Goal: Information Seeking & Learning: Find specific fact

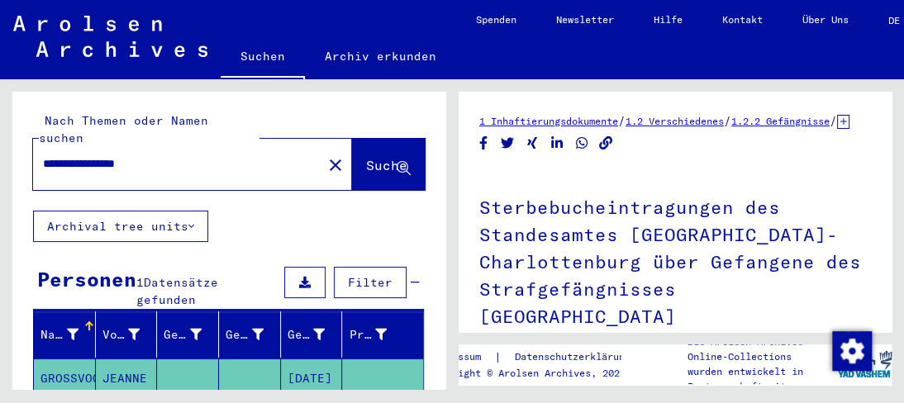
scroll to position [496, 0]
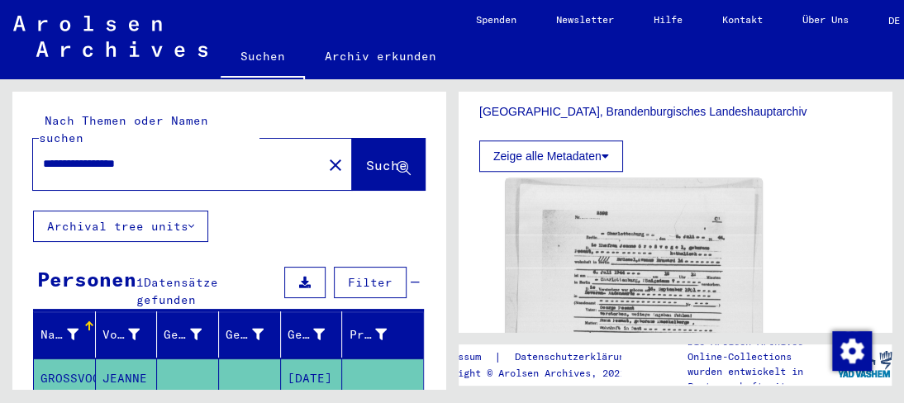
drag, startPoint x: 176, startPoint y: 145, endPoint x: 0, endPoint y: 90, distance: 184.5
click at [0, 90] on div "**********" at bounding box center [226, 234] width 452 height 310
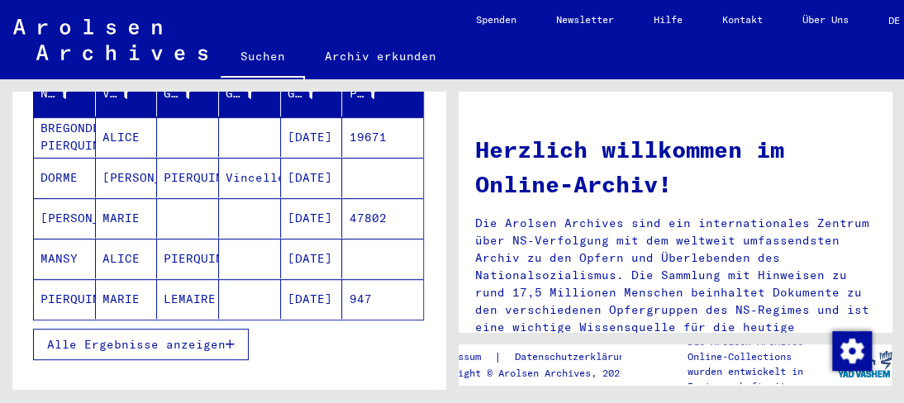
scroll to position [248, 0]
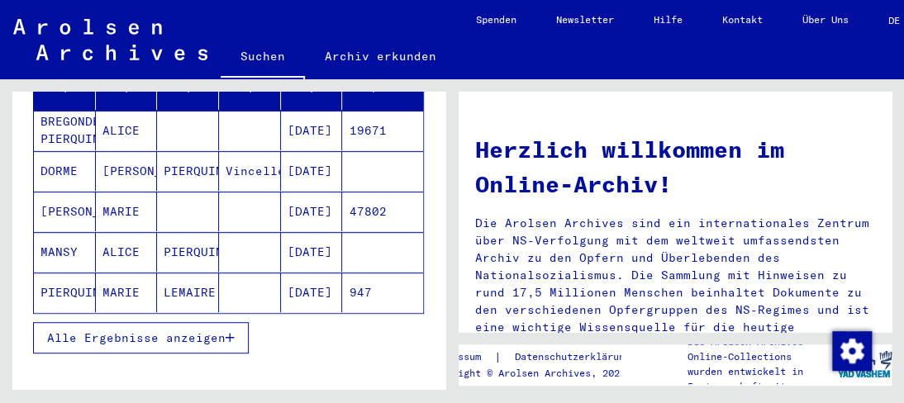
click at [122, 233] on mat-cell "ALICE" at bounding box center [127, 252] width 62 height 40
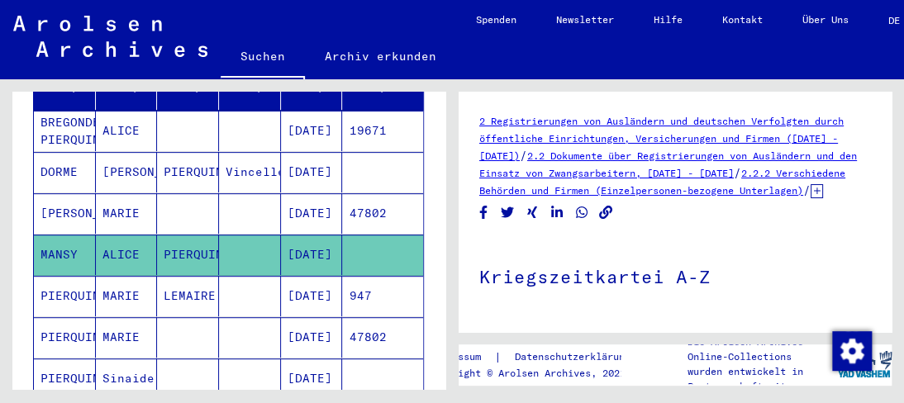
click at [314, 236] on mat-cell "[DATE]" at bounding box center [312, 255] width 62 height 40
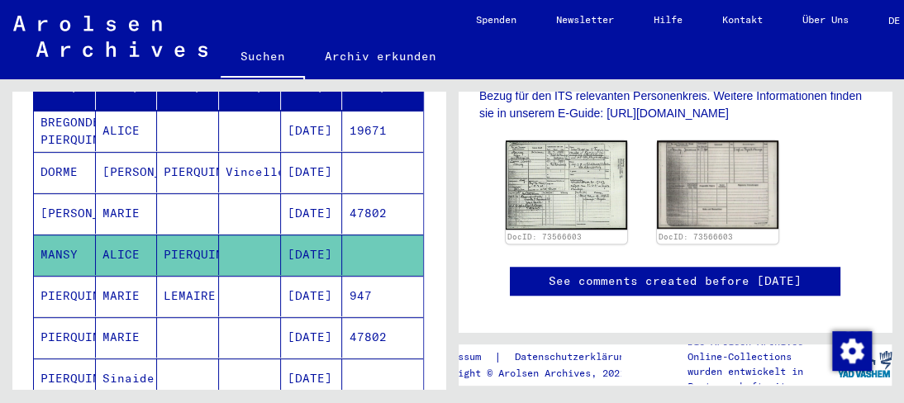
scroll to position [413, 0]
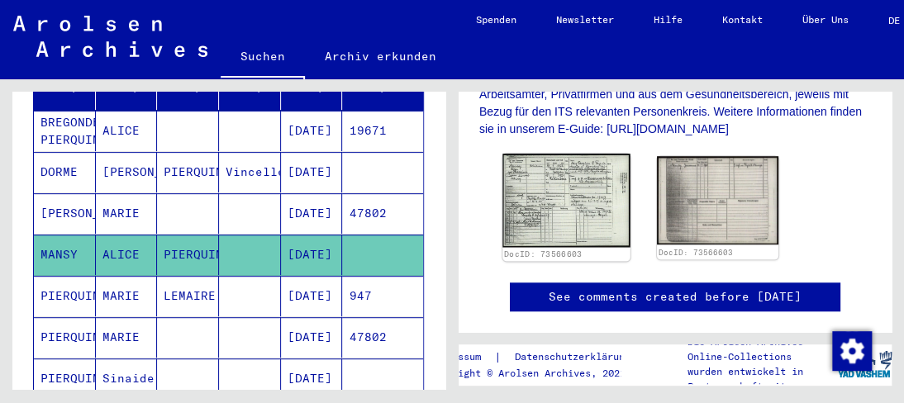
click at [550, 206] on img at bounding box center [565, 200] width 127 height 93
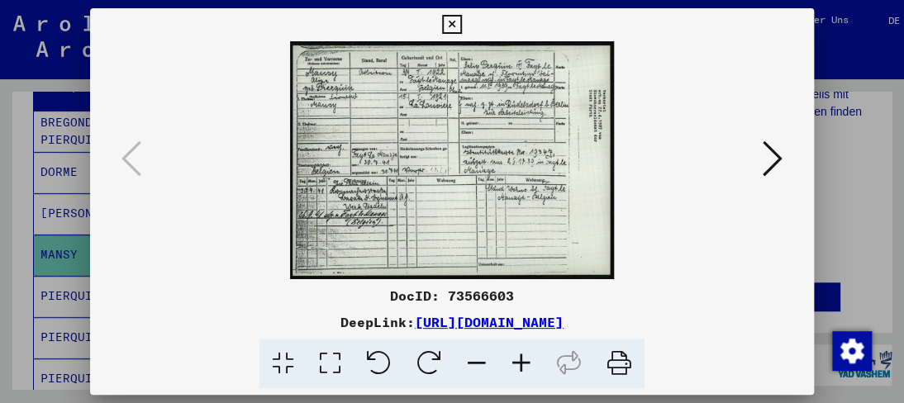
click at [529, 358] on icon at bounding box center [521, 364] width 45 height 50
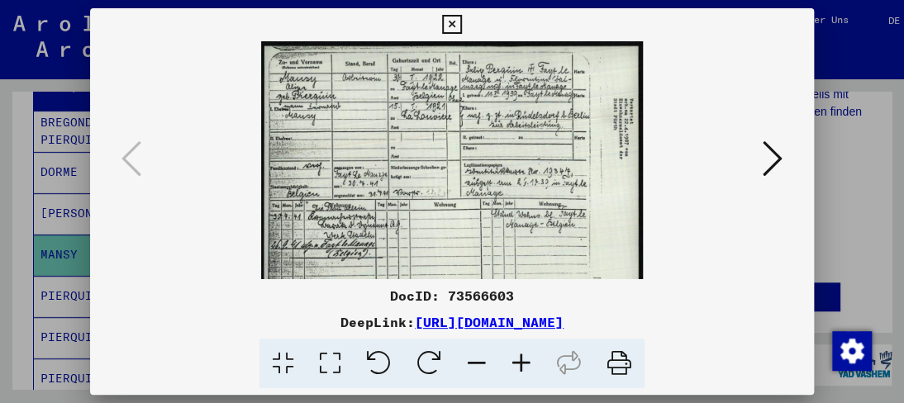
click at [529, 358] on icon at bounding box center [521, 364] width 45 height 50
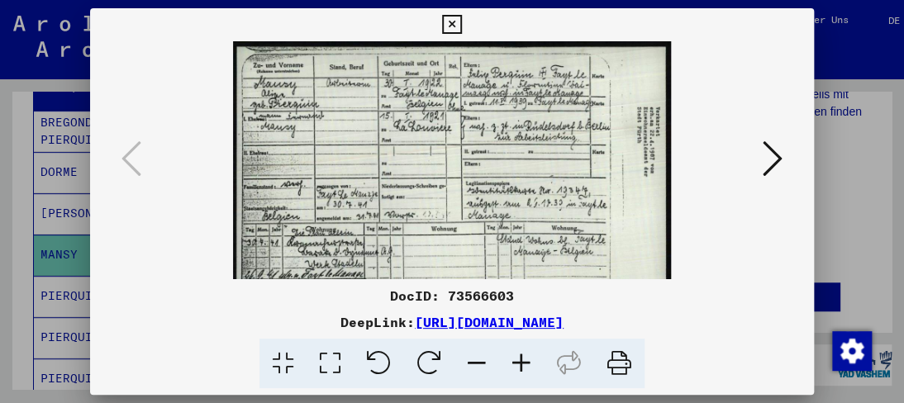
click at [526, 358] on icon at bounding box center [521, 364] width 45 height 50
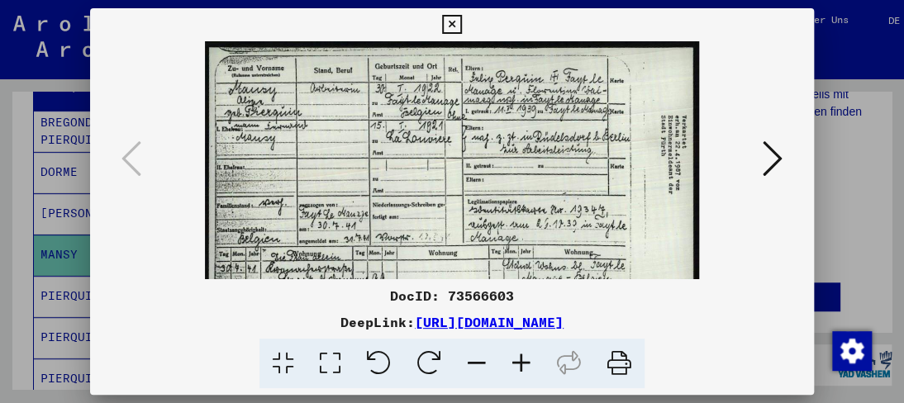
click at [522, 357] on icon at bounding box center [521, 364] width 45 height 50
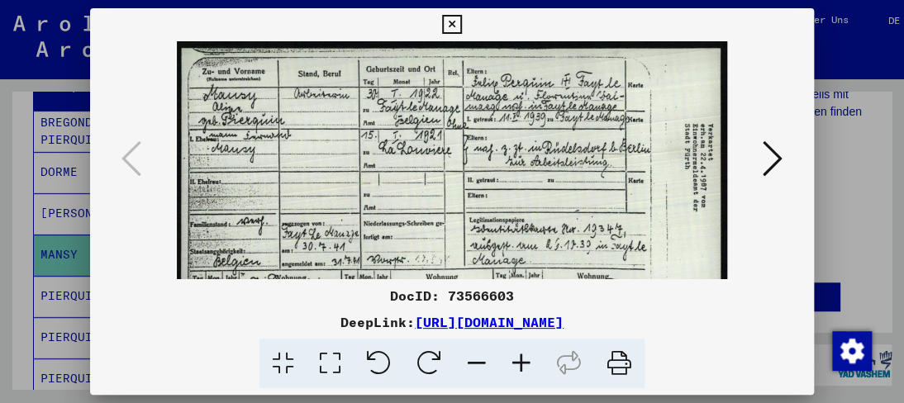
click at [521, 359] on icon at bounding box center [521, 364] width 45 height 50
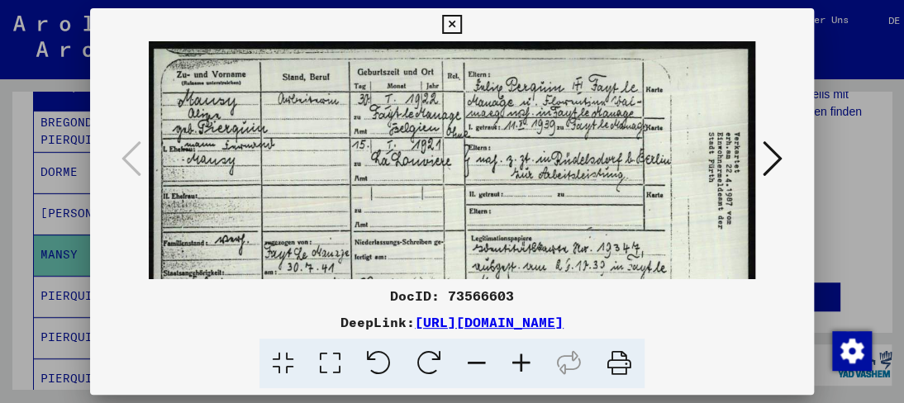
click at [519, 360] on icon at bounding box center [521, 364] width 45 height 50
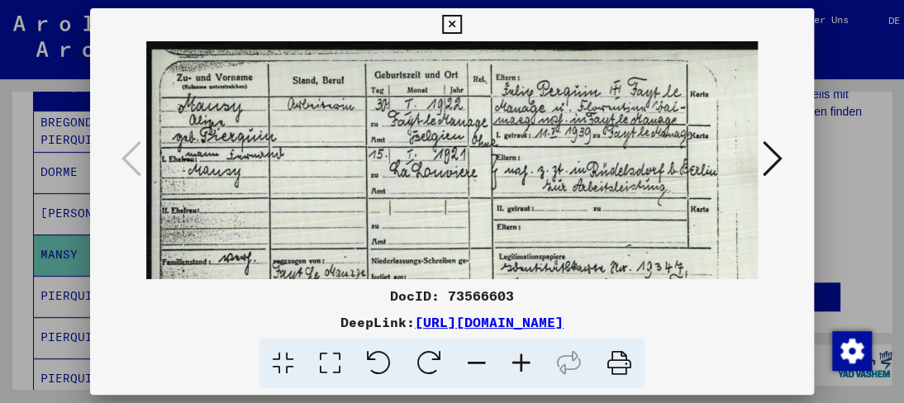
click at [519, 361] on icon at bounding box center [521, 364] width 45 height 50
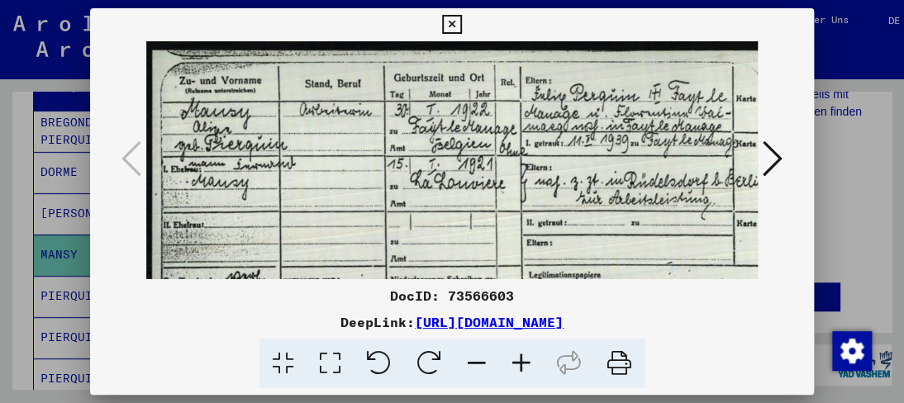
click at [520, 361] on icon at bounding box center [521, 364] width 45 height 50
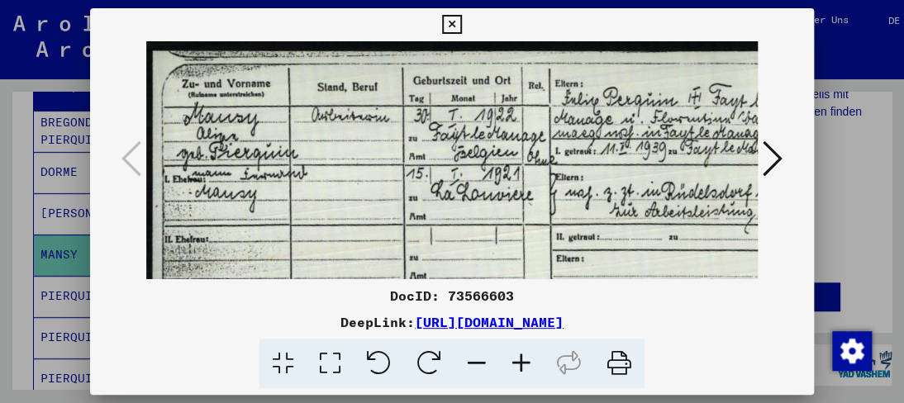
click at [520, 361] on icon at bounding box center [521, 364] width 45 height 50
click at [521, 362] on icon at bounding box center [521, 364] width 45 height 50
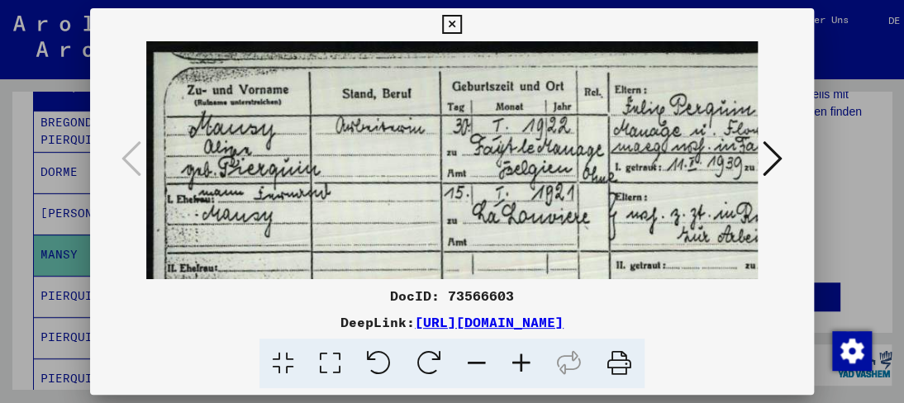
click at [521, 362] on icon at bounding box center [521, 364] width 45 height 50
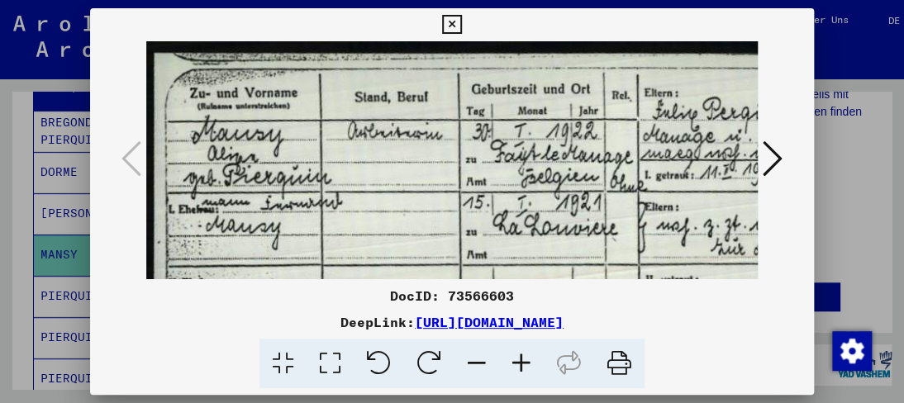
click at [521, 362] on icon at bounding box center [521, 364] width 45 height 50
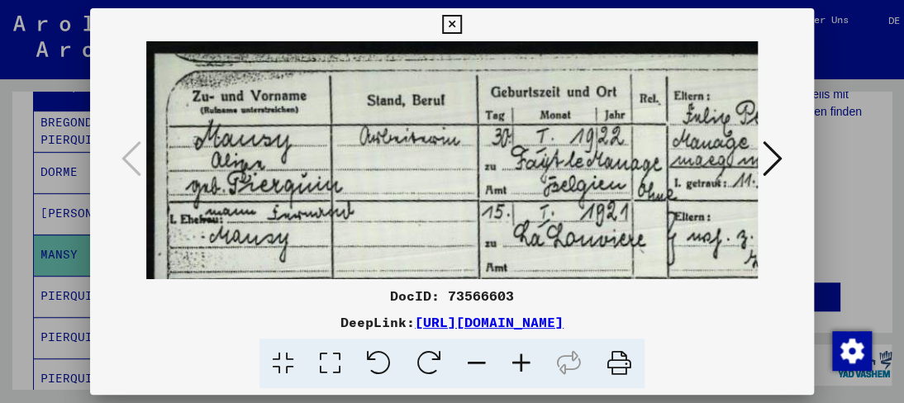
click at [521, 362] on icon at bounding box center [521, 364] width 45 height 50
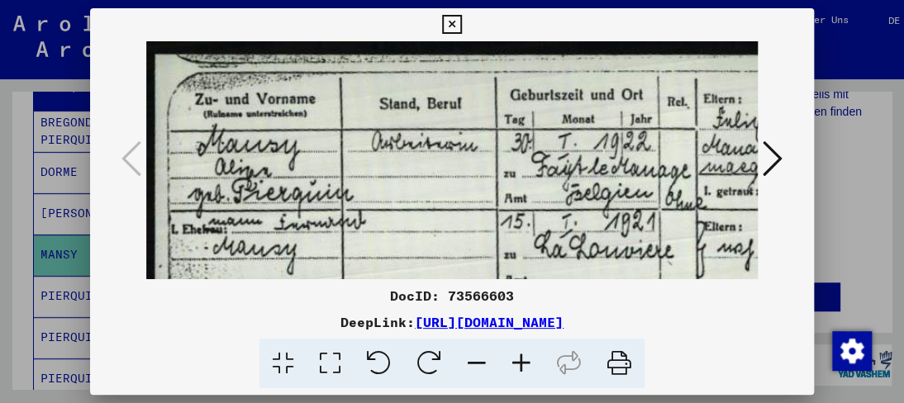
click at [521, 362] on icon at bounding box center [521, 364] width 45 height 50
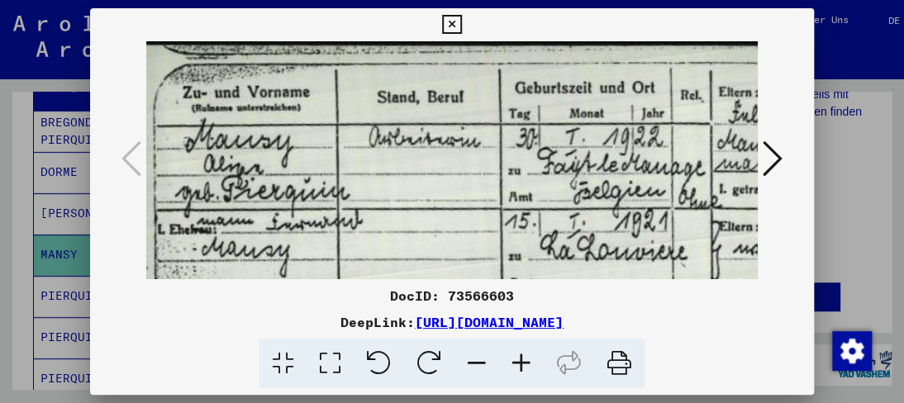
scroll to position [20, 31]
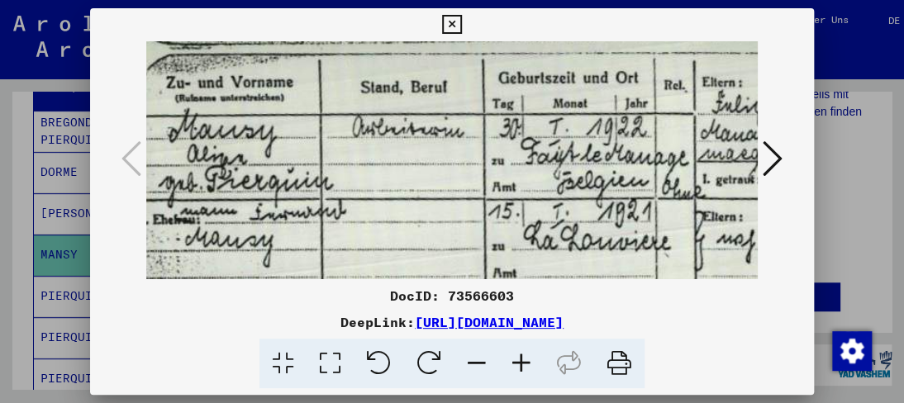
drag, startPoint x: 444, startPoint y: 249, endPoint x: 412, endPoint y: 229, distance: 37.1
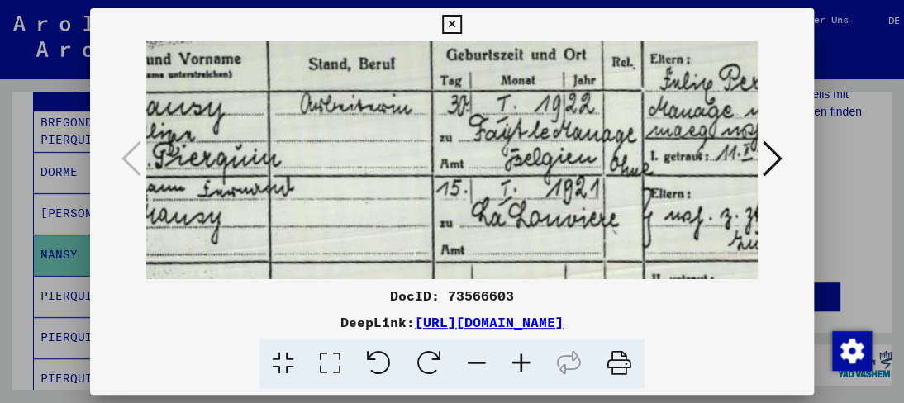
scroll to position [34, 131]
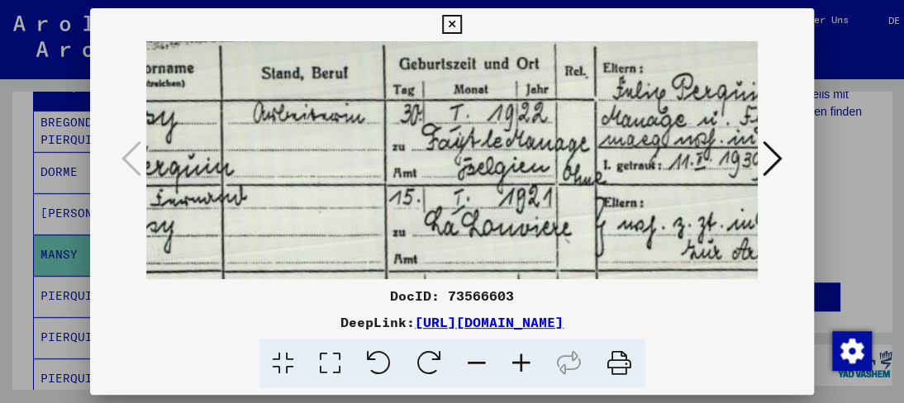
drag, startPoint x: 397, startPoint y: 269, endPoint x: 301, endPoint y: 255, distance: 97.6
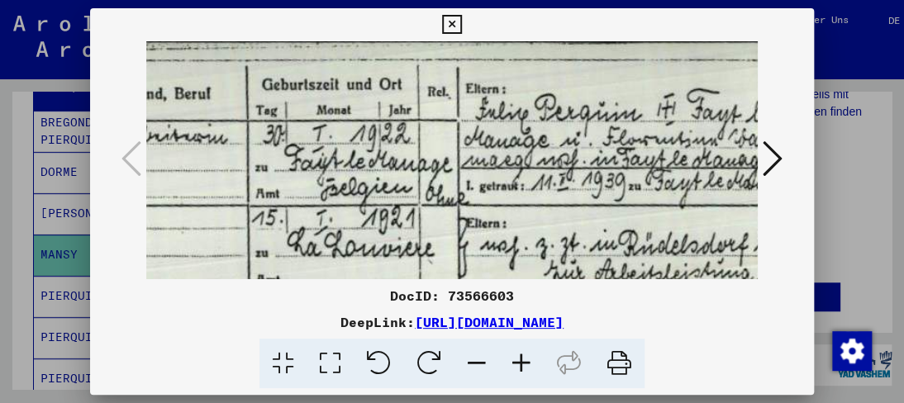
scroll to position [13, 271]
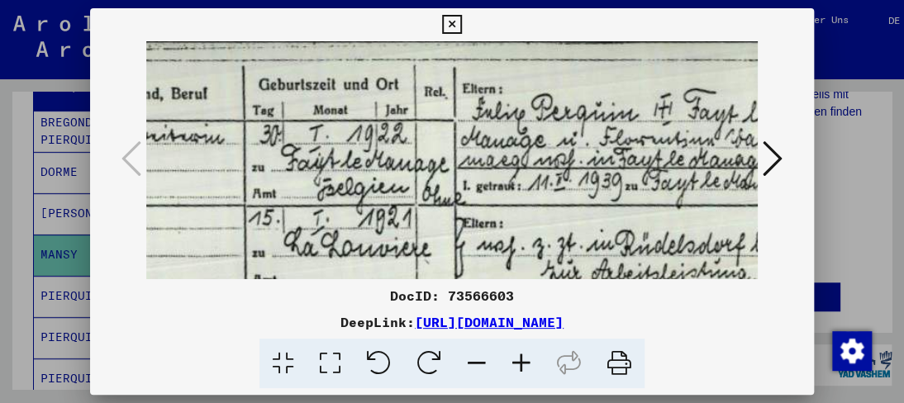
drag, startPoint x: 509, startPoint y: 220, endPoint x: 369, endPoint y: 243, distance: 141.5
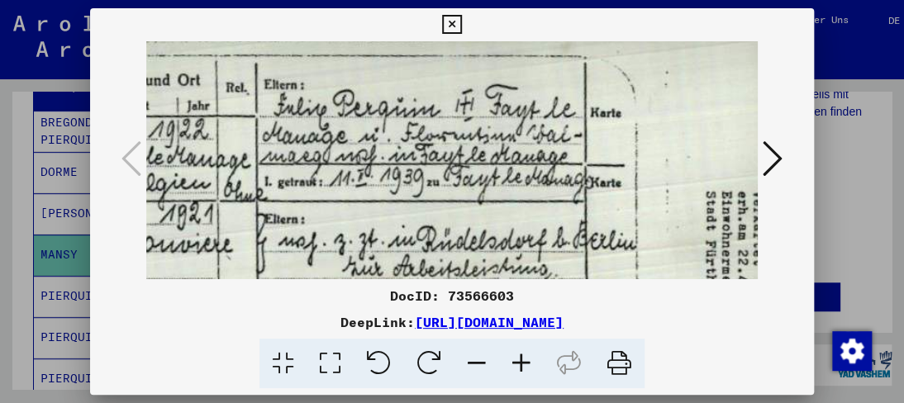
scroll to position [27, 459]
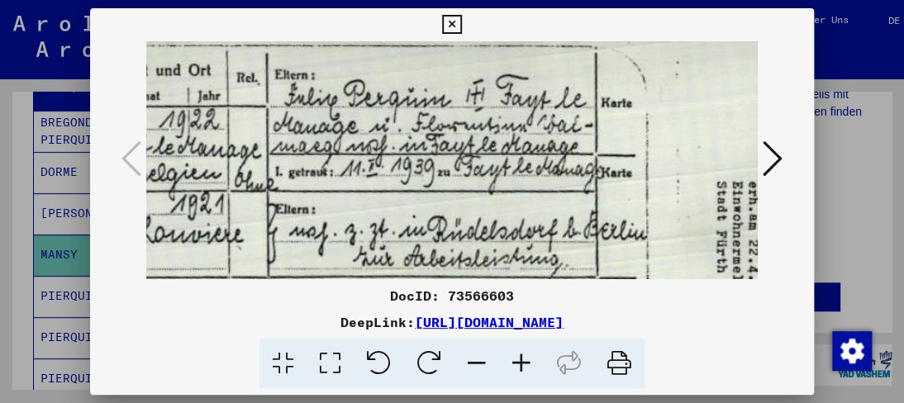
drag, startPoint x: 549, startPoint y: 190, endPoint x: 367, endPoint y: 178, distance: 182.2
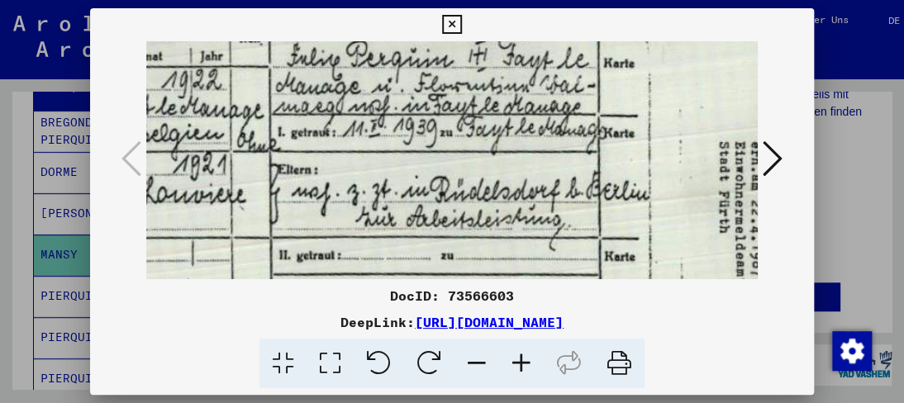
scroll to position [71, 456]
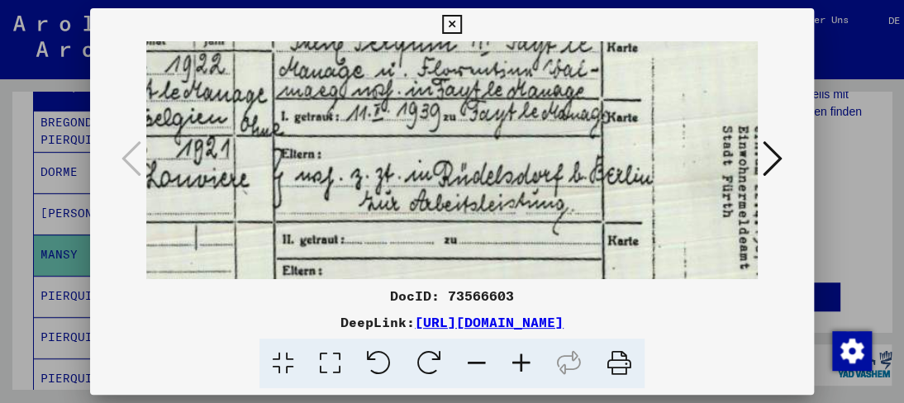
drag, startPoint x: 427, startPoint y: 232, endPoint x: 436, endPoint y: 170, distance: 62.6
click at [438, 171] on img at bounding box center [250, 367] width 1114 height 816
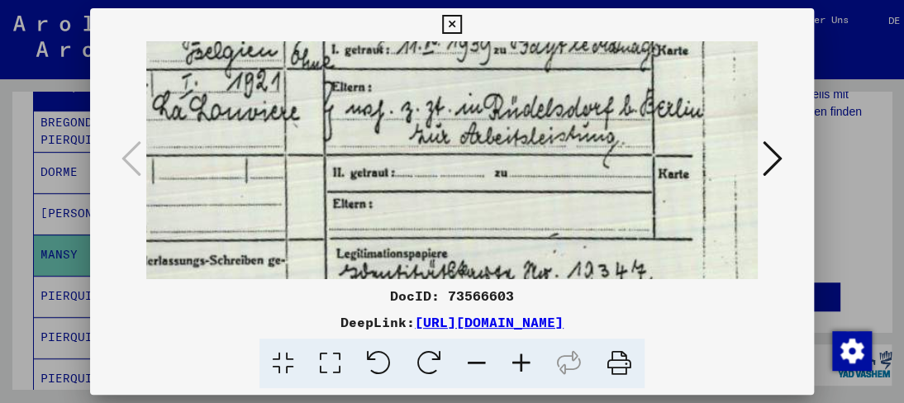
drag, startPoint x: 383, startPoint y: 222, endPoint x: 435, endPoint y: 159, distance: 82.1
click at [435, 159] on img at bounding box center [301, 300] width 1114 height 816
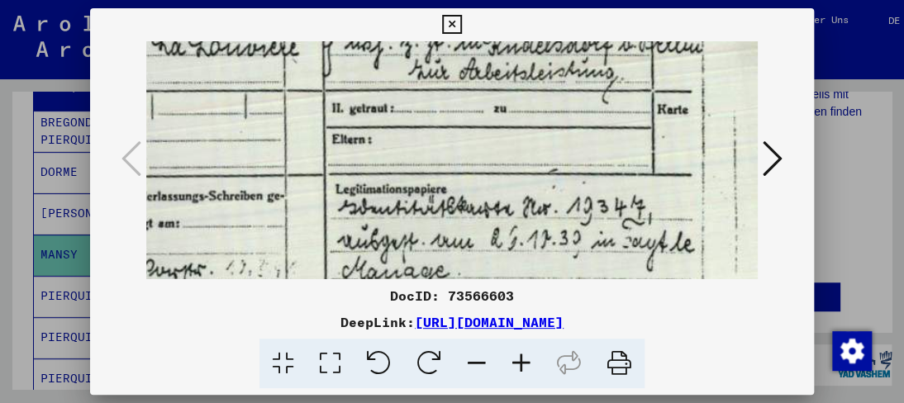
drag, startPoint x: 416, startPoint y: 191, endPoint x: 412, endPoint y: 132, distance: 58.8
click at [412, 132] on img at bounding box center [300, 235] width 1114 height 816
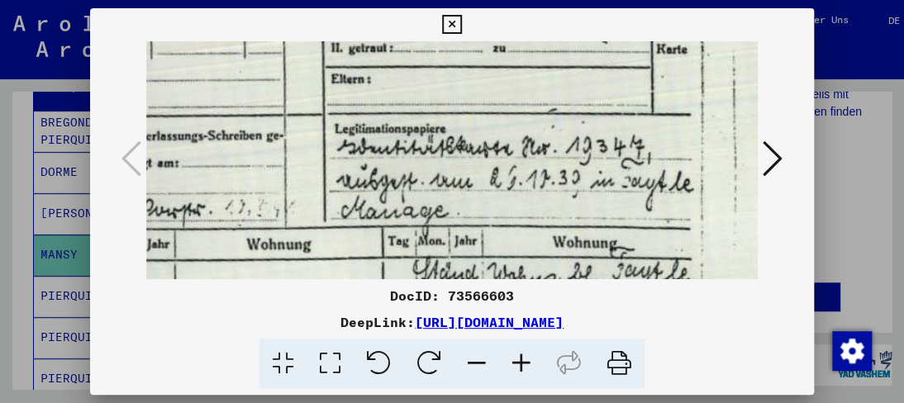
drag, startPoint x: 401, startPoint y: 209, endPoint x: 399, endPoint y: 151, distance: 57.9
click at [399, 151] on img at bounding box center [299, 175] width 1114 height 816
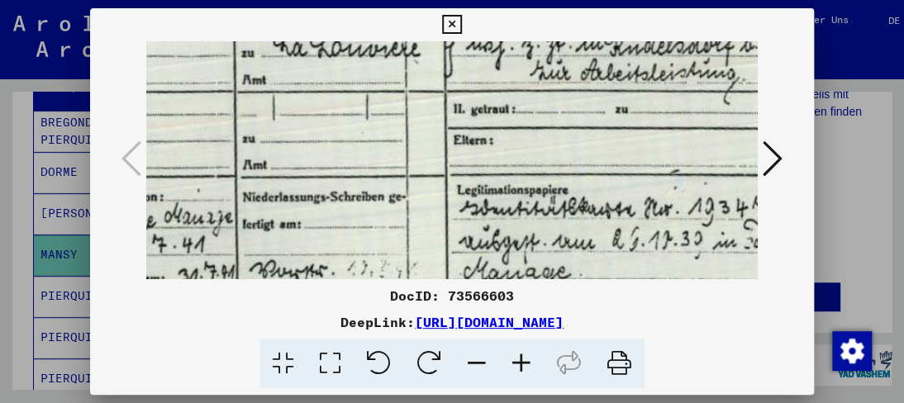
drag, startPoint x: 361, startPoint y: 212, endPoint x: 459, endPoint y: 241, distance: 102.5
click at [484, 274] on img at bounding box center [421, 236] width 1114 height 816
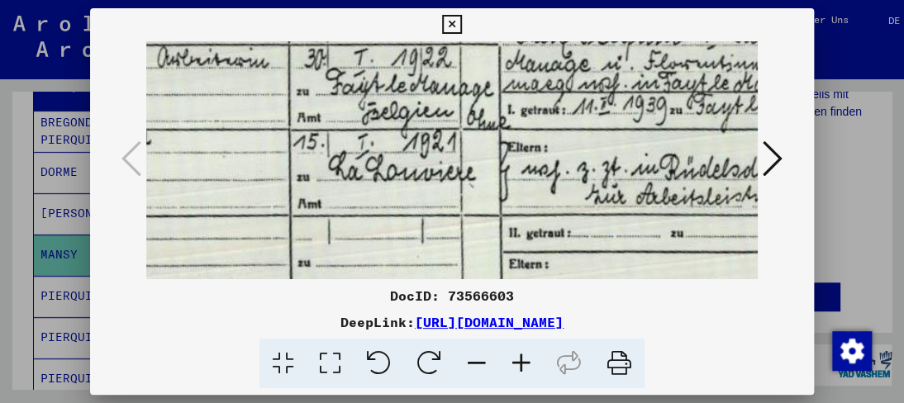
drag, startPoint x: 311, startPoint y: 140, endPoint x: 368, endPoint y: 269, distance: 140.9
click at [368, 269] on img at bounding box center [477, 360] width 1114 height 816
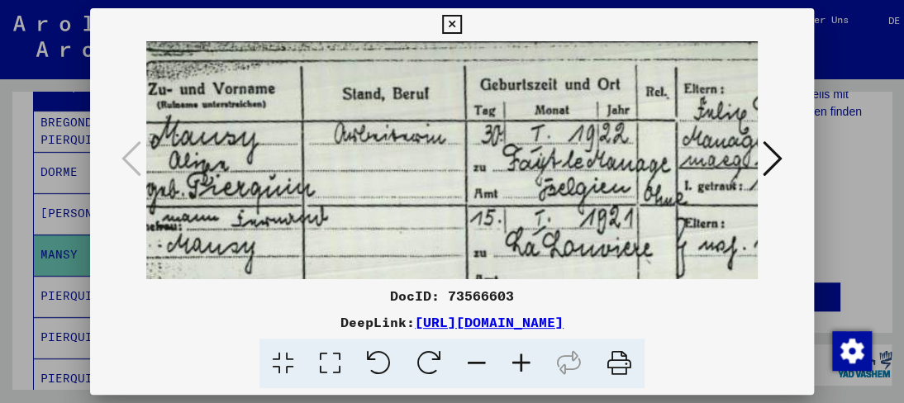
scroll to position [11, 0]
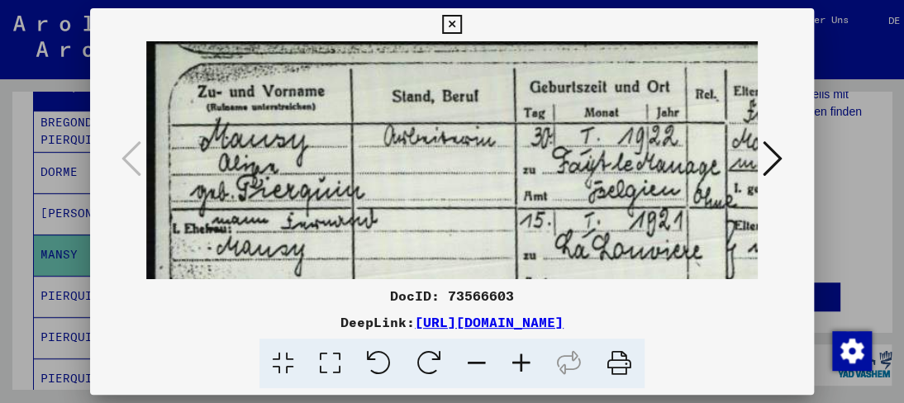
drag, startPoint x: 307, startPoint y: 156, endPoint x: 554, endPoint y: 234, distance: 259.0
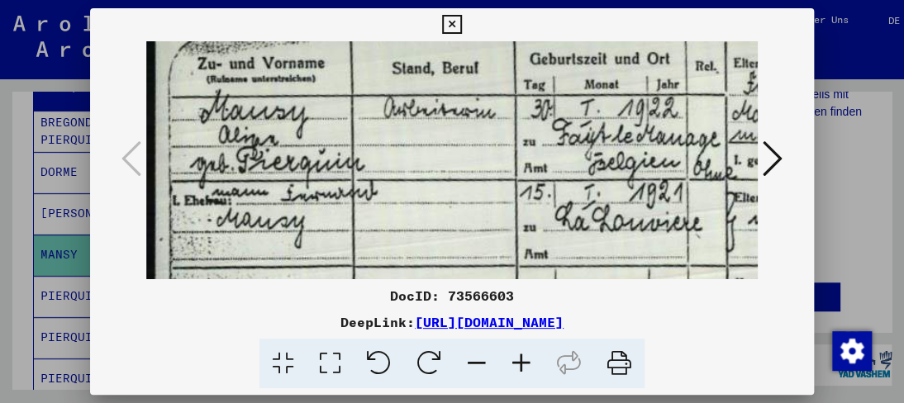
scroll to position [39, 0]
drag, startPoint x: 390, startPoint y: 262, endPoint x: 454, endPoint y: 251, distance: 64.5
click at [454, 251] on img at bounding box center [703, 410] width 1114 height 816
click at [453, 22] on icon at bounding box center [451, 25] width 19 height 20
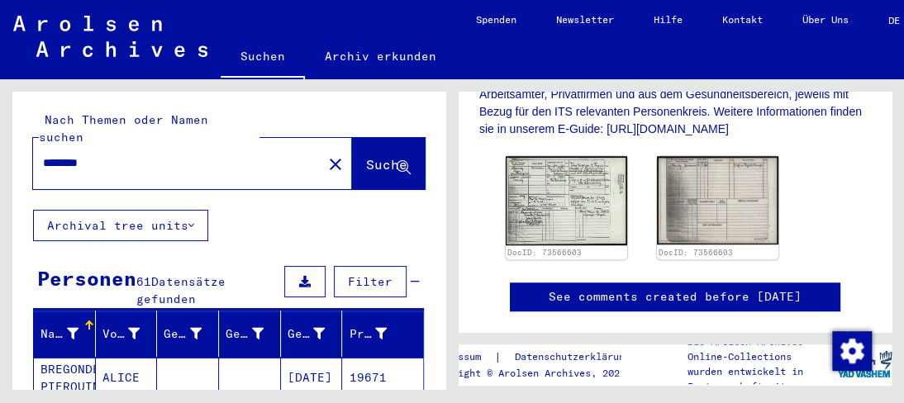
scroll to position [0, 0]
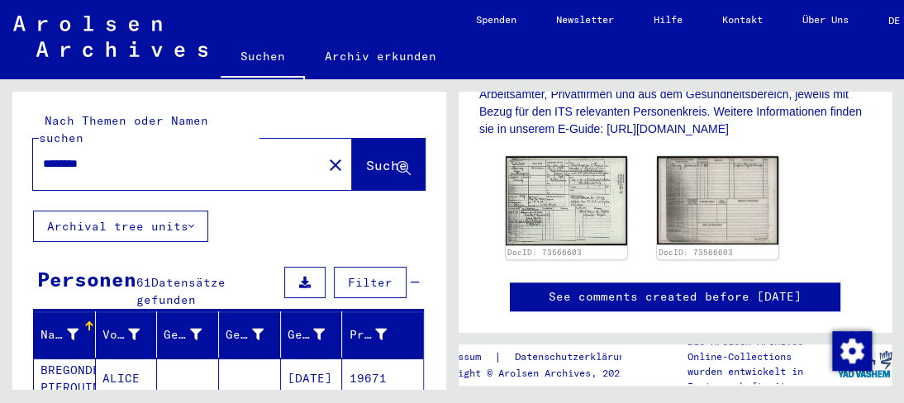
click at [64, 361] on icon at bounding box center [68, 337] width 41 height 66
click at [290, 359] on mat-cell "[DATE]" at bounding box center [312, 379] width 62 height 40
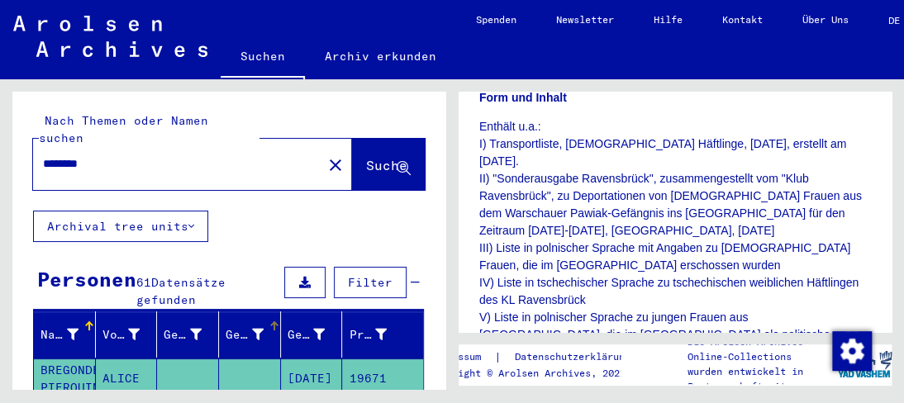
scroll to position [83, 0]
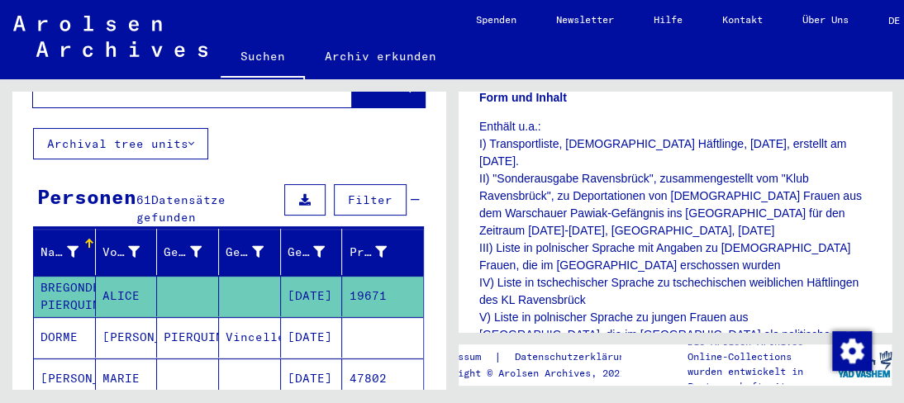
click at [301, 278] on mat-cell "[DATE]" at bounding box center [312, 296] width 62 height 40
click at [116, 276] on mat-cell "ALICE" at bounding box center [127, 296] width 62 height 40
click at [117, 276] on mat-cell "ALICE" at bounding box center [127, 296] width 62 height 40
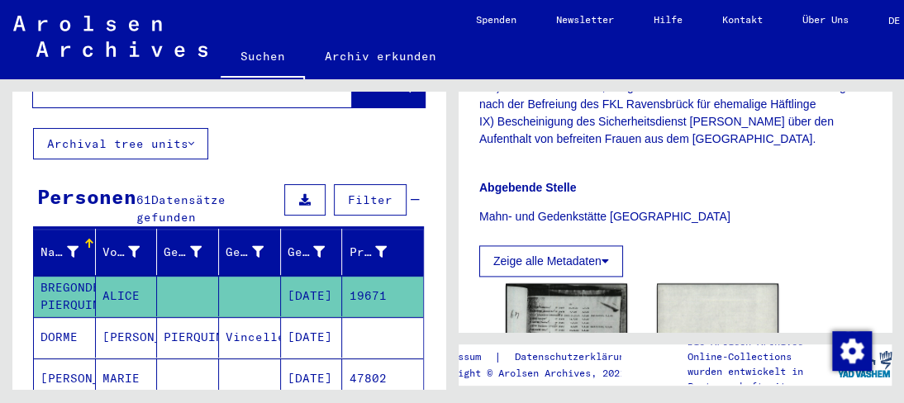
scroll to position [909, 0]
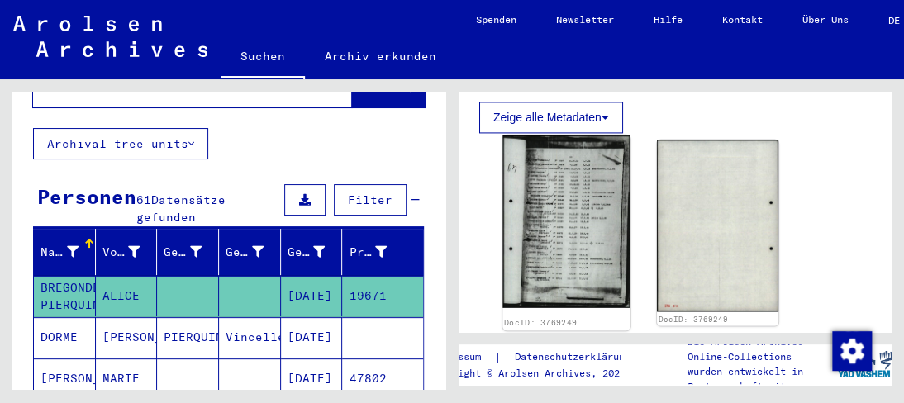
click at [529, 189] on img at bounding box center [565, 222] width 127 height 173
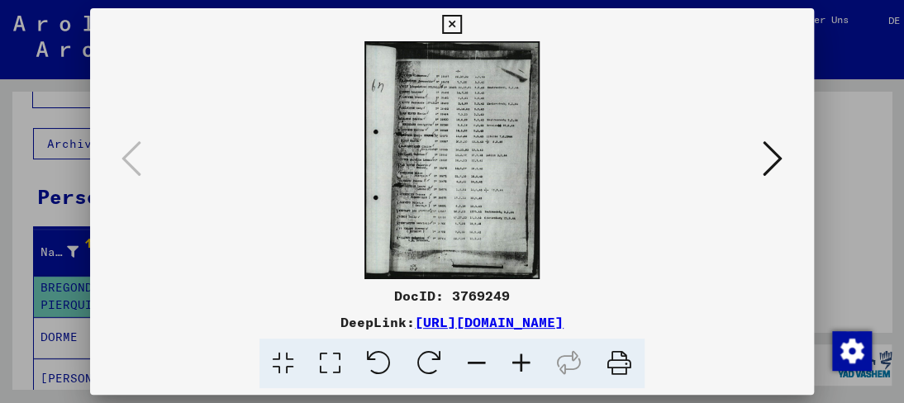
click at [526, 358] on icon at bounding box center [521, 364] width 45 height 50
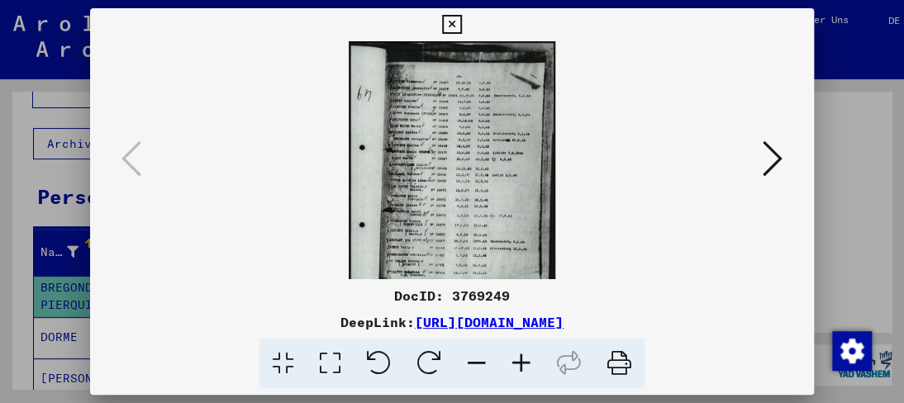
click at [519, 355] on icon at bounding box center [521, 364] width 45 height 50
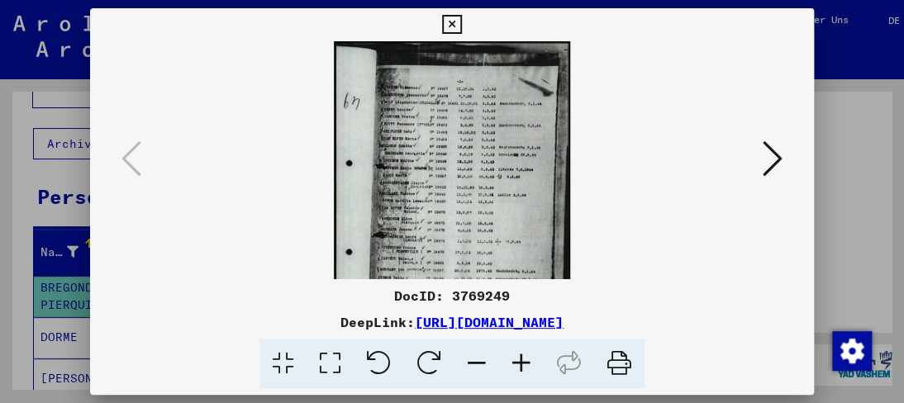
click at [518, 352] on icon at bounding box center [521, 364] width 45 height 50
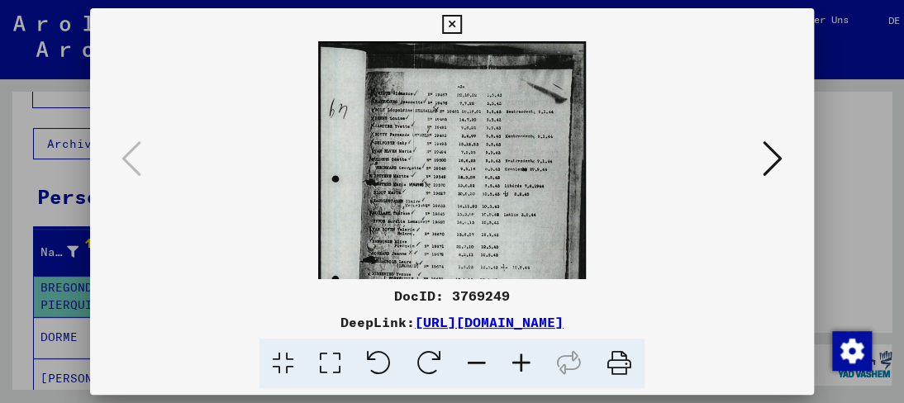
click at [518, 351] on icon at bounding box center [521, 364] width 45 height 50
click at [520, 355] on icon at bounding box center [521, 364] width 45 height 50
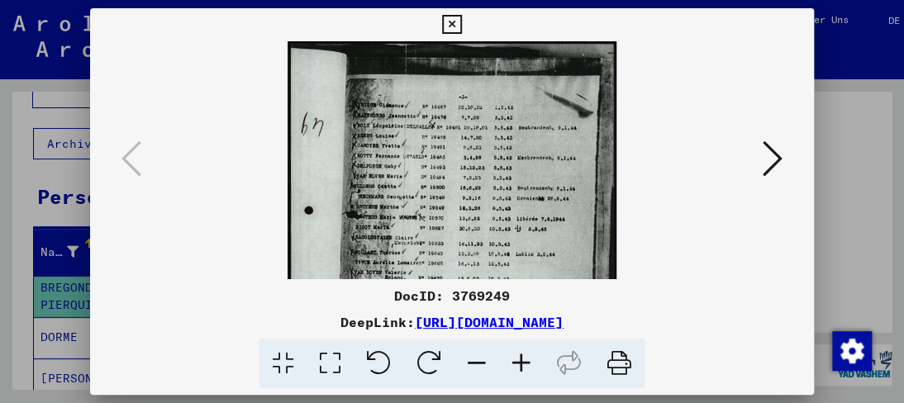
click at [520, 355] on icon at bounding box center [521, 364] width 45 height 50
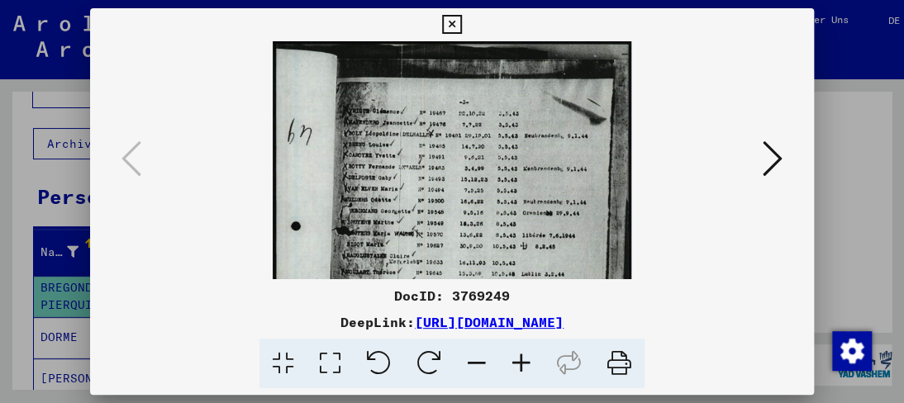
click at [521, 354] on icon at bounding box center [521, 364] width 45 height 50
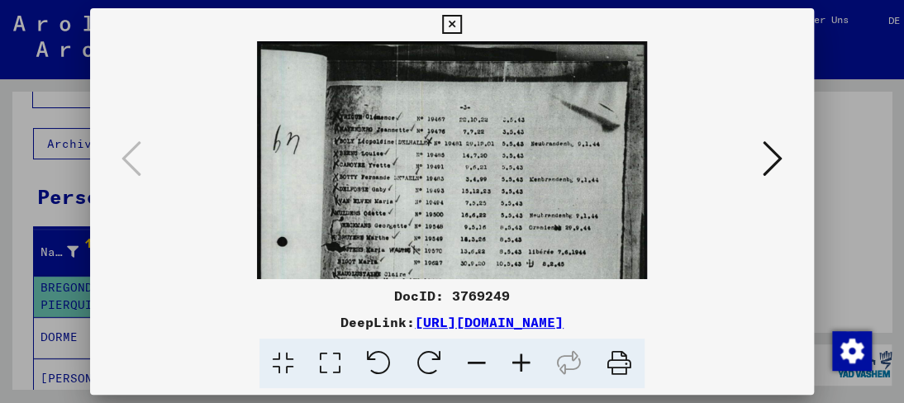
click at [522, 354] on icon at bounding box center [521, 364] width 45 height 50
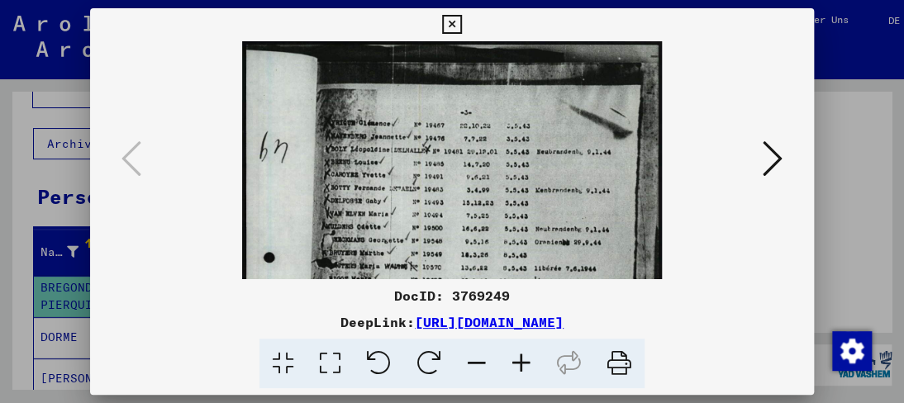
click at [522, 354] on icon at bounding box center [521, 364] width 45 height 50
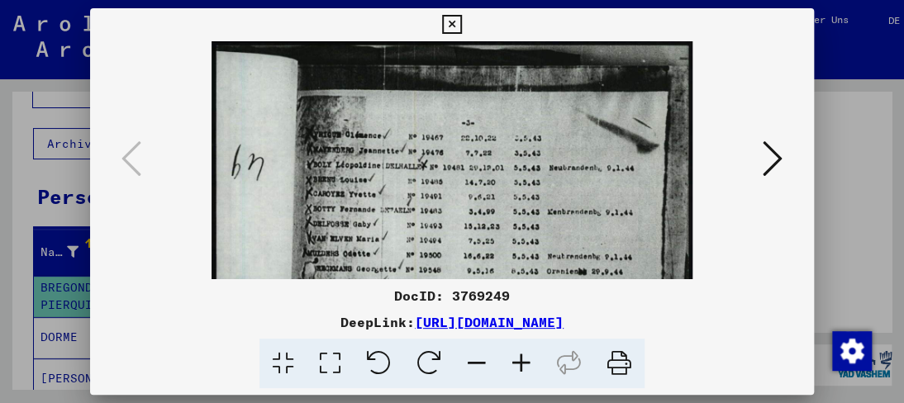
click at [522, 354] on icon at bounding box center [521, 364] width 45 height 50
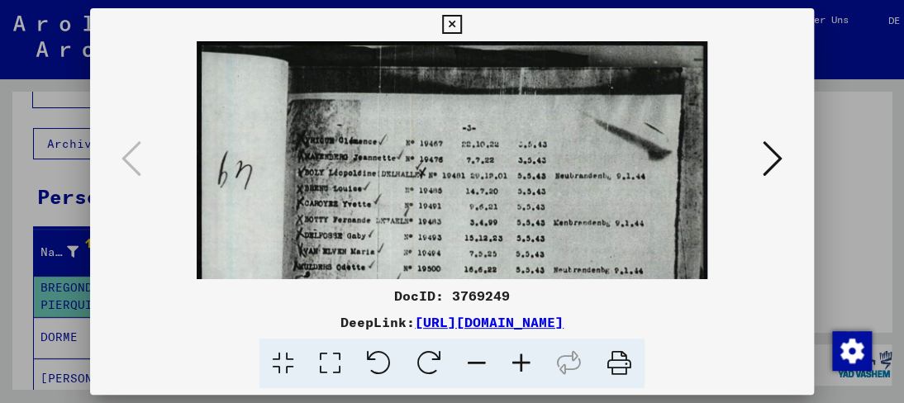
click at [524, 353] on icon at bounding box center [521, 364] width 45 height 50
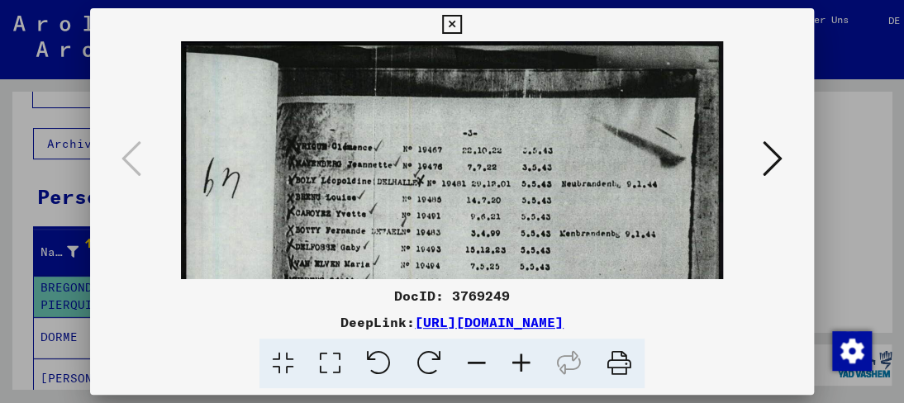
click at [524, 353] on icon at bounding box center [521, 364] width 45 height 50
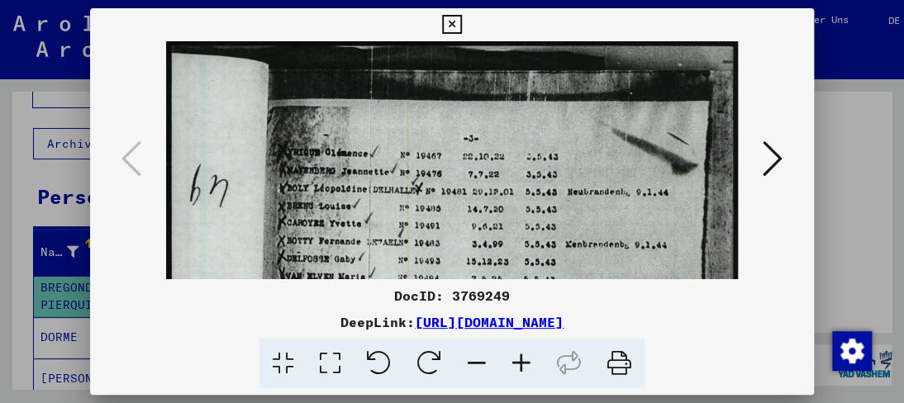
click at [524, 353] on icon at bounding box center [521, 364] width 45 height 50
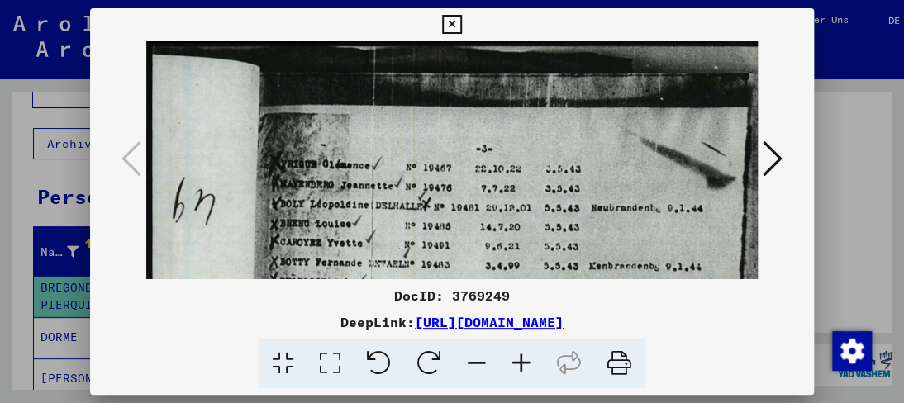
click at [524, 353] on icon at bounding box center [521, 364] width 45 height 50
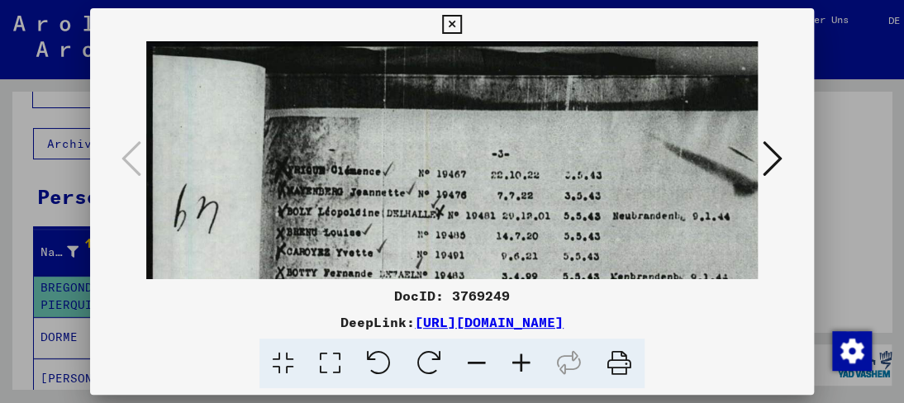
click at [524, 353] on icon at bounding box center [521, 364] width 45 height 50
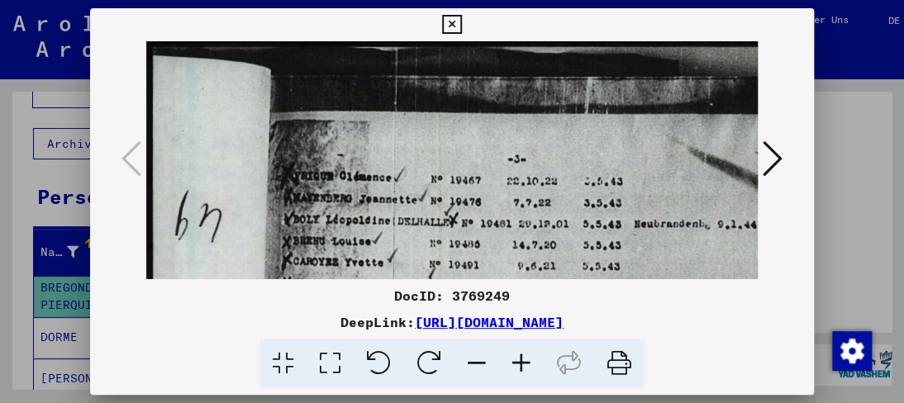
click at [525, 351] on icon at bounding box center [521, 364] width 45 height 50
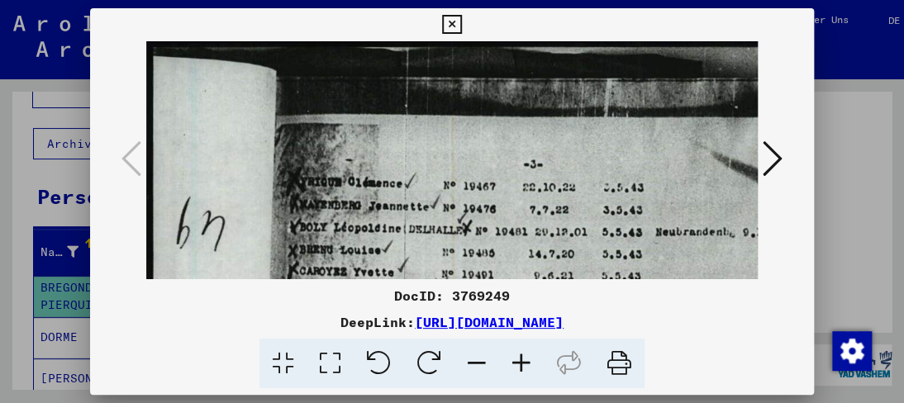
click at [525, 351] on icon at bounding box center [521, 364] width 45 height 50
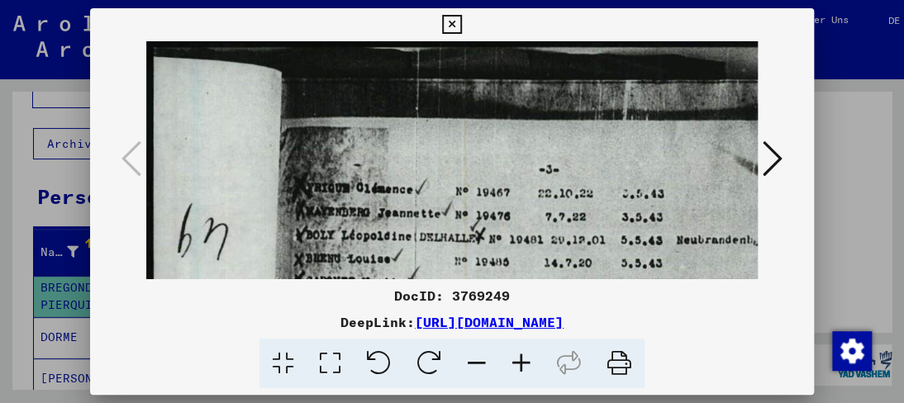
click at [525, 351] on icon at bounding box center [521, 364] width 45 height 50
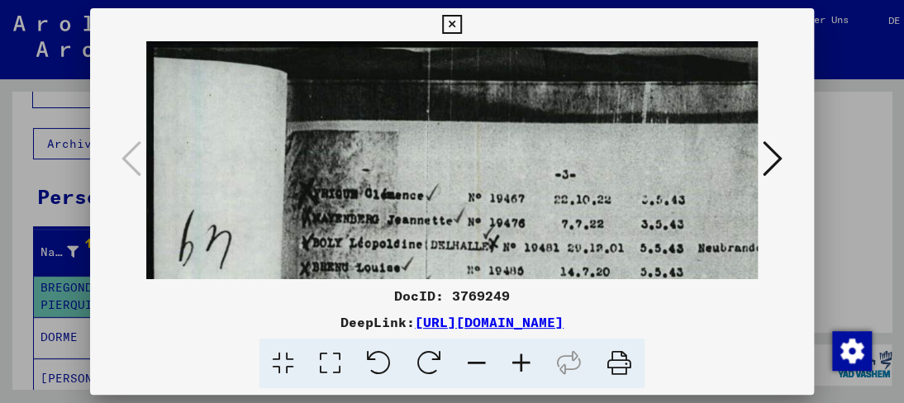
click at [525, 351] on icon at bounding box center [521, 364] width 45 height 50
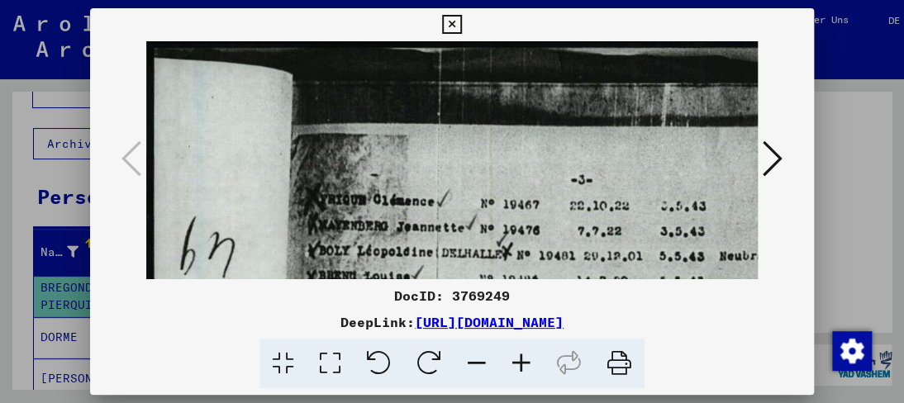
click at [525, 351] on icon at bounding box center [521, 364] width 45 height 50
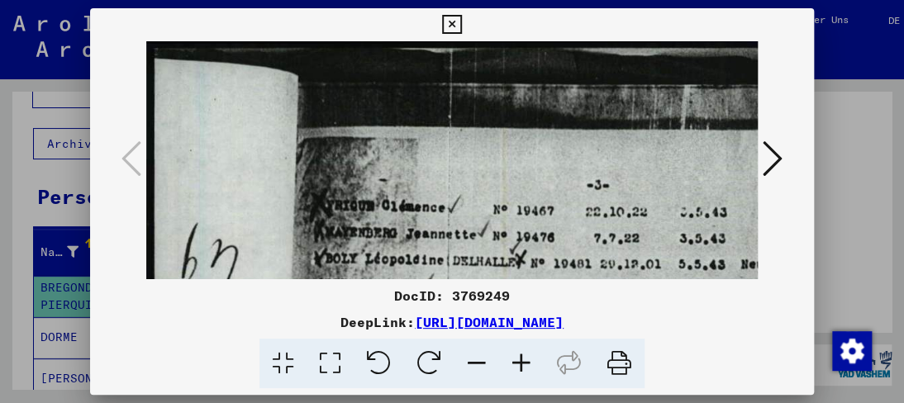
click at [525, 351] on icon at bounding box center [521, 364] width 45 height 50
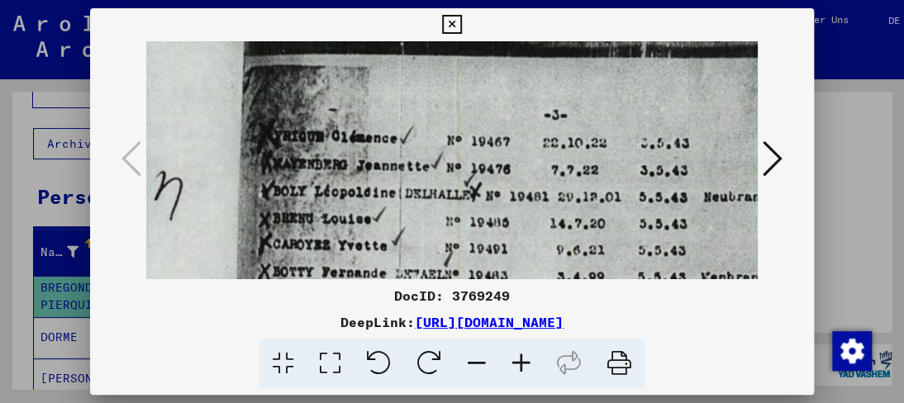
drag, startPoint x: 514, startPoint y: 265, endPoint x: 456, endPoint y: 191, distance: 94.2
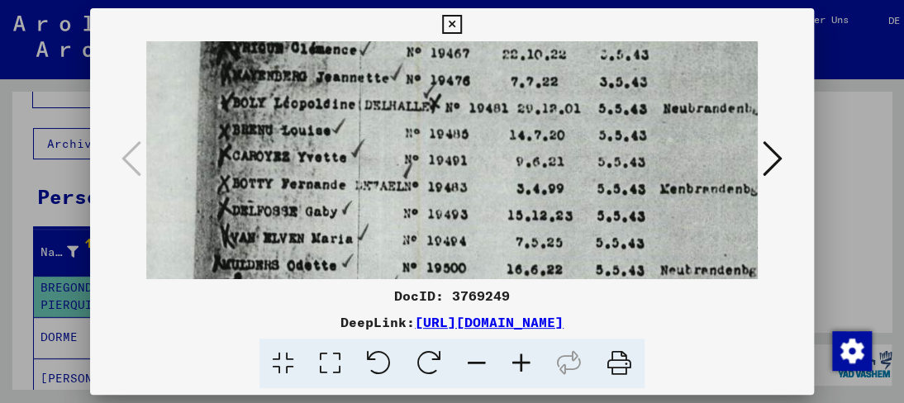
drag, startPoint x: 445, startPoint y: 231, endPoint x: 402, endPoint y: 140, distance: 100.2
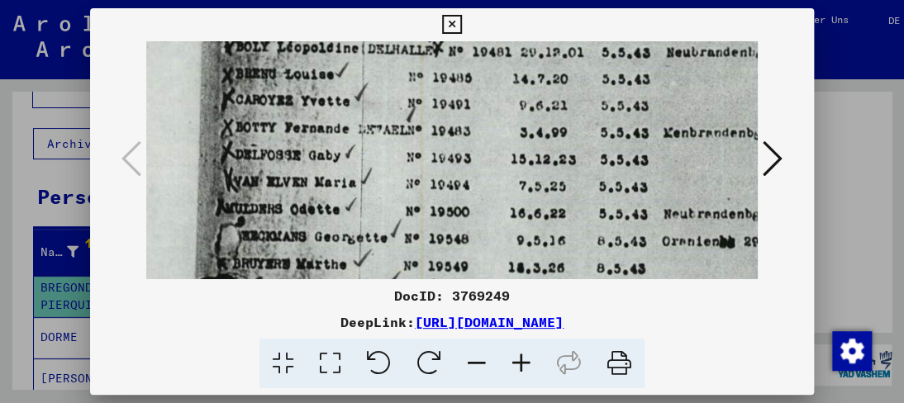
drag, startPoint x: 387, startPoint y: 206, endPoint x: 392, endPoint y: 146, distance: 59.8
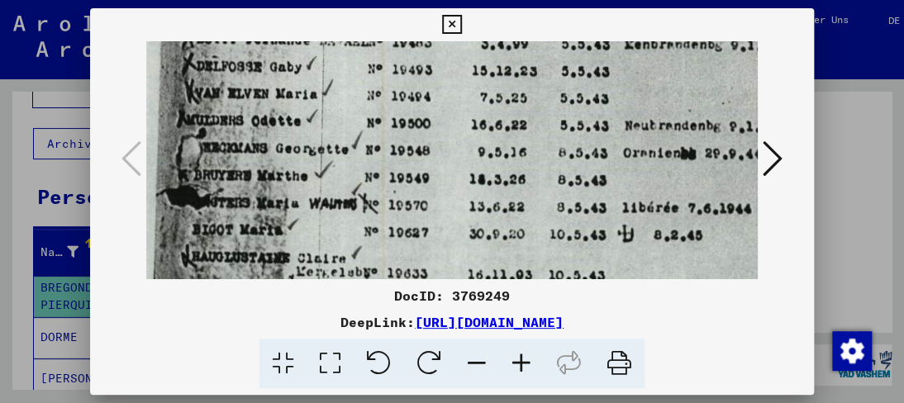
scroll to position [316, 136]
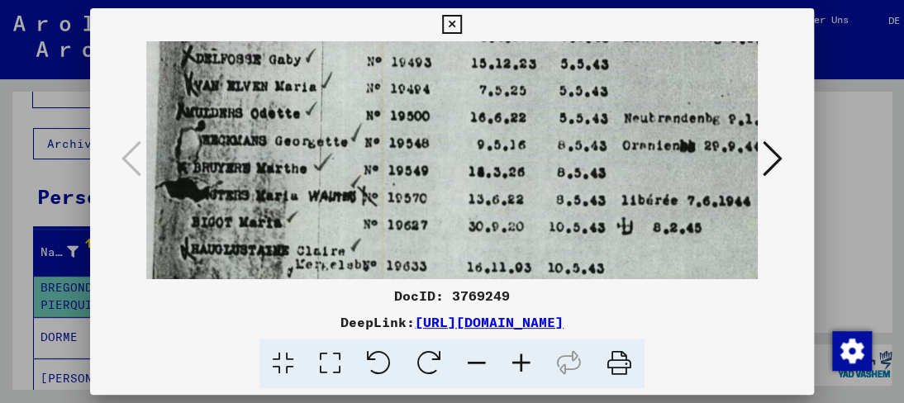
drag, startPoint x: 369, startPoint y: 217, endPoint x: 331, endPoint y: 128, distance: 97.3
click at [331, 128] on img at bounding box center [450, 320] width 878 height 1188
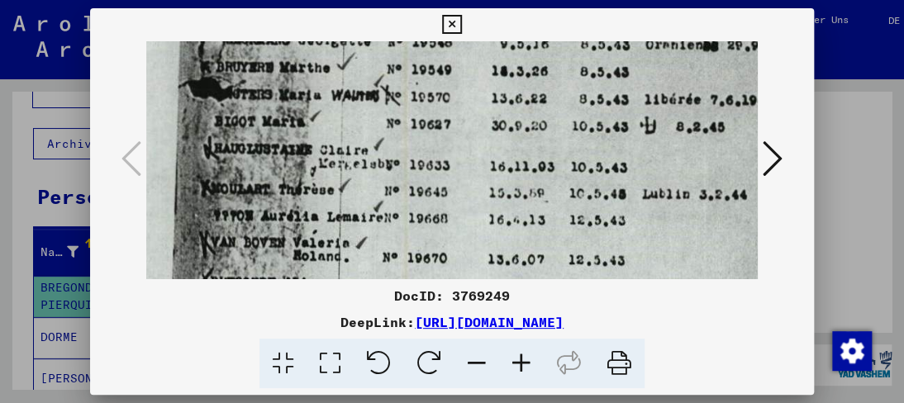
drag, startPoint x: 319, startPoint y: 195, endPoint x: 342, endPoint y: 95, distance: 102.6
click at [342, 95] on img at bounding box center [473, 219] width 878 height 1188
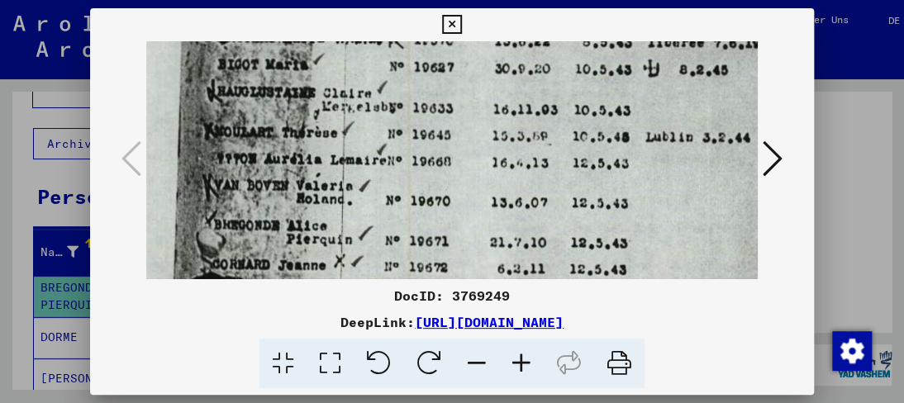
scroll to position [526, 109]
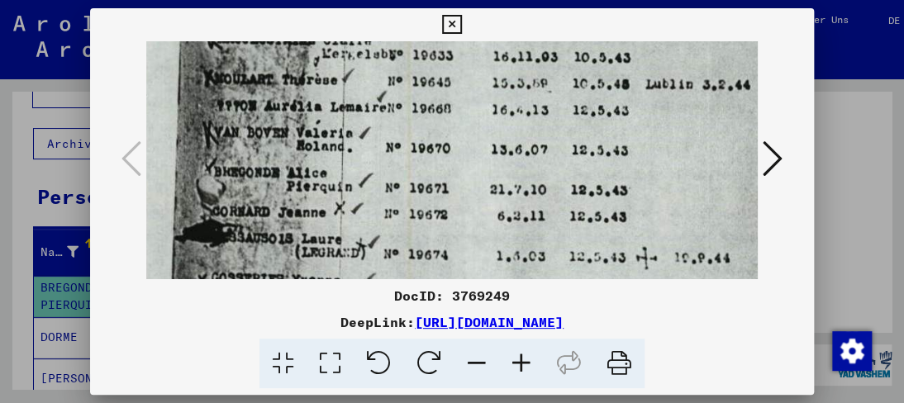
drag, startPoint x: 335, startPoint y: 195, endPoint x: 340, endPoint y: 87, distance: 108.4
click at [340, 87] on img at bounding box center [476, 109] width 878 height 1188
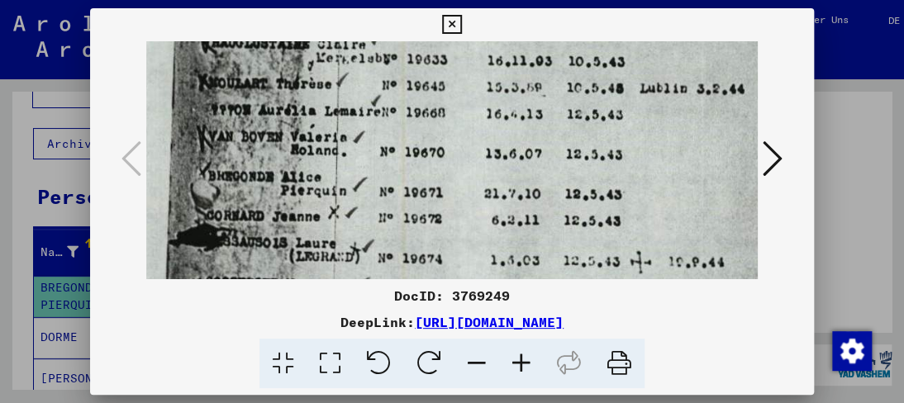
scroll to position [526, 136]
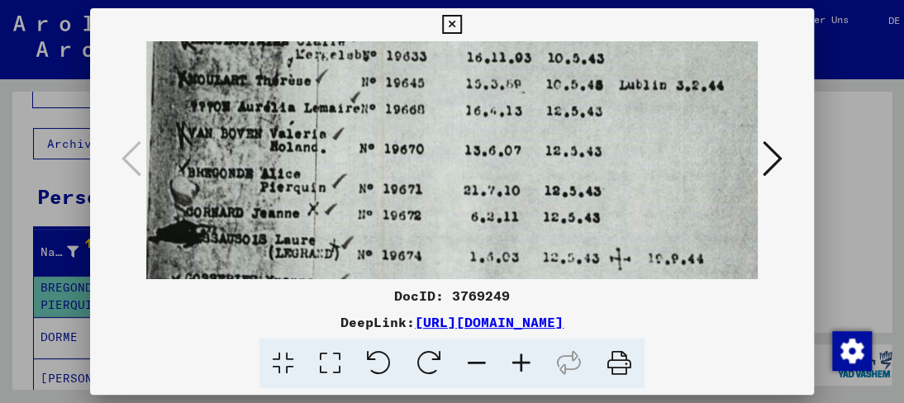
drag, startPoint x: 345, startPoint y: 198, endPoint x: 318, endPoint y: 197, distance: 26.5
click at [318, 197] on img at bounding box center [450, 110] width 878 height 1188
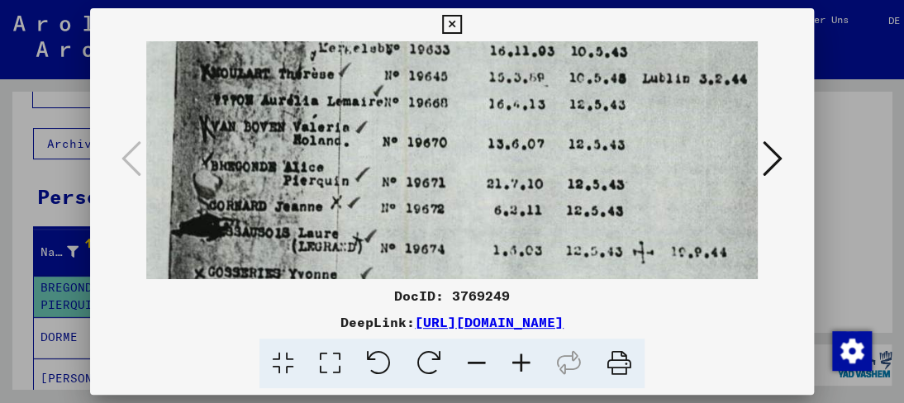
scroll to position [532, 117]
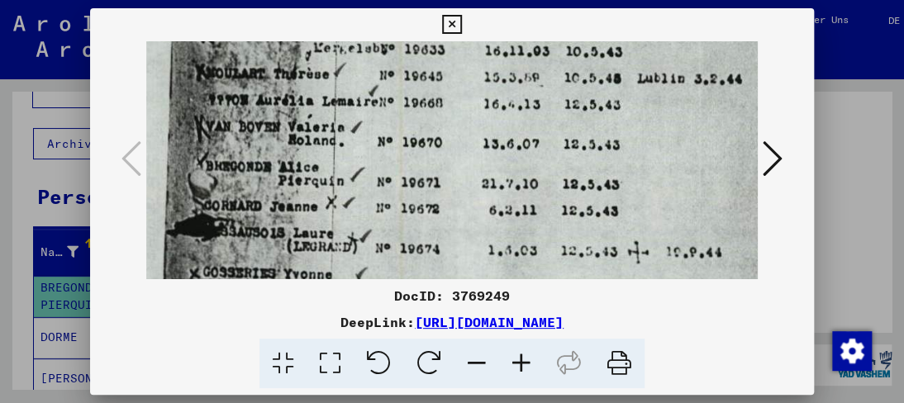
drag, startPoint x: 450, startPoint y: 196, endPoint x: 473, endPoint y: 207, distance: 25.5
click at [473, 207] on img at bounding box center [468, 103] width 878 height 1188
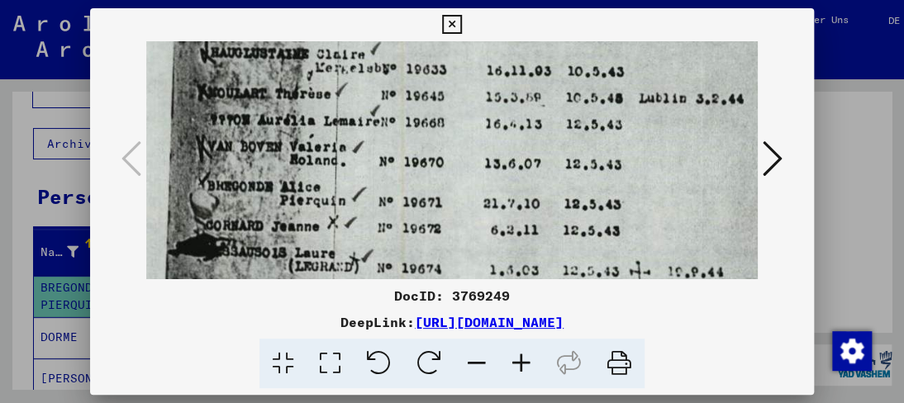
drag, startPoint x: 460, startPoint y: 230, endPoint x: 477, endPoint y: 211, distance: 25.2
click at [461, 233] on img at bounding box center [470, 123] width 878 height 1188
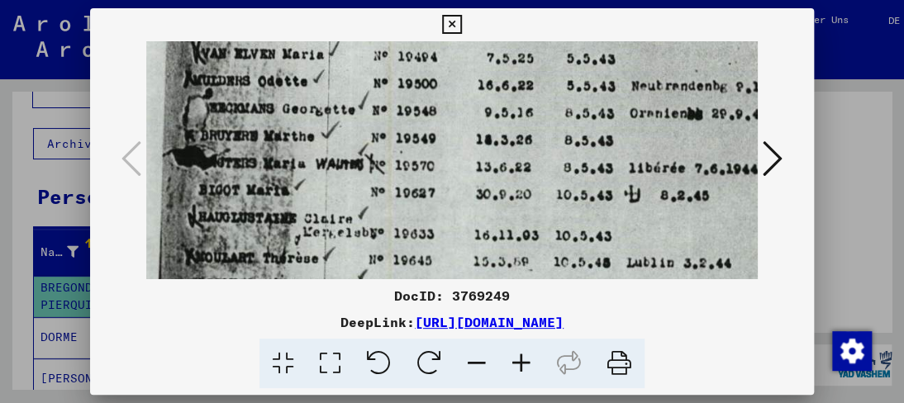
drag, startPoint x: 499, startPoint y: 245, endPoint x: 499, endPoint y: 255, distance: 9.9
click at [499, 255] on img at bounding box center [457, 287] width 878 height 1188
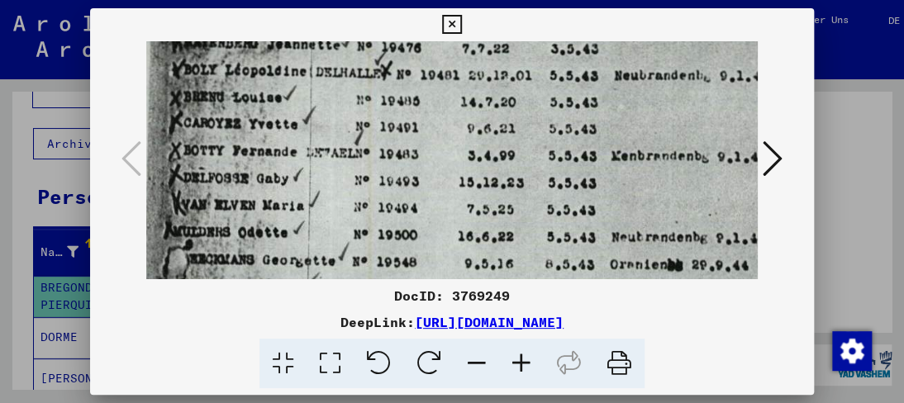
drag, startPoint x: 497, startPoint y: 203, endPoint x: 488, endPoint y: 235, distance: 32.5
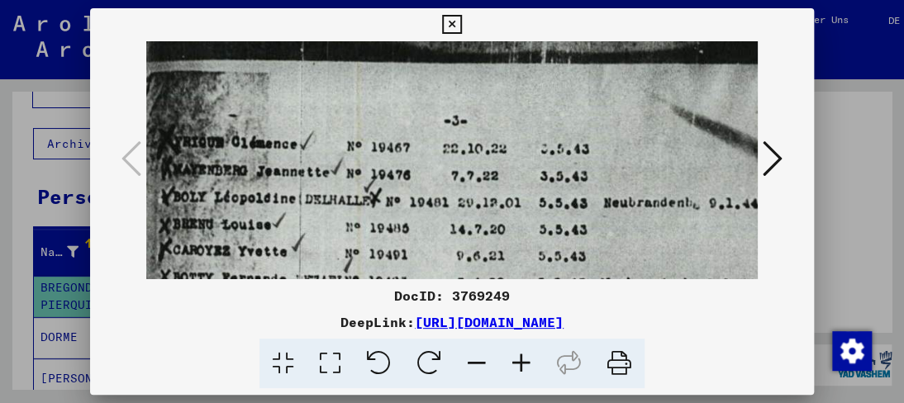
drag, startPoint x: 503, startPoint y: 57, endPoint x: 489, endPoint y: 179, distance: 123.1
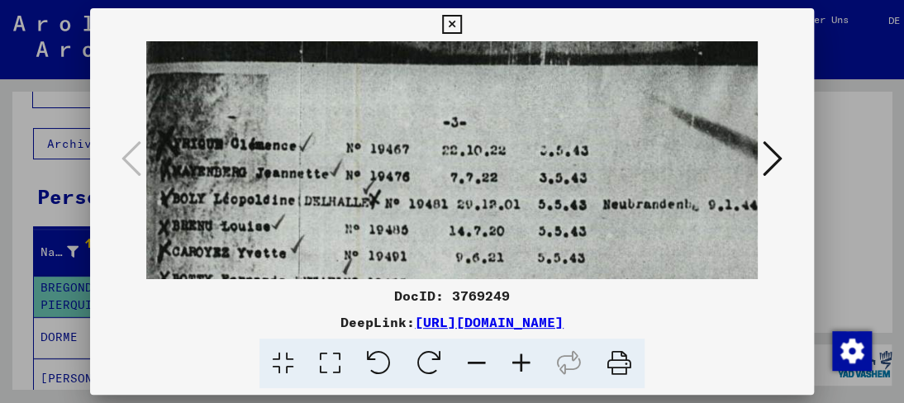
scroll to position [45, 160]
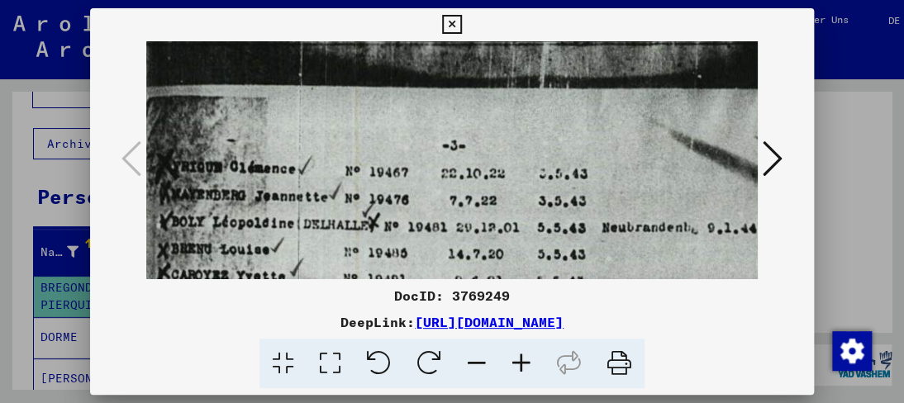
click at [453, 26] on icon at bounding box center [451, 25] width 19 height 20
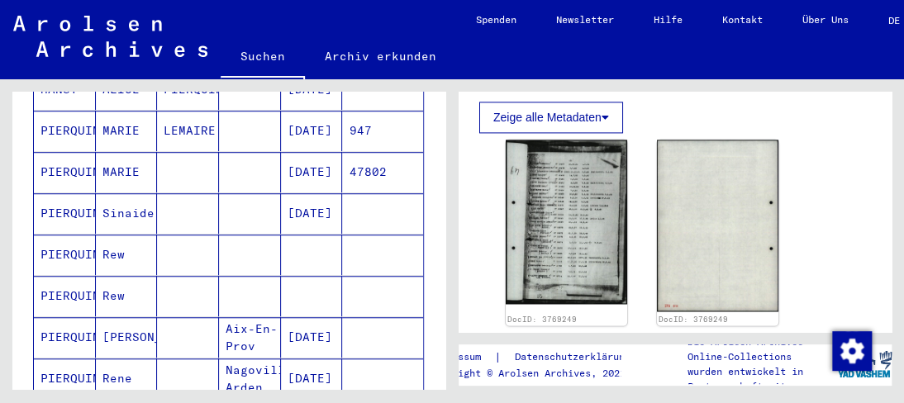
scroll to position [0, 0]
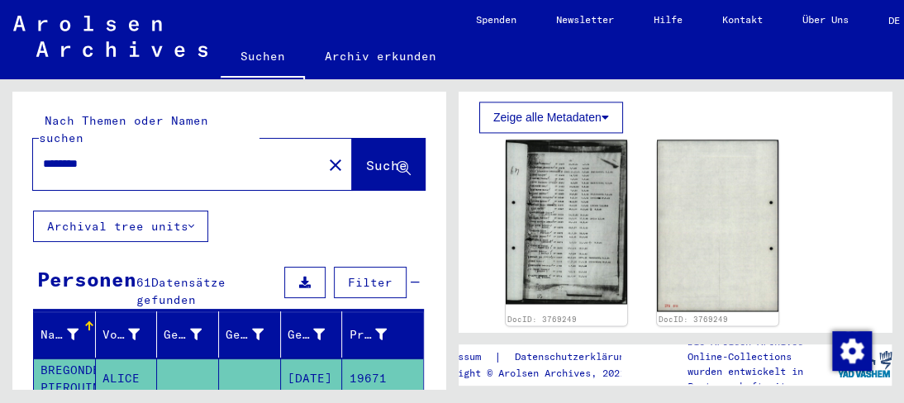
drag, startPoint x: 130, startPoint y: 142, endPoint x: 0, endPoint y: 82, distance: 143.1
click at [0, 83] on div "Nach Themen oder Namen suchen ******** close Suche Archival tree units Personen…" at bounding box center [226, 234] width 452 height 310
type input "********"
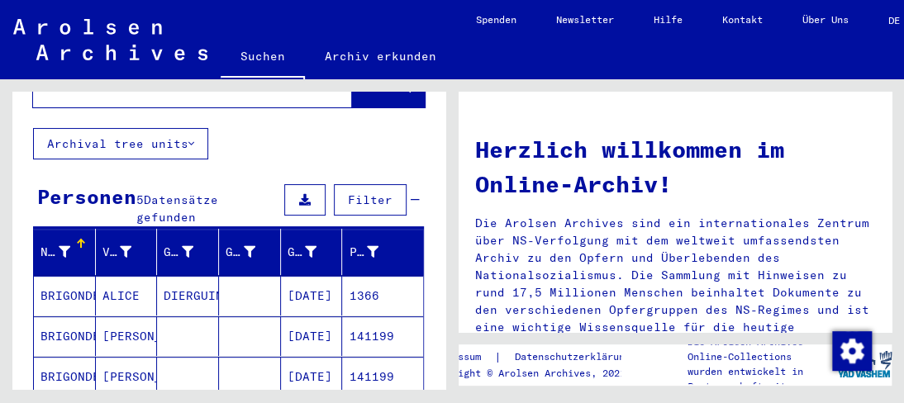
scroll to position [165, 0]
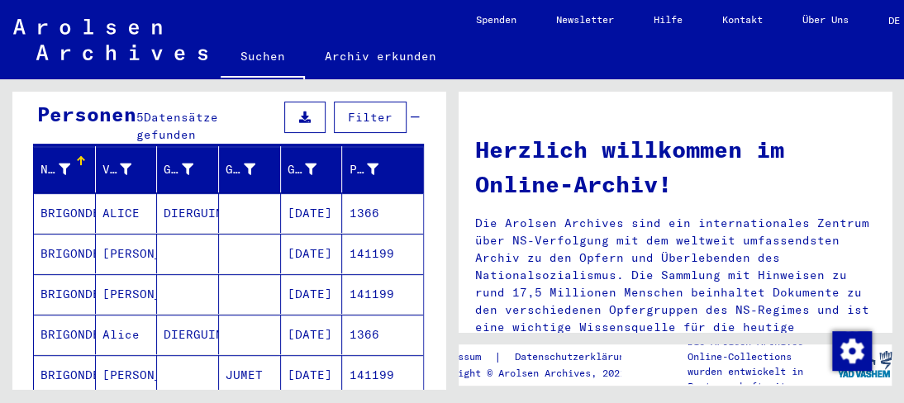
click at [122, 194] on mat-cell "ALICE" at bounding box center [127, 213] width 62 height 40
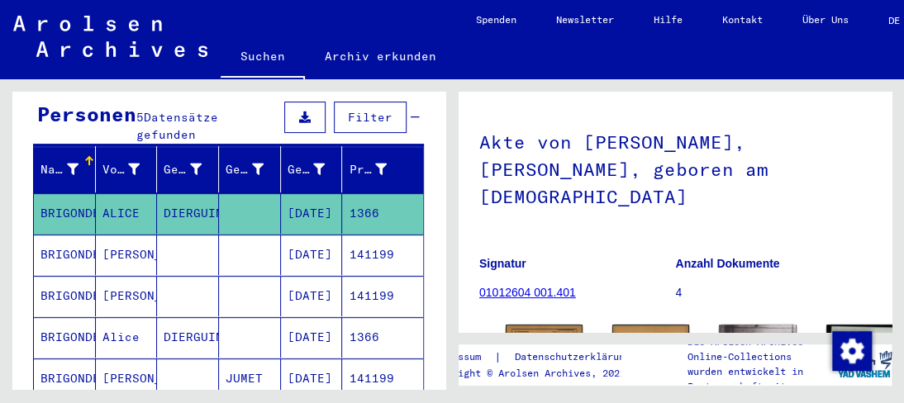
scroll to position [248, 0]
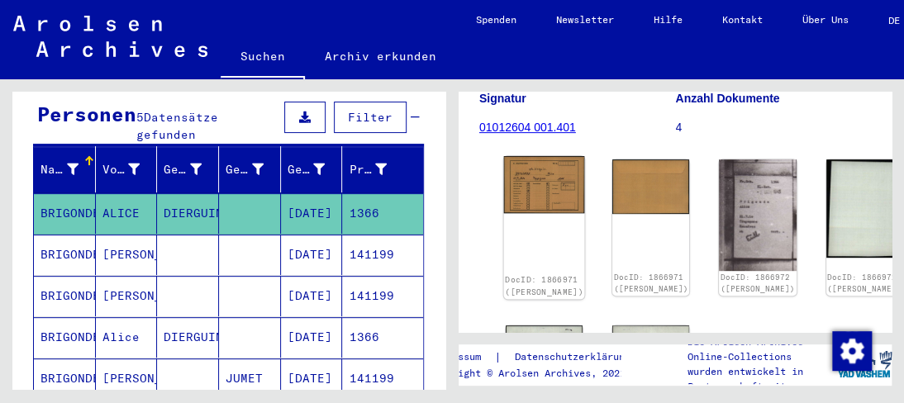
click at [539, 156] on img at bounding box center [544, 184] width 81 height 57
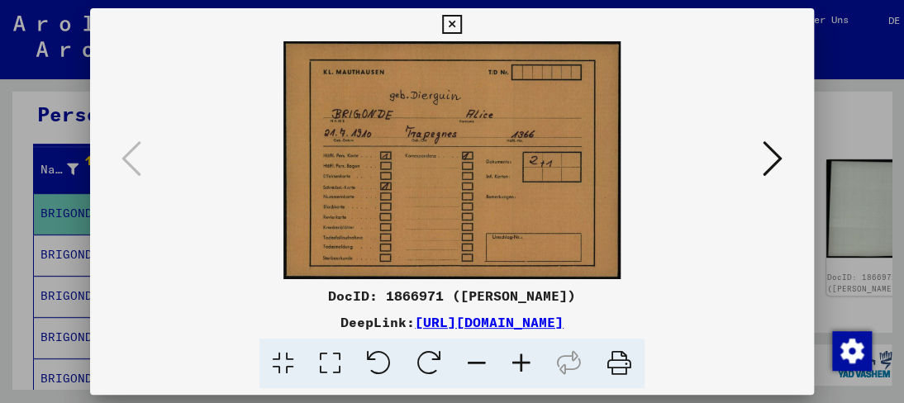
click at [768, 169] on icon at bounding box center [773, 159] width 20 height 40
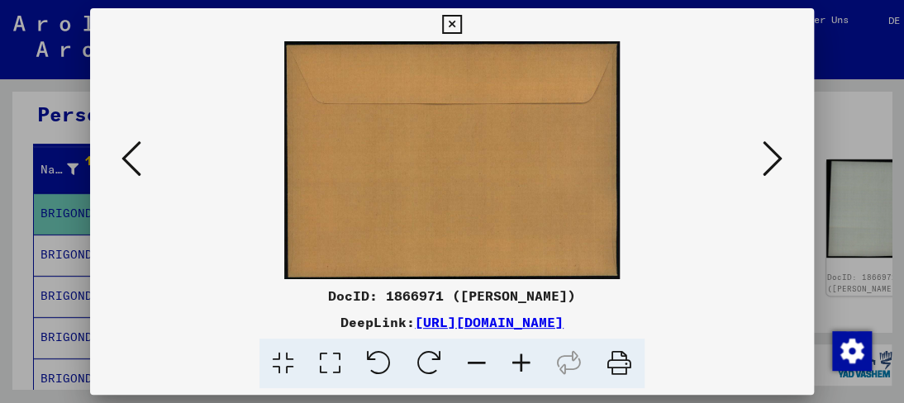
click at [769, 166] on icon at bounding box center [773, 159] width 20 height 40
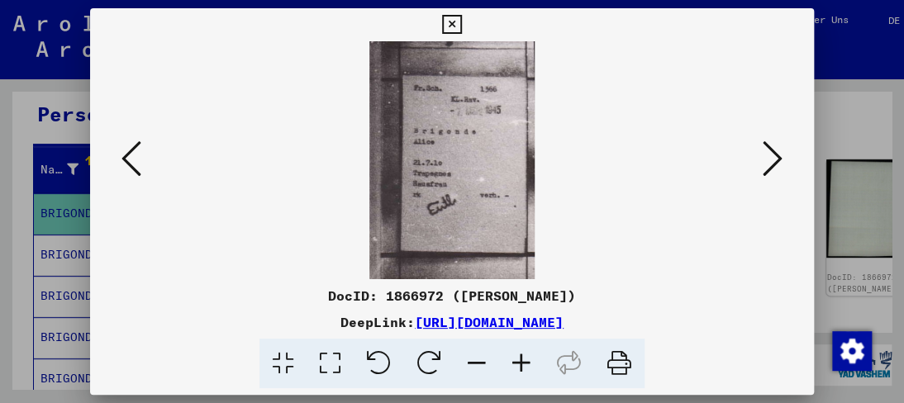
click at [773, 156] on icon at bounding box center [773, 159] width 20 height 40
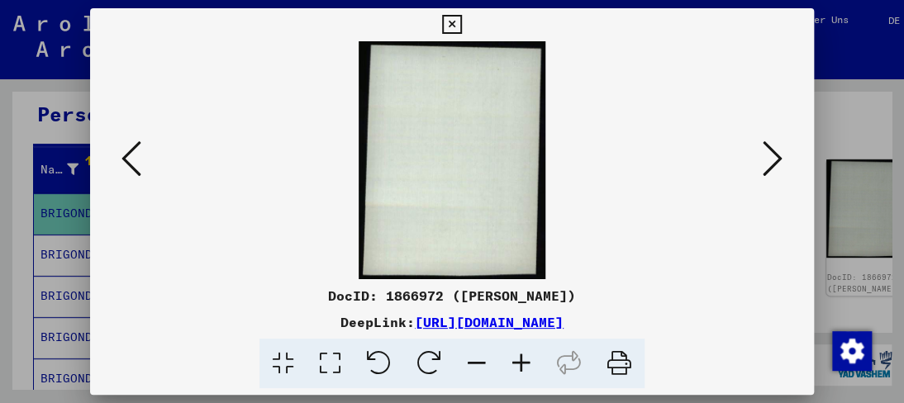
click at [773, 156] on icon at bounding box center [773, 159] width 20 height 40
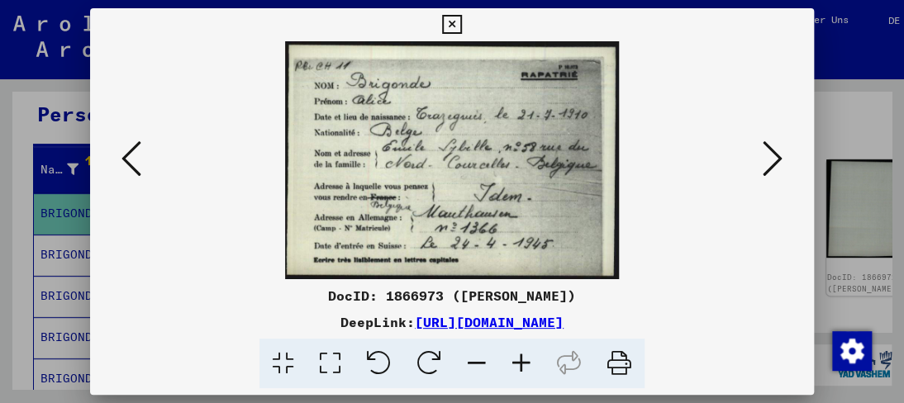
click at [459, 159] on img at bounding box center [451, 160] width 611 height 238
click at [517, 350] on icon at bounding box center [521, 364] width 45 height 50
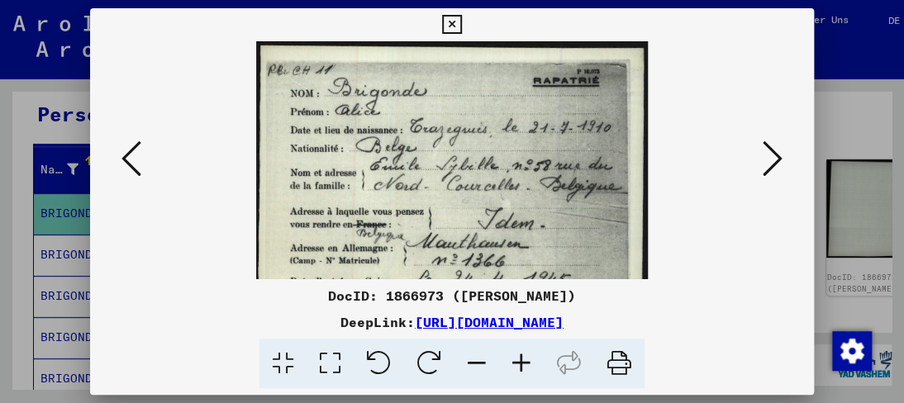
click at [516, 351] on icon at bounding box center [521, 364] width 45 height 50
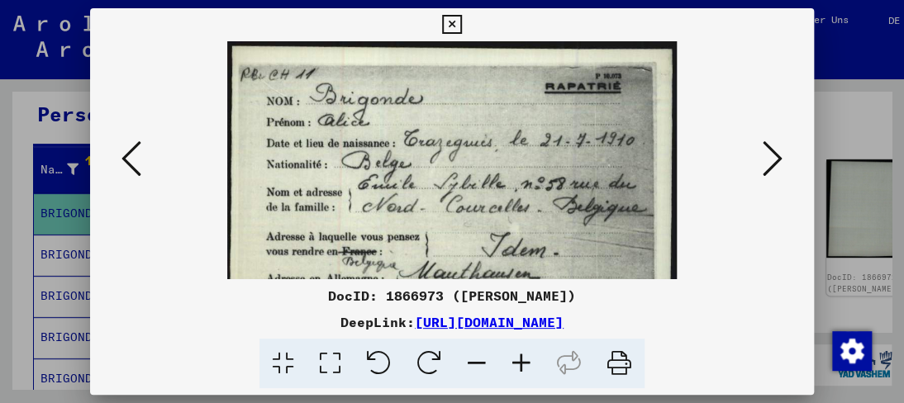
click at [516, 351] on icon at bounding box center [521, 364] width 45 height 50
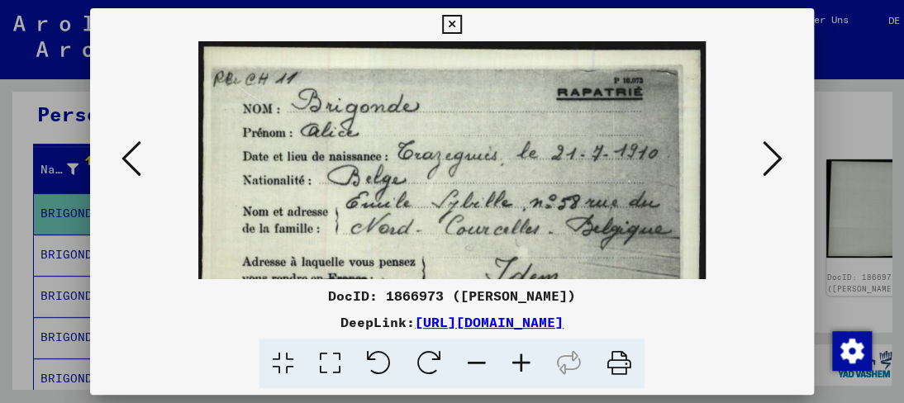
click at [516, 351] on icon at bounding box center [521, 364] width 45 height 50
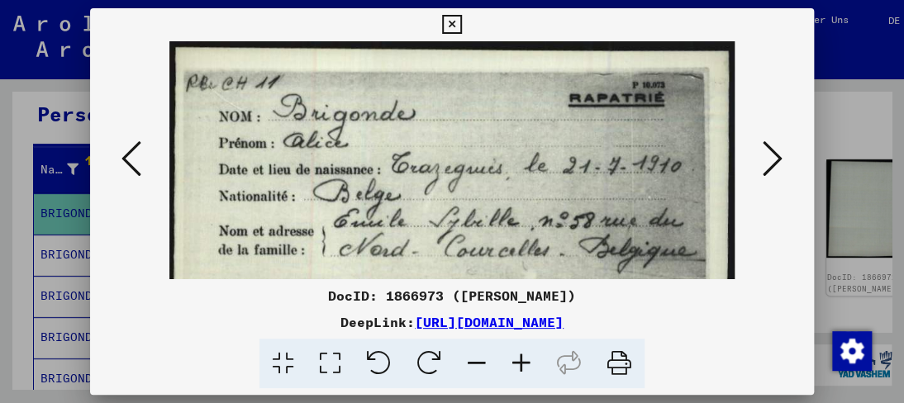
click at [515, 351] on icon at bounding box center [521, 364] width 45 height 50
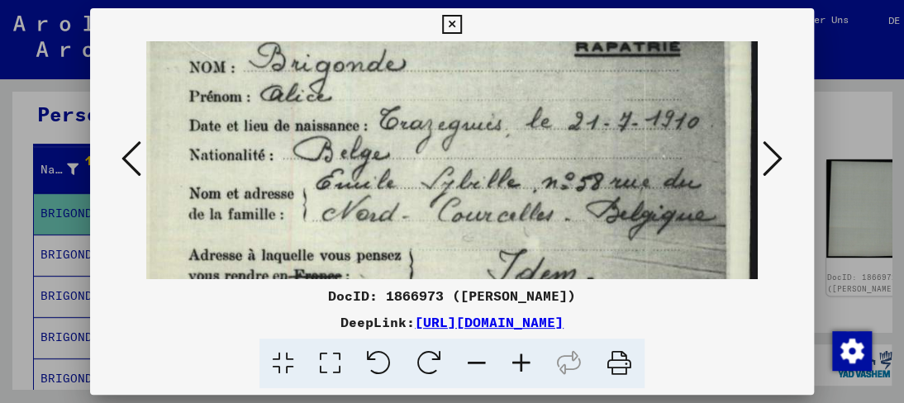
drag, startPoint x: 446, startPoint y: 193, endPoint x: 426, endPoint y: 163, distance: 35.8
click at [426, 163] on img at bounding box center [446, 206] width 622 height 445
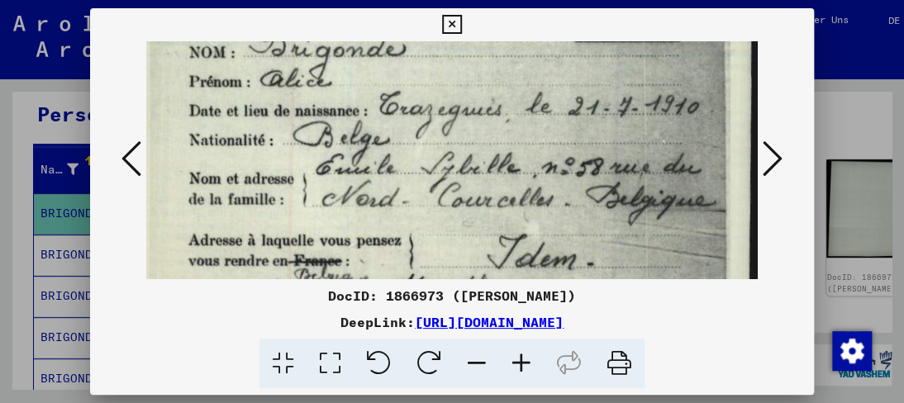
scroll to position [86, 12]
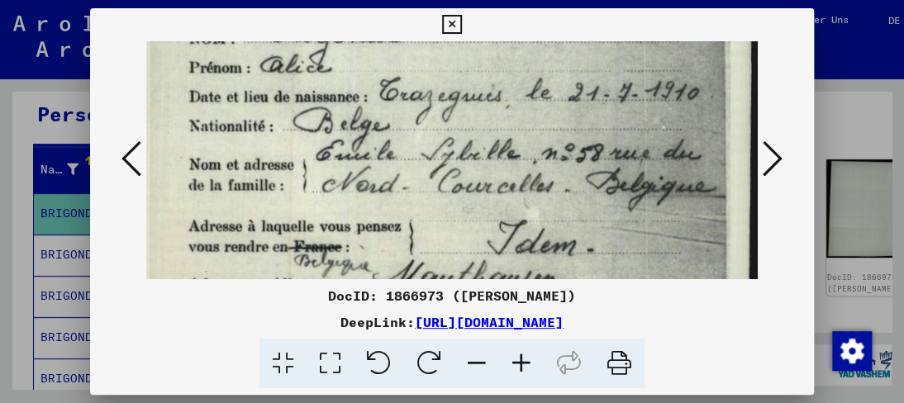
drag, startPoint x: 419, startPoint y: 198, endPoint x: 400, endPoint y: 169, distance: 34.6
click at [400, 169] on img at bounding box center [446, 177] width 622 height 445
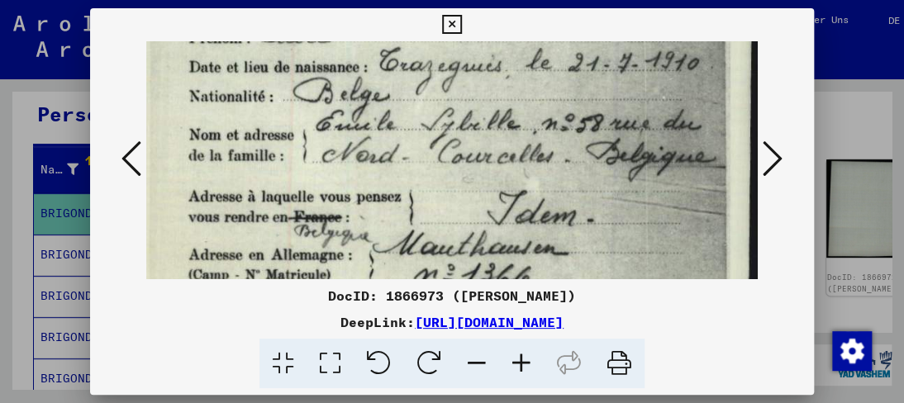
scroll to position [117, 12]
drag, startPoint x: 383, startPoint y: 218, endPoint x: 377, endPoint y: 189, distance: 29.5
click at [377, 189] on img at bounding box center [446, 147] width 622 height 445
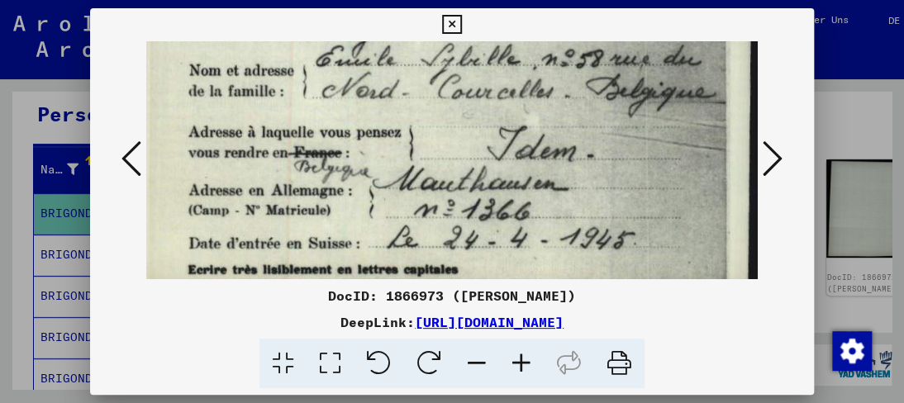
scroll to position [181, 12]
drag, startPoint x: 393, startPoint y: 230, endPoint x: 377, endPoint y: 169, distance: 63.3
click at [377, 169] on img at bounding box center [446, 82] width 622 height 445
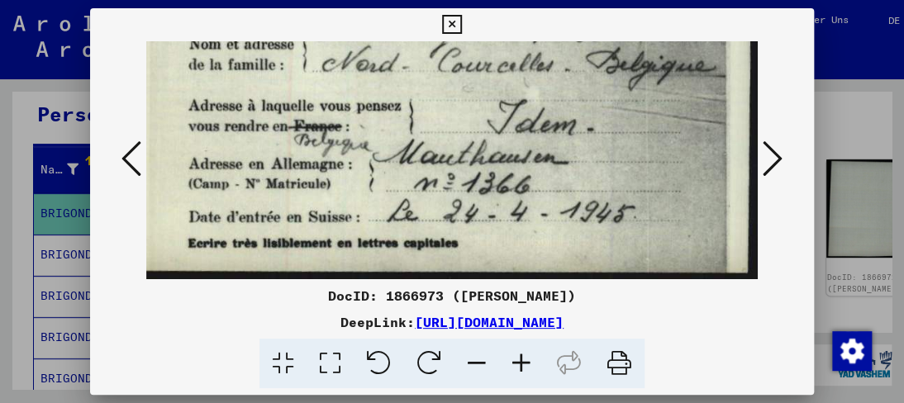
drag, startPoint x: 366, startPoint y: 214, endPoint x: 359, endPoint y: 169, distance: 45.9
click at [359, 169] on img at bounding box center [446, 57] width 622 height 445
click at [357, 179] on img at bounding box center [446, 57] width 622 height 445
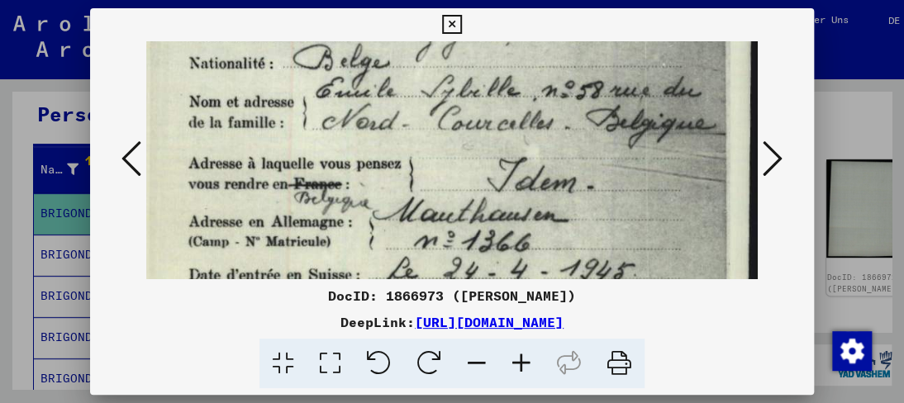
drag, startPoint x: 264, startPoint y: 156, endPoint x: 525, endPoint y: 234, distance: 271.6
click at [525, 234] on img at bounding box center [446, 115] width 622 height 445
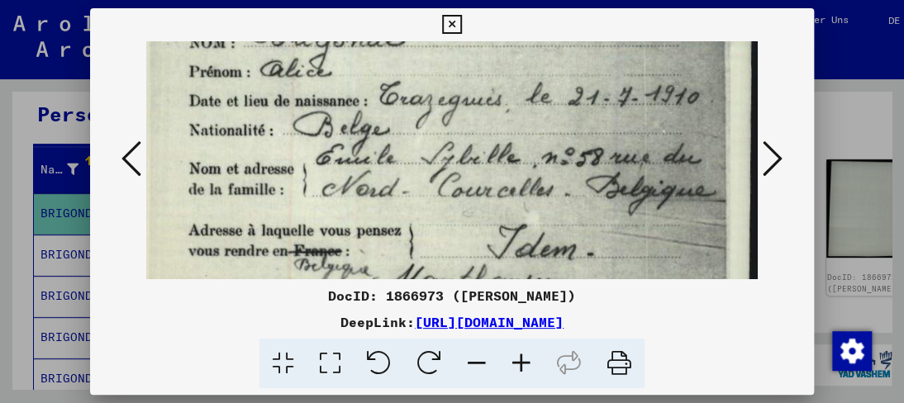
drag, startPoint x: 466, startPoint y: 202, endPoint x: 464, endPoint y: 235, distance: 33.1
click at [464, 235] on img at bounding box center [446, 182] width 622 height 445
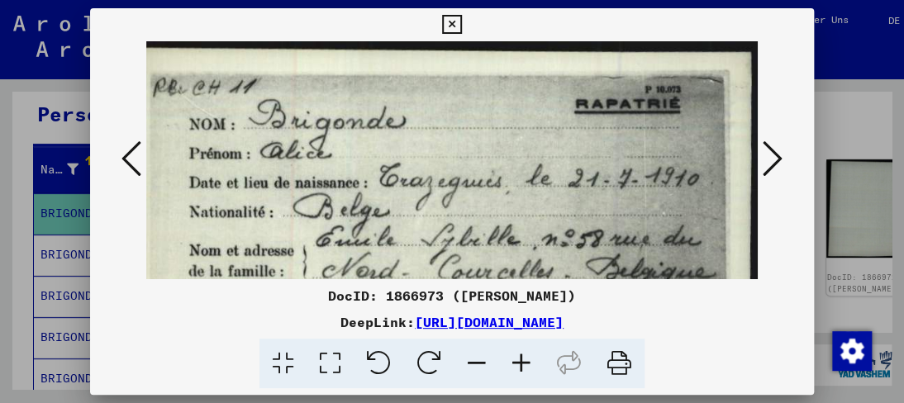
drag, startPoint x: 455, startPoint y: 140, endPoint x: 446, endPoint y: 231, distance: 91.3
click at [446, 231] on img at bounding box center [446, 263] width 622 height 445
click at [456, 183] on img at bounding box center [447, 263] width 622 height 445
click at [450, 25] on icon at bounding box center [451, 25] width 19 height 20
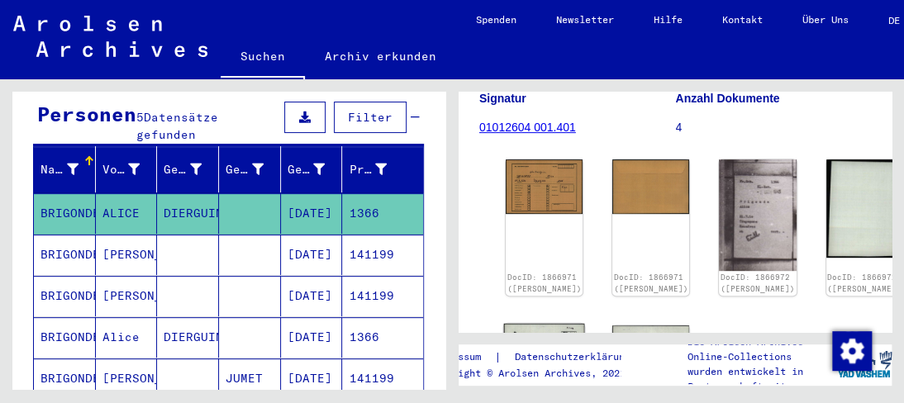
click at [520, 324] on img at bounding box center [544, 352] width 81 height 57
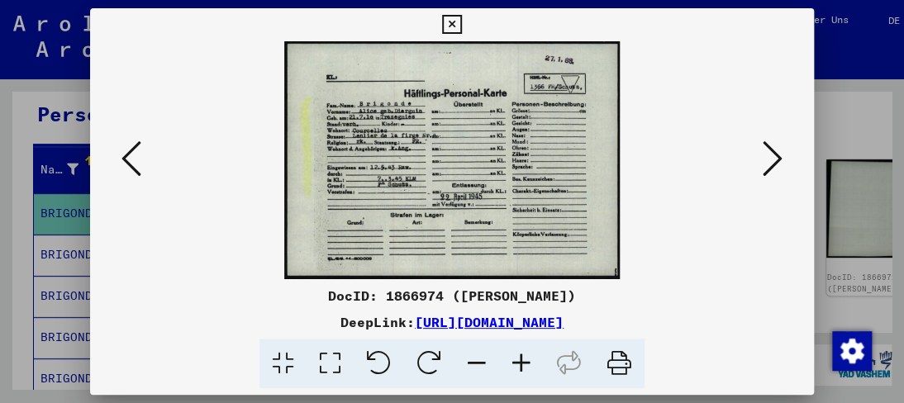
click at [522, 361] on icon at bounding box center [521, 364] width 45 height 50
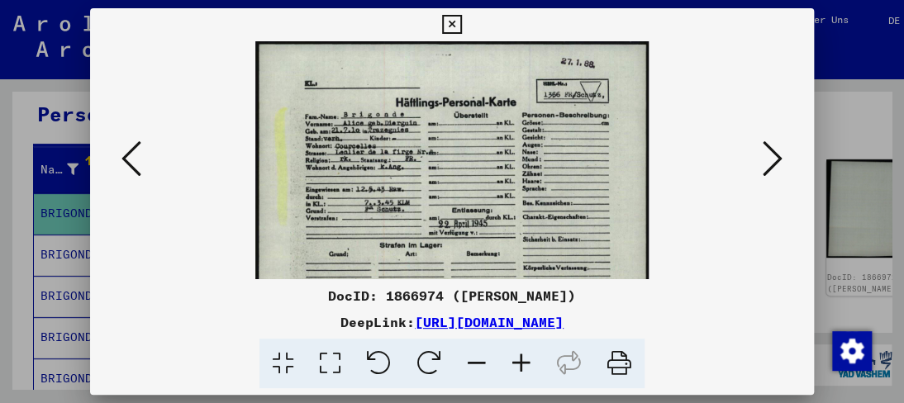
click at [522, 361] on icon at bounding box center [521, 364] width 45 height 50
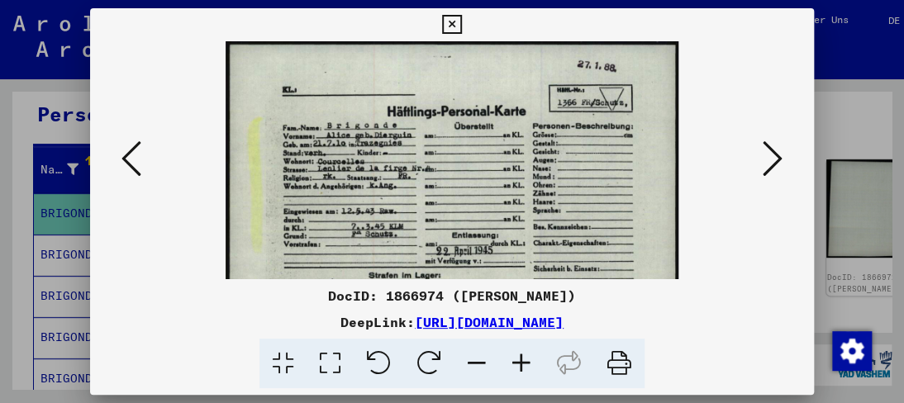
click at [522, 361] on icon at bounding box center [521, 364] width 45 height 50
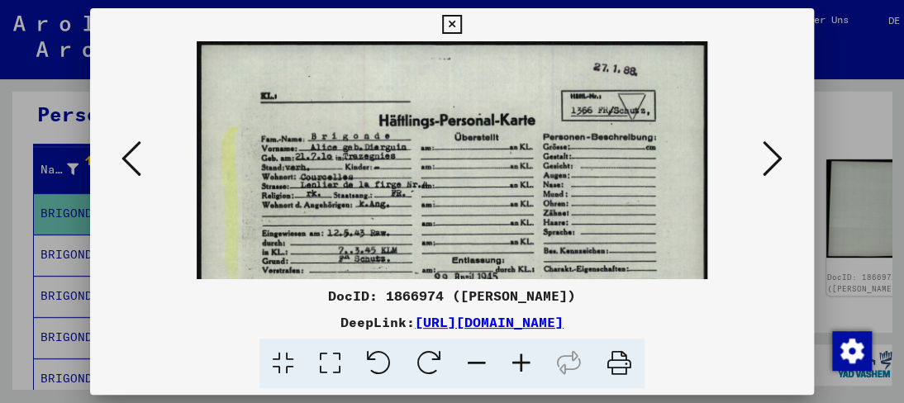
click at [521, 361] on icon at bounding box center [521, 364] width 45 height 50
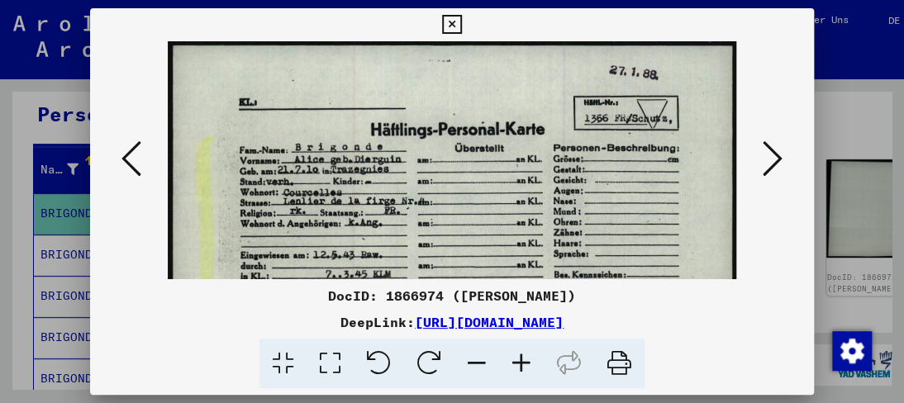
click at [521, 361] on icon at bounding box center [521, 364] width 45 height 50
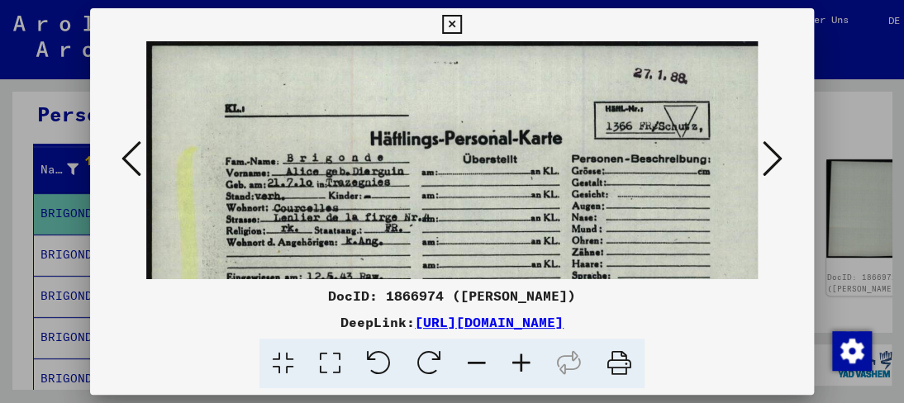
click at [521, 361] on icon at bounding box center [521, 364] width 45 height 50
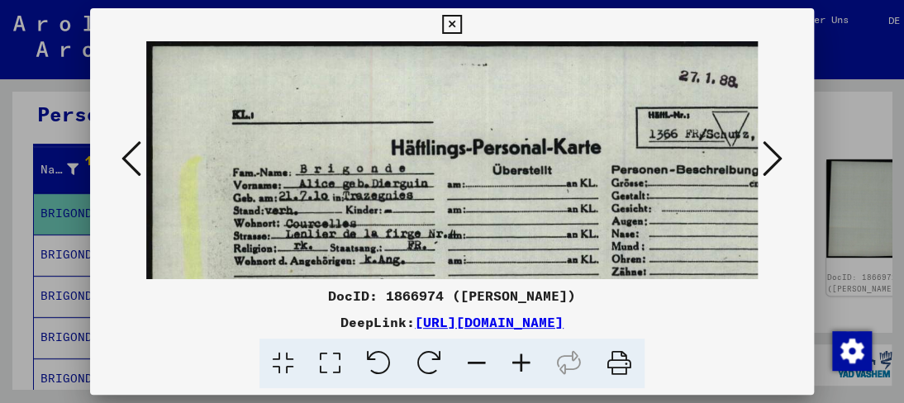
click at [520, 362] on icon at bounding box center [521, 364] width 45 height 50
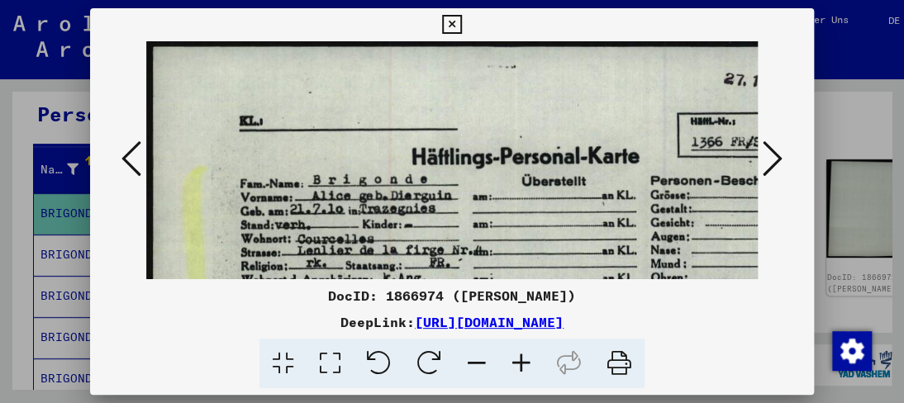
click at [520, 362] on icon at bounding box center [521, 364] width 45 height 50
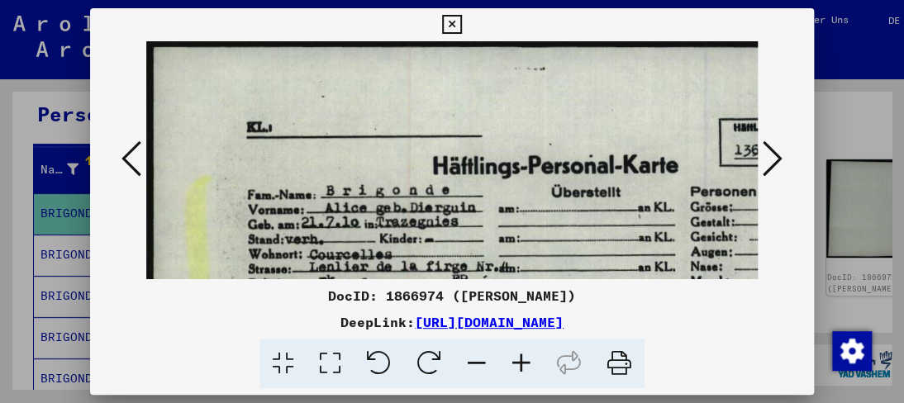
click at [520, 362] on icon at bounding box center [521, 364] width 45 height 50
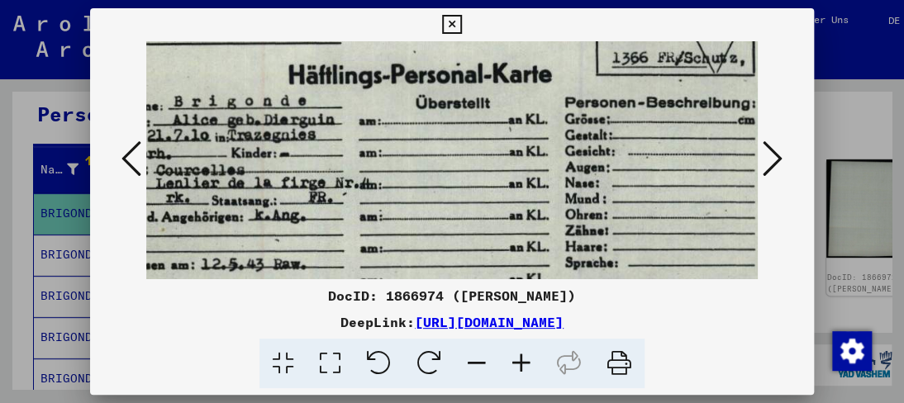
drag, startPoint x: 487, startPoint y: 238, endPoint x: 315, endPoint y: 142, distance: 196.8
click at [315, 142] on img at bounding box center [411, 246] width 860 height 610
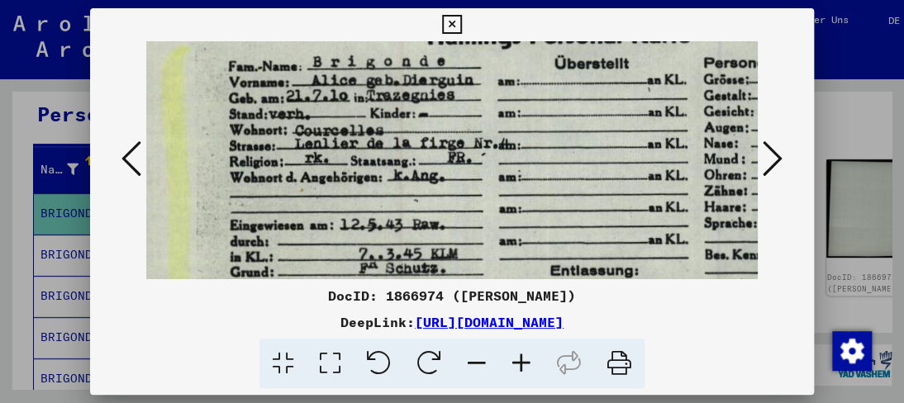
drag, startPoint x: 278, startPoint y: 185, endPoint x: 419, endPoint y: 146, distance: 145.7
click at [419, 146] on img at bounding box center [550, 207] width 860 height 610
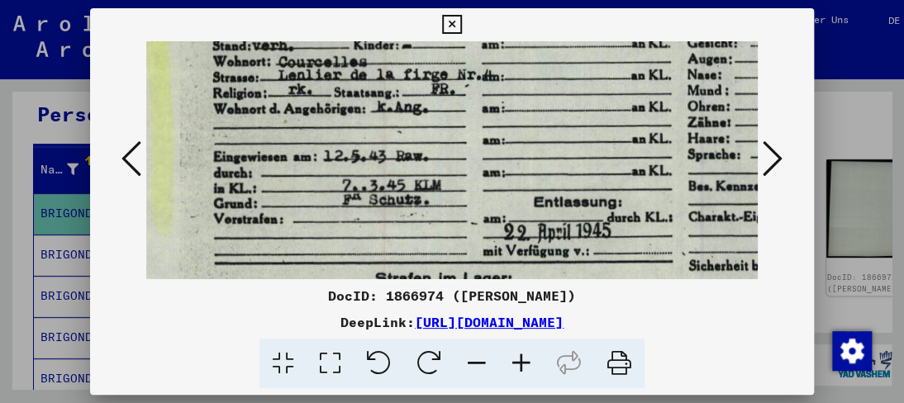
drag, startPoint x: 383, startPoint y: 196, endPoint x: 366, endPoint y: 128, distance: 69.9
click at [366, 128] on img at bounding box center [533, 138] width 860 height 610
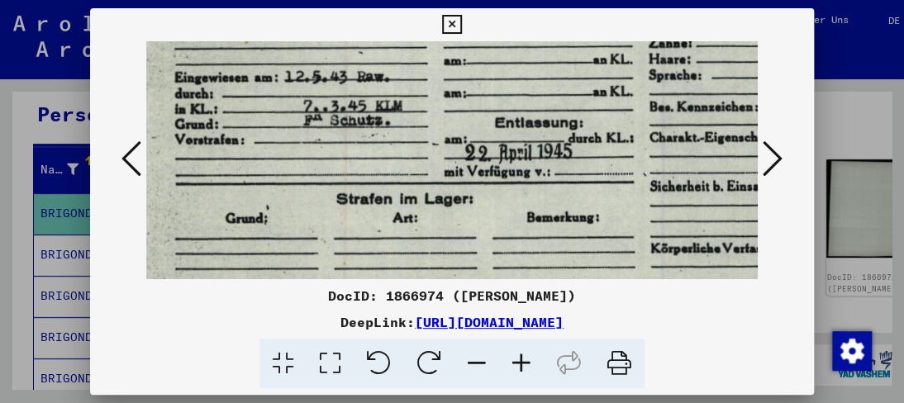
drag, startPoint x: 363, startPoint y: 168, endPoint x: 324, endPoint y: 89, distance: 87.6
click at [324, 89] on img at bounding box center [494, 59] width 860 height 610
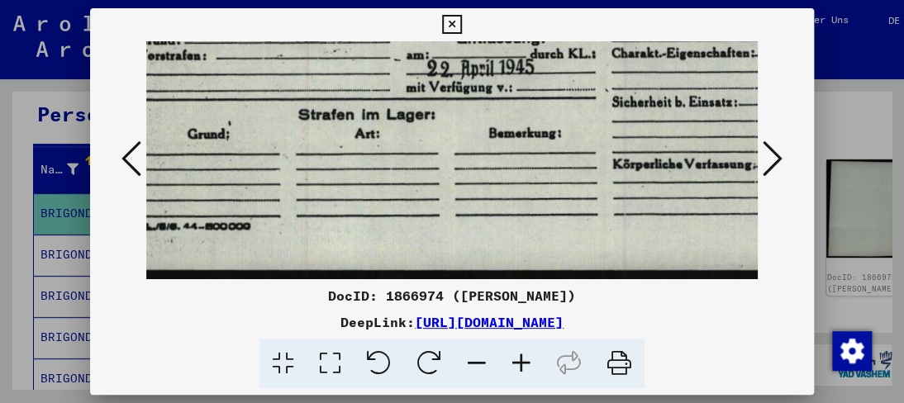
scroll to position [246, 104]
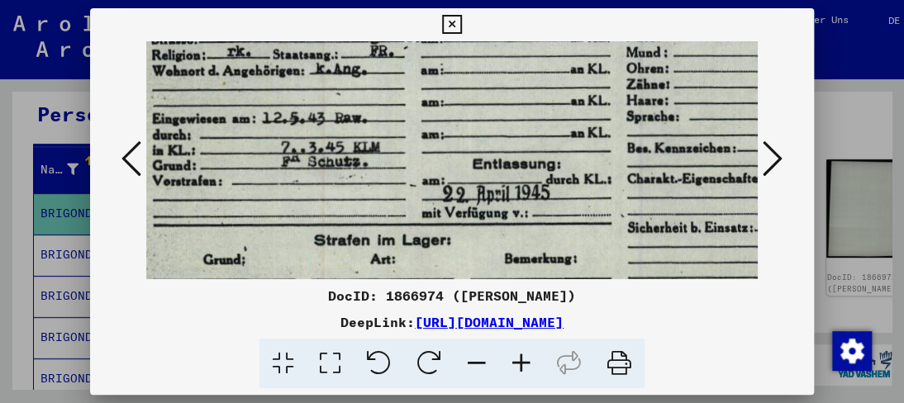
drag, startPoint x: 407, startPoint y: 183, endPoint x: 386, endPoint y: 184, distance: 21.5
click at [386, 184] on img at bounding box center [472, 100] width 860 height 610
drag, startPoint x: 459, startPoint y: 22, endPoint x: 453, endPoint y: 31, distance: 10.6
click at [456, 27] on icon at bounding box center [451, 25] width 19 height 20
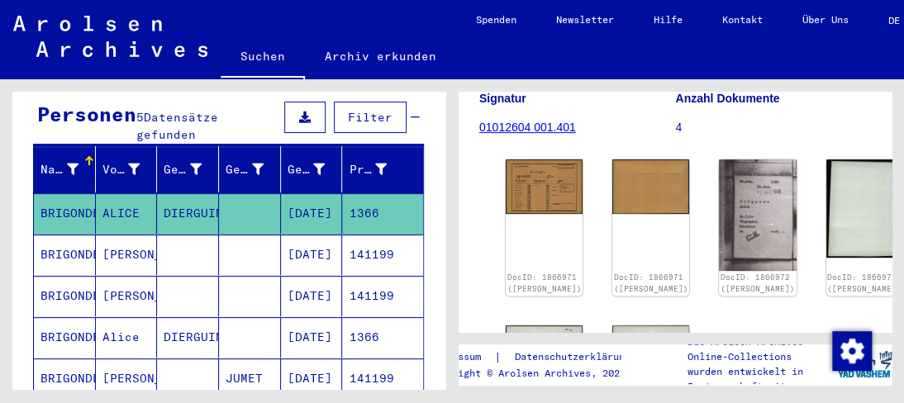
click at [122, 235] on mat-cell "[PERSON_NAME]" at bounding box center [127, 255] width 62 height 40
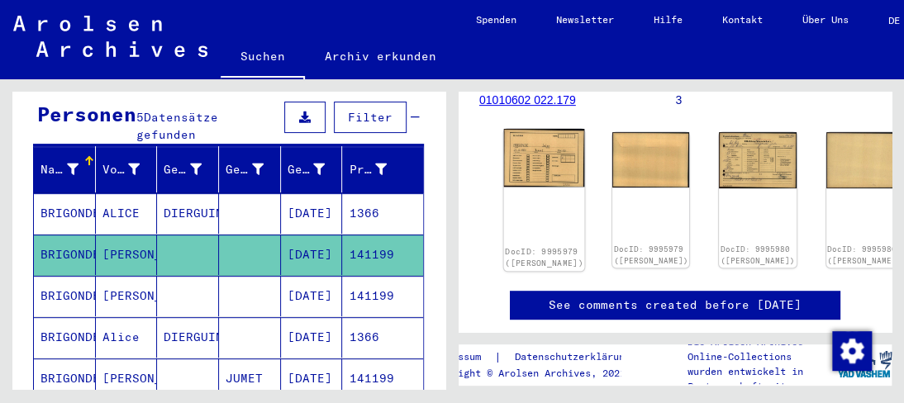
click at [535, 145] on img at bounding box center [544, 158] width 81 height 59
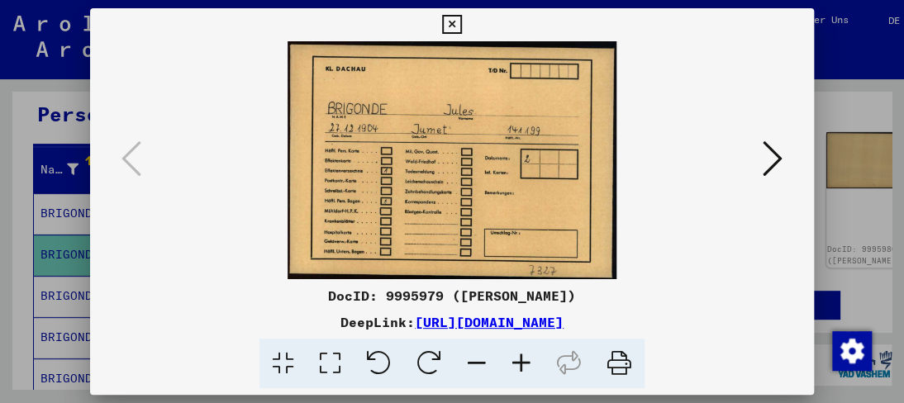
click at [775, 169] on icon at bounding box center [773, 159] width 20 height 40
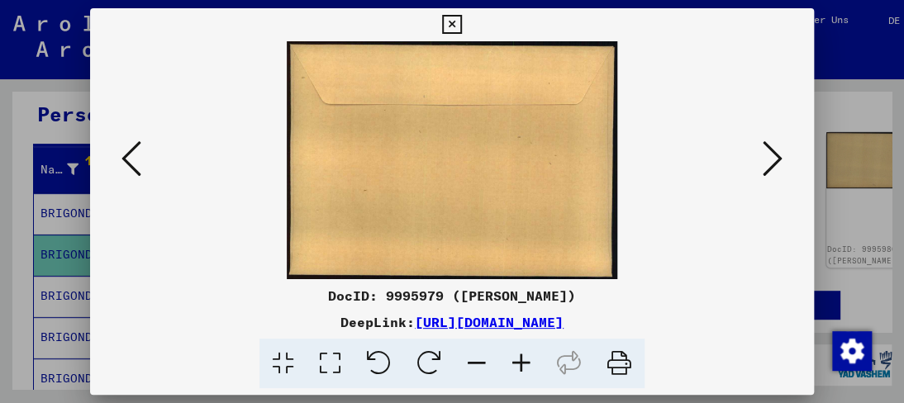
click at [775, 169] on icon at bounding box center [773, 159] width 20 height 40
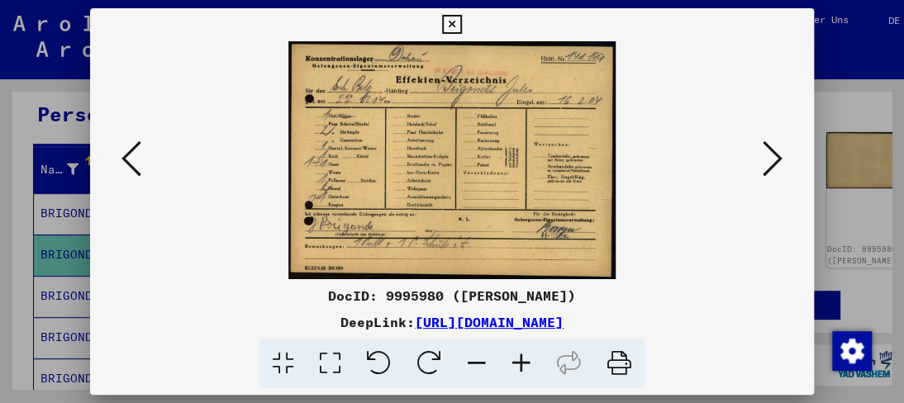
click at [502, 183] on img at bounding box center [451, 160] width 611 height 238
click at [526, 364] on icon at bounding box center [521, 364] width 45 height 50
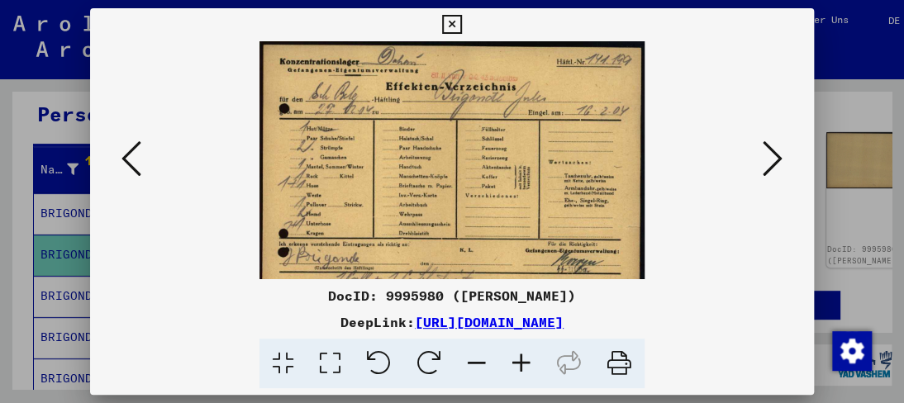
click at [526, 364] on icon at bounding box center [521, 364] width 45 height 50
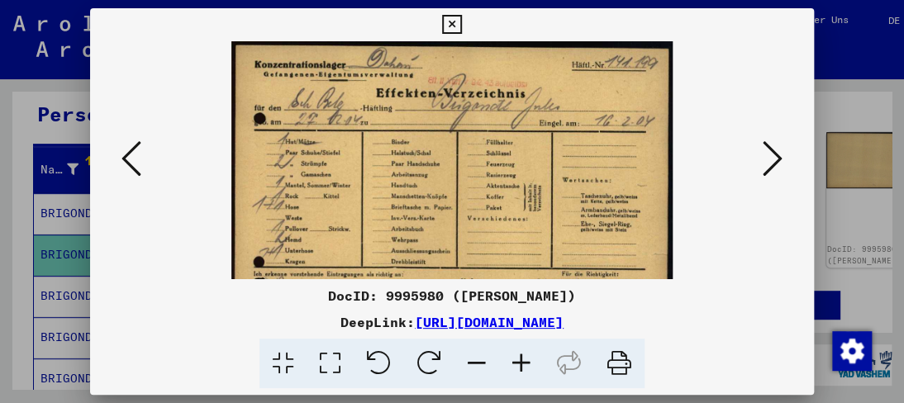
click at [526, 364] on icon at bounding box center [521, 364] width 45 height 50
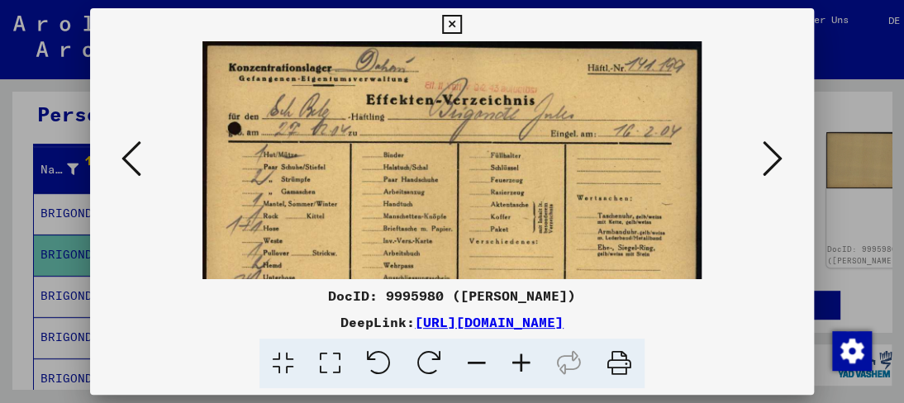
click at [525, 364] on icon at bounding box center [521, 364] width 45 height 50
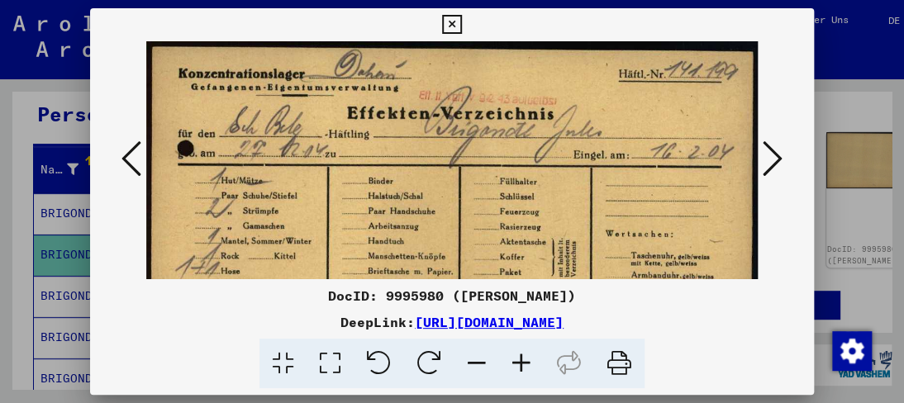
click at [525, 364] on icon at bounding box center [521, 364] width 45 height 50
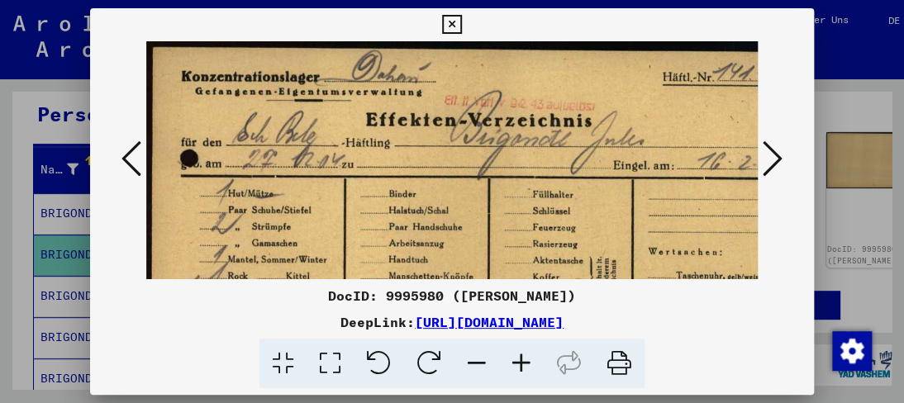
click at [525, 364] on icon at bounding box center [521, 364] width 45 height 50
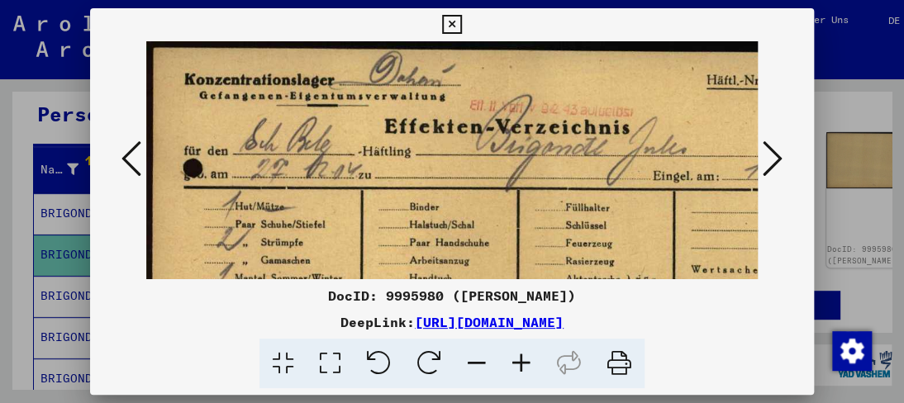
click at [525, 364] on icon at bounding box center [521, 364] width 45 height 50
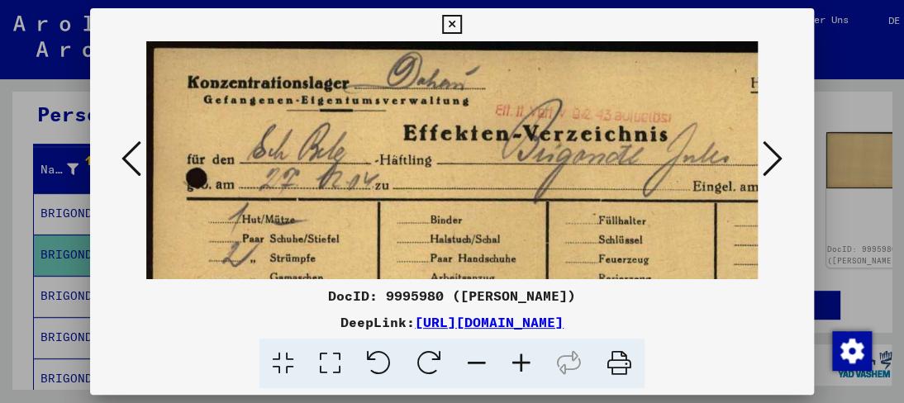
click at [525, 364] on icon at bounding box center [521, 364] width 45 height 50
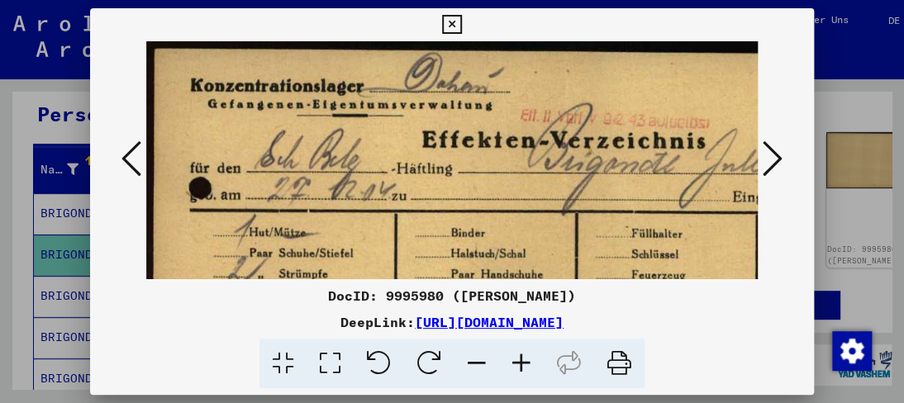
click at [525, 364] on icon at bounding box center [521, 364] width 45 height 50
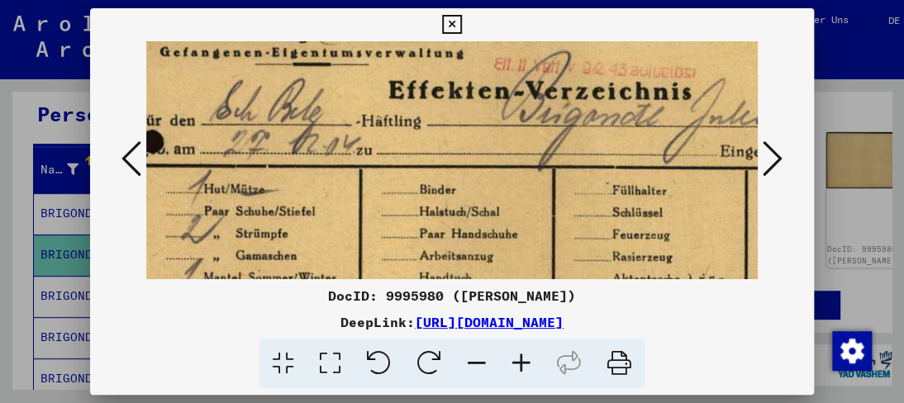
drag, startPoint x: 499, startPoint y: 186, endPoint x: 448, endPoint y: 131, distance: 74.8
click at [448, 131] on img at bounding box center [542, 310] width 897 height 651
drag, startPoint x: 440, startPoint y: 164, endPoint x: 655, endPoint y: 113, distance: 221.5
click at [440, 159] on img at bounding box center [542, 310] width 897 height 651
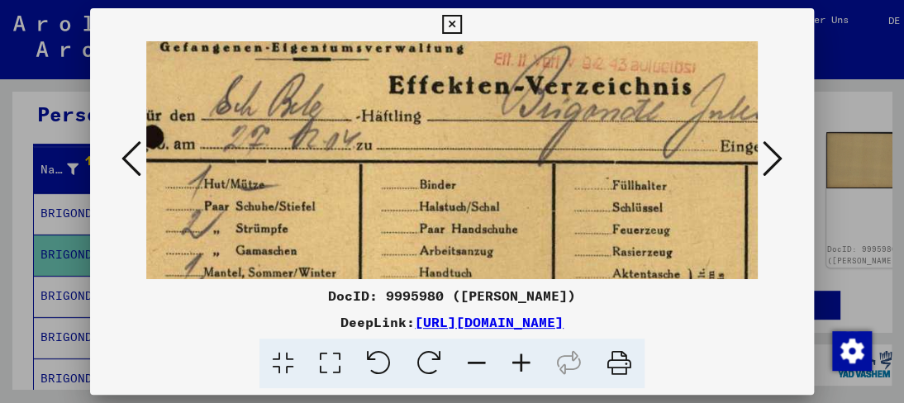
click at [766, 156] on icon at bounding box center [773, 159] width 20 height 40
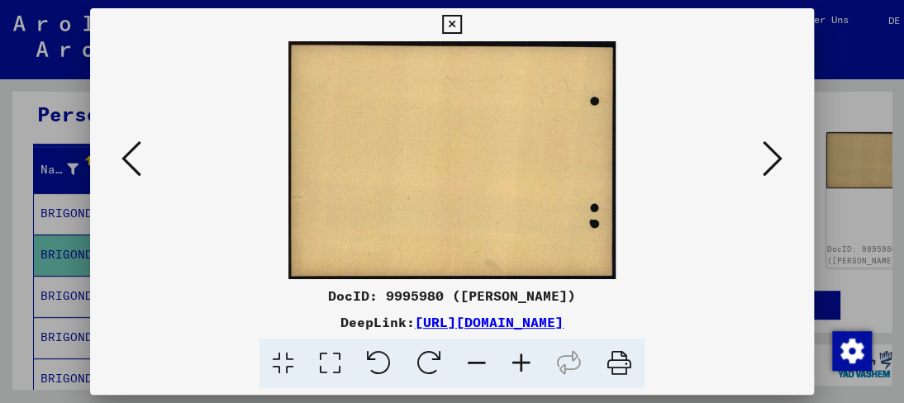
scroll to position [0, 0]
click at [766, 156] on icon at bounding box center [773, 159] width 20 height 40
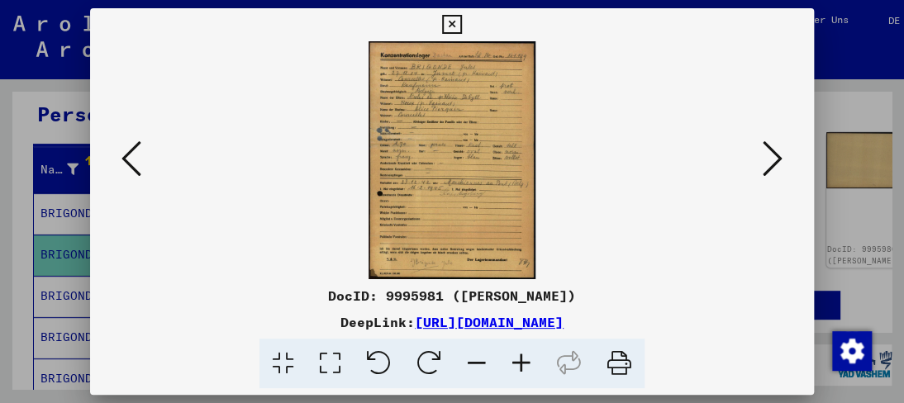
click at [526, 357] on icon at bounding box center [521, 364] width 45 height 50
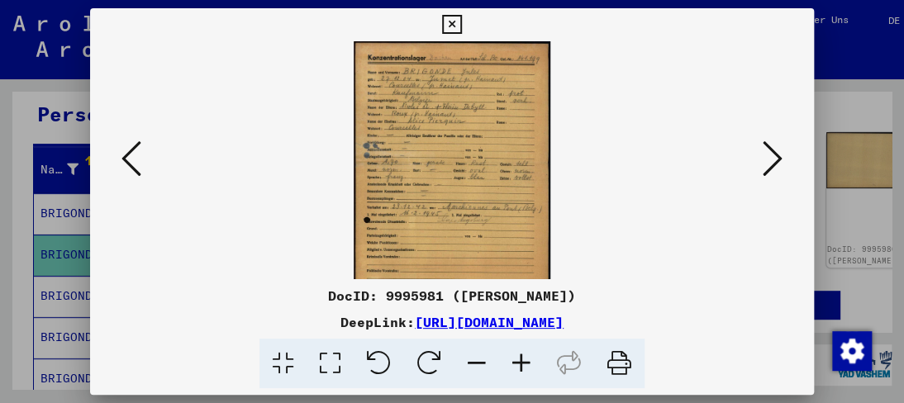
click at [522, 358] on icon at bounding box center [521, 364] width 45 height 50
click at [521, 358] on icon at bounding box center [521, 364] width 45 height 50
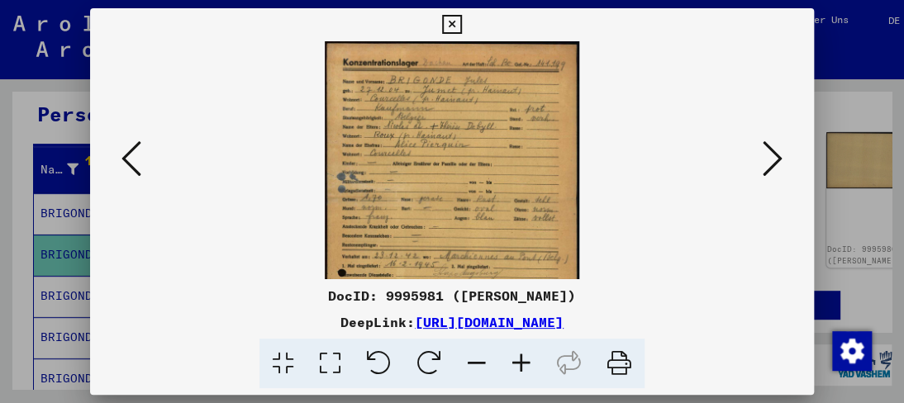
click at [521, 360] on icon at bounding box center [521, 364] width 45 height 50
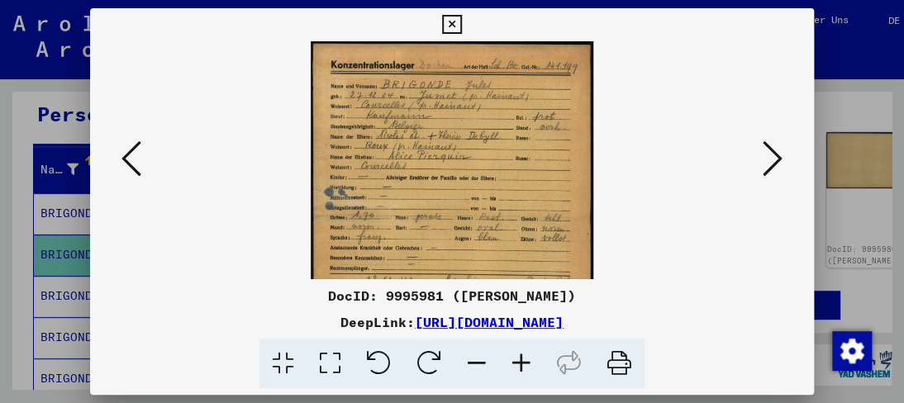
click at [520, 360] on icon at bounding box center [521, 364] width 45 height 50
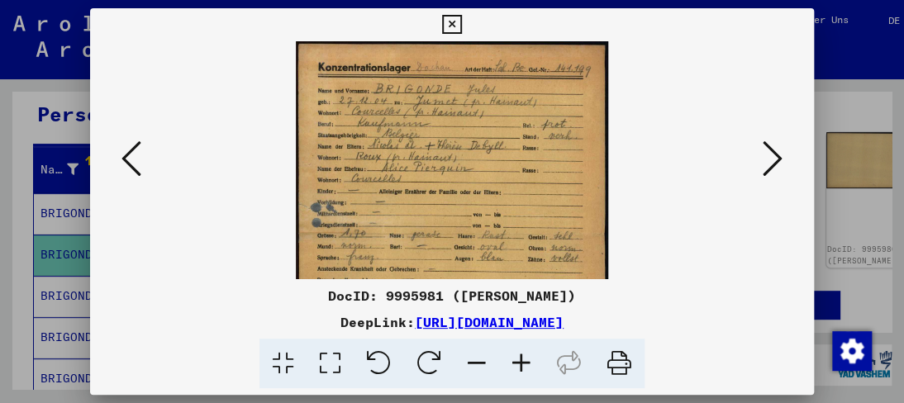
click at [519, 360] on icon at bounding box center [521, 364] width 45 height 50
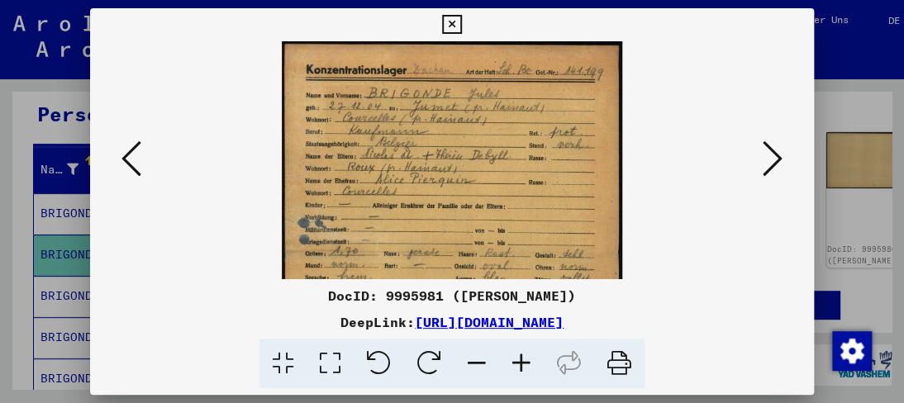
click at [517, 360] on icon at bounding box center [521, 364] width 45 height 50
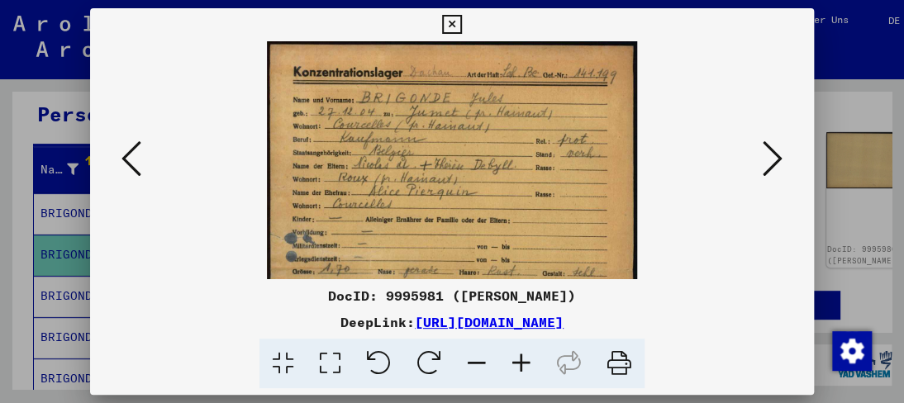
click at [517, 360] on icon at bounding box center [521, 364] width 45 height 50
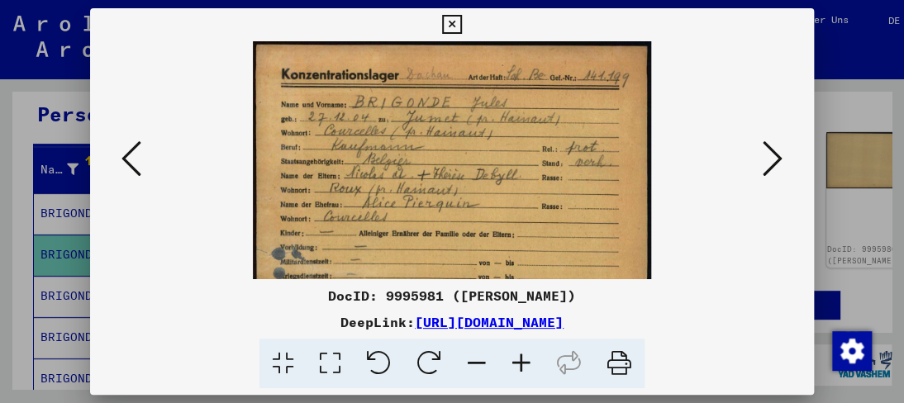
click at [517, 360] on icon at bounding box center [521, 364] width 45 height 50
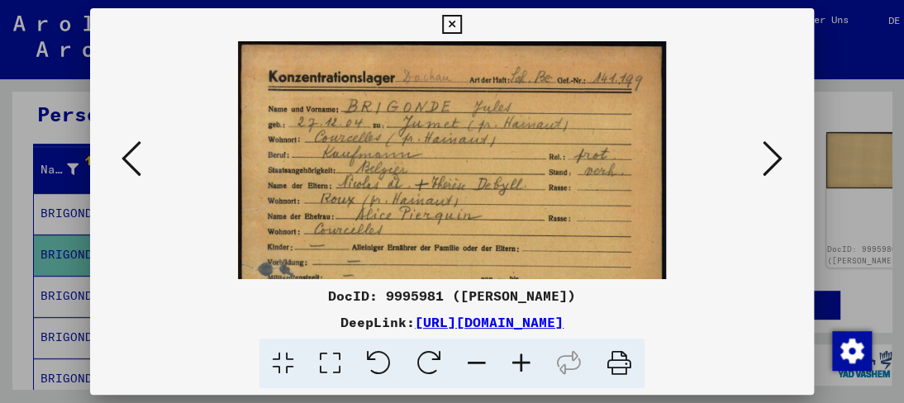
click at [517, 360] on icon at bounding box center [521, 364] width 45 height 50
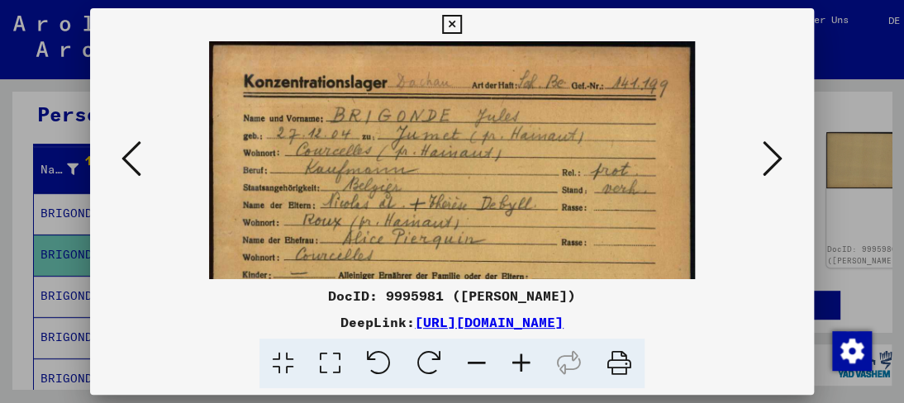
click at [517, 360] on icon at bounding box center [521, 364] width 45 height 50
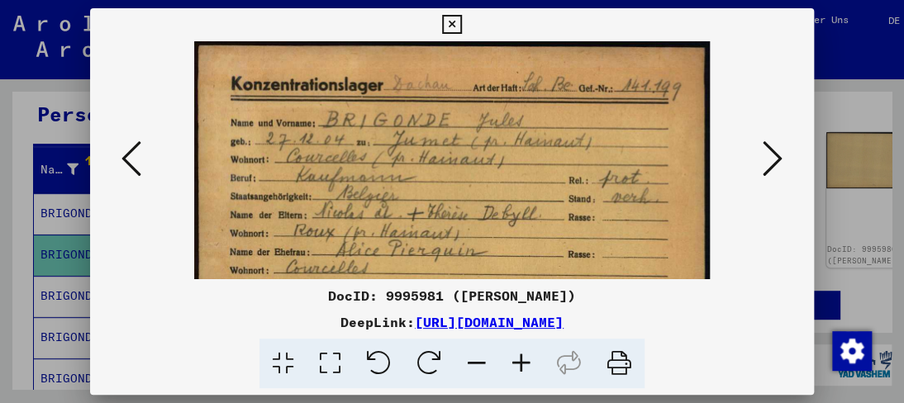
click at [517, 360] on icon at bounding box center [521, 364] width 45 height 50
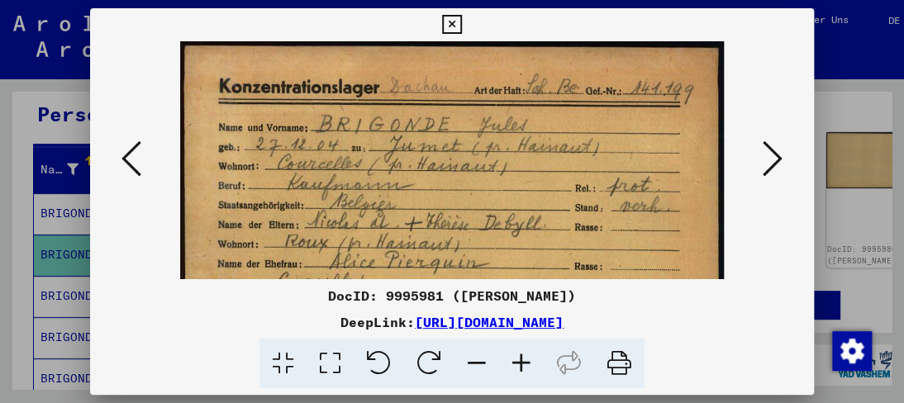
click at [517, 360] on icon at bounding box center [521, 364] width 45 height 50
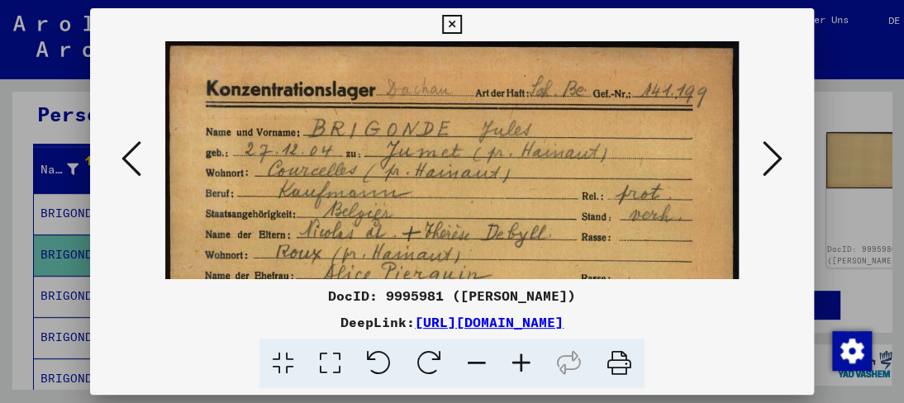
click at [517, 360] on icon at bounding box center [521, 364] width 45 height 50
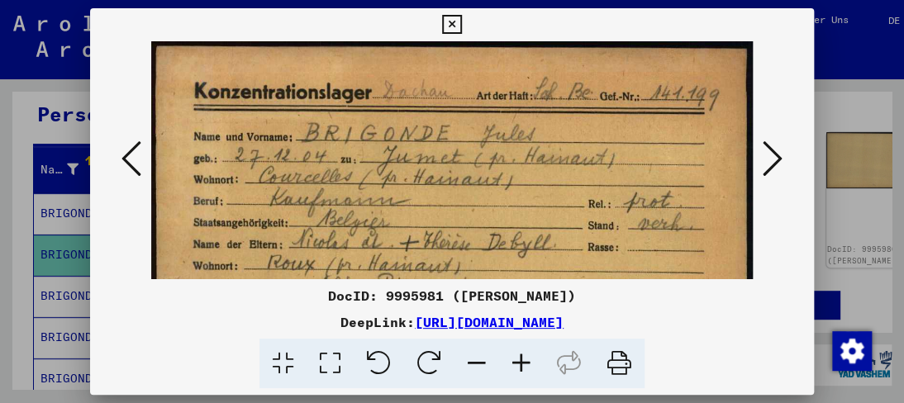
click at [517, 360] on icon at bounding box center [521, 364] width 45 height 50
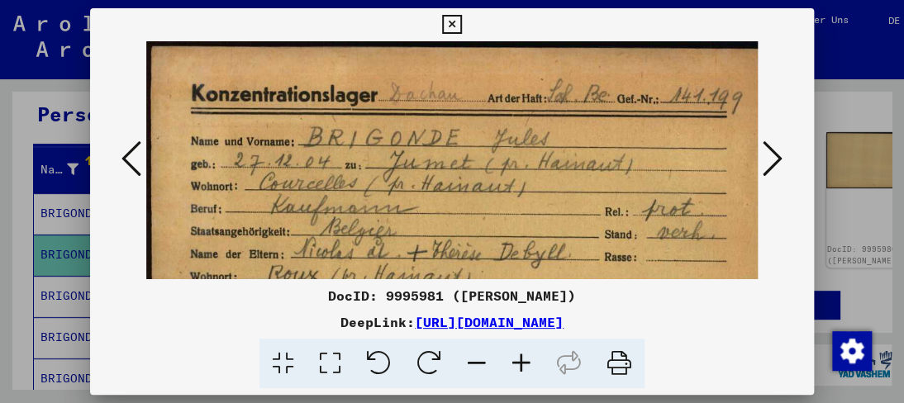
click at [517, 360] on icon at bounding box center [521, 364] width 45 height 50
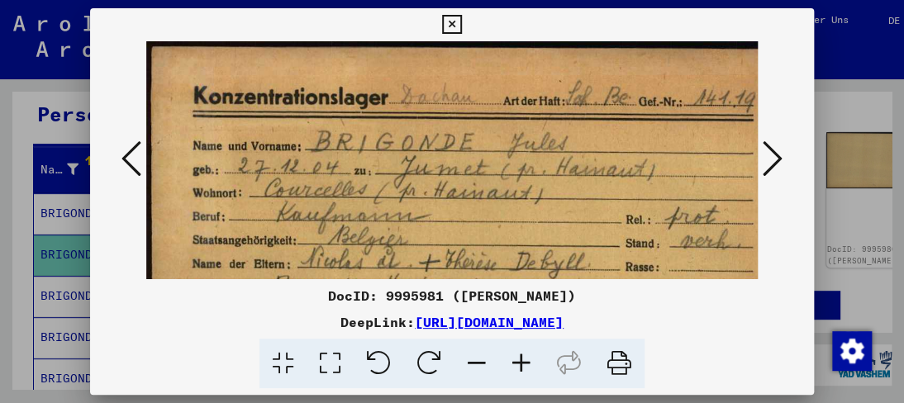
click at [517, 360] on icon at bounding box center [521, 364] width 45 height 50
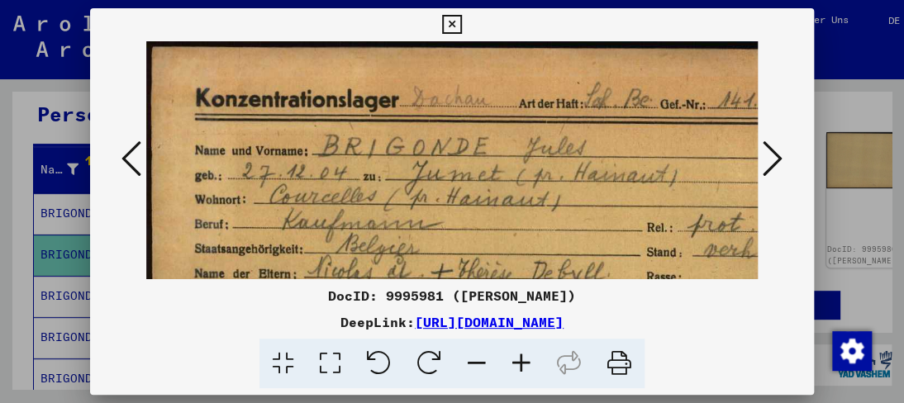
click at [517, 360] on icon at bounding box center [521, 364] width 45 height 50
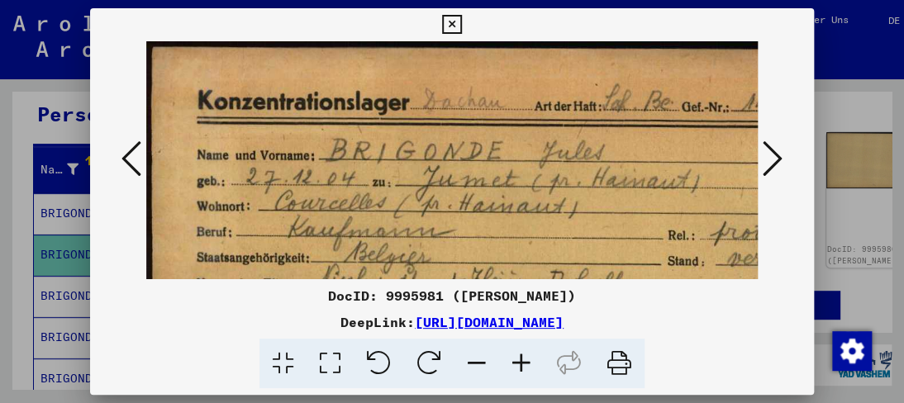
click at [517, 360] on icon at bounding box center [521, 364] width 45 height 50
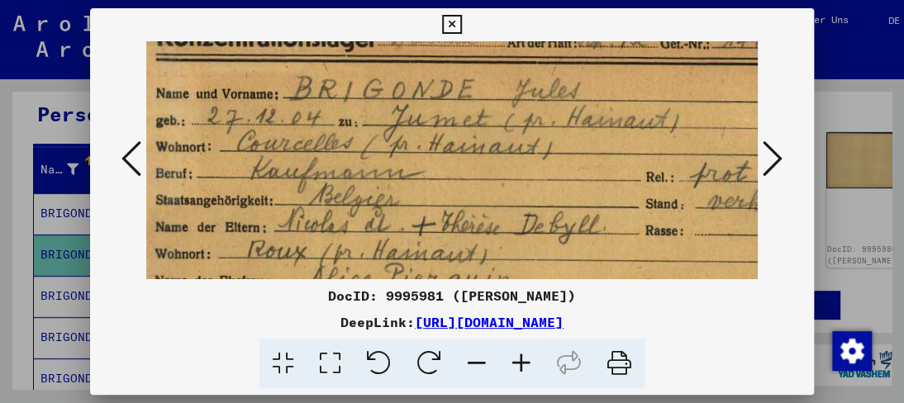
scroll to position [67, 43]
drag, startPoint x: 407, startPoint y: 219, endPoint x: 366, endPoint y: 153, distance: 78.0
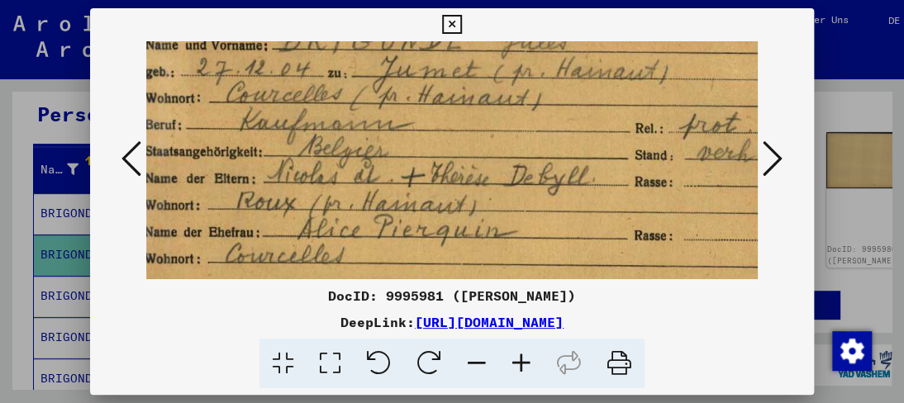
drag, startPoint x: 385, startPoint y: 198, endPoint x: 373, endPoint y: 152, distance: 47.7
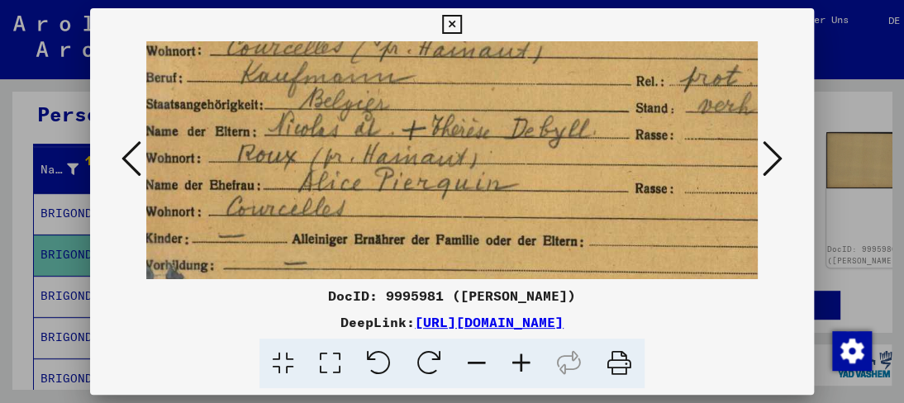
drag, startPoint x: 385, startPoint y: 224, endPoint x: 386, endPoint y: 179, distance: 44.6
click at [386, 179] on img at bounding box center [466, 411] width 747 height 1064
drag, startPoint x: 374, startPoint y: 244, endPoint x: 375, endPoint y: 187, distance: 57.0
click at [375, 187] on img at bounding box center [466, 411] width 747 height 1064
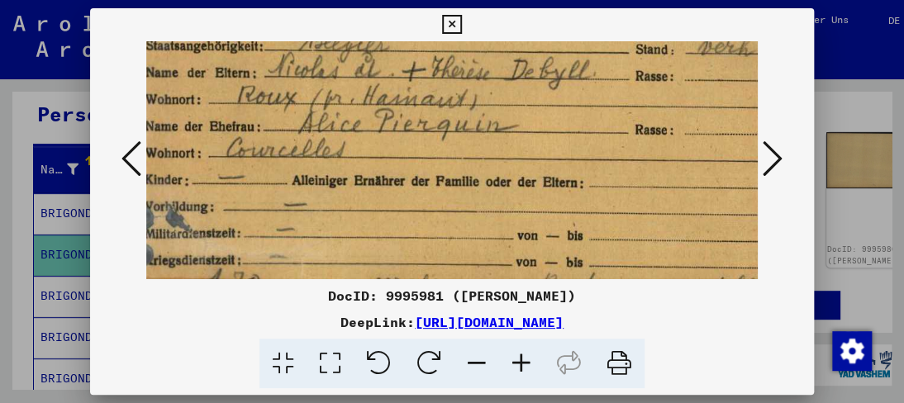
scroll to position [274, 47]
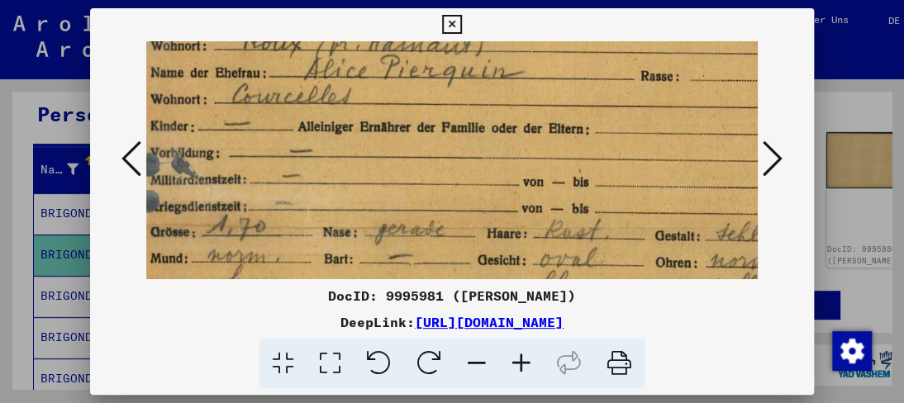
drag, startPoint x: 373, startPoint y: 254, endPoint x: 379, endPoint y: 199, distance: 54.8
click at [379, 199] on img at bounding box center [472, 299] width 747 height 1064
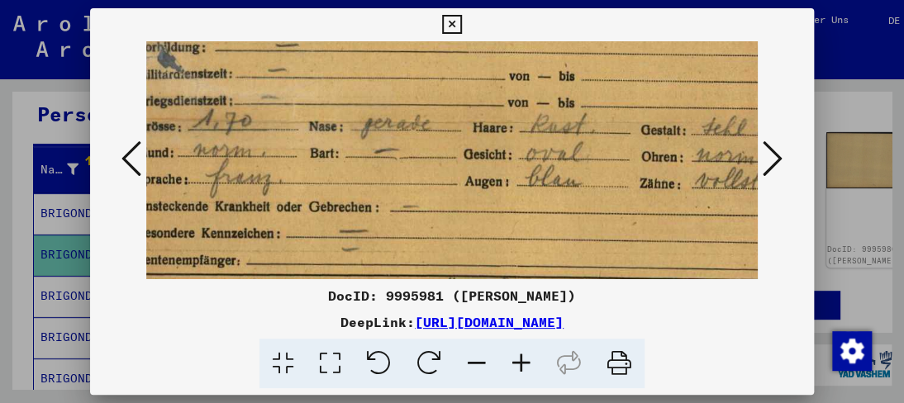
drag, startPoint x: 390, startPoint y: 237, endPoint x: 378, endPoint y: 133, distance: 104.8
click at [378, 133] on img at bounding box center [458, 193] width 747 height 1064
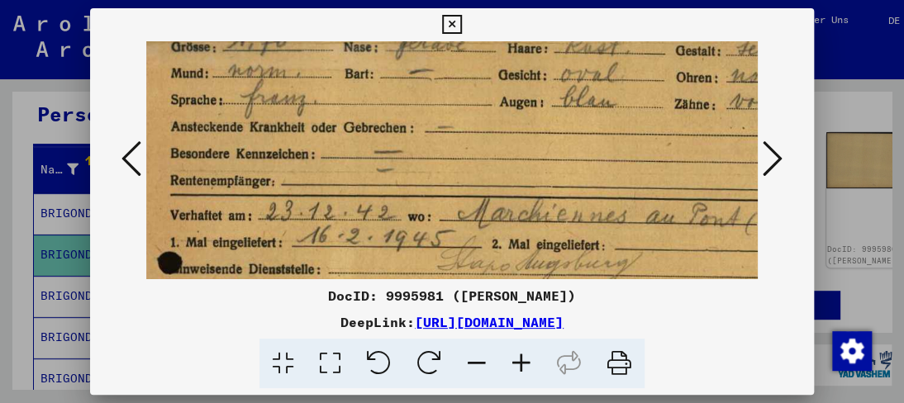
drag, startPoint x: 350, startPoint y: 212, endPoint x: 387, endPoint y: 136, distance: 84.6
click at [387, 136] on img at bounding box center [493, 114] width 747 height 1064
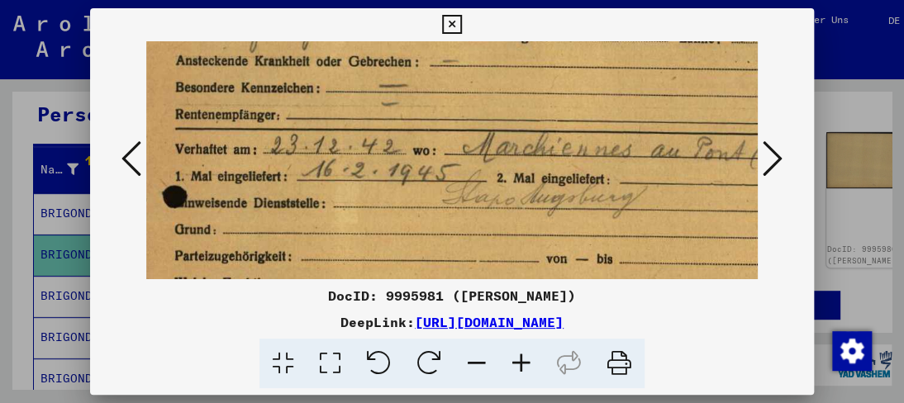
drag, startPoint x: 383, startPoint y: 221, endPoint x: 388, endPoint y: 156, distance: 64.6
click at [388, 156] on img at bounding box center [498, 48] width 747 height 1064
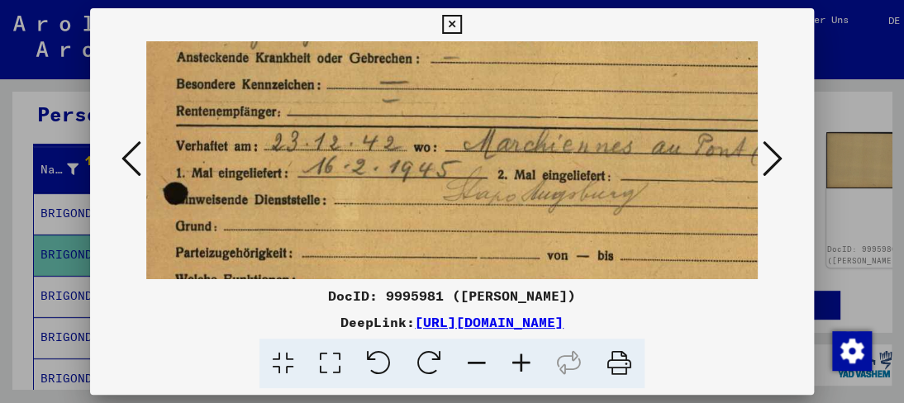
scroll to position [539, 18]
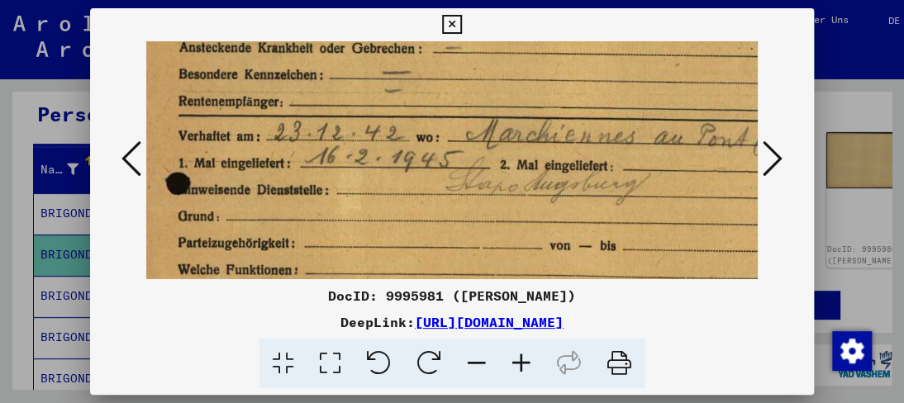
drag, startPoint x: 407, startPoint y: 212, endPoint x: 411, endPoint y: 198, distance: 14.6
click at [411, 198] on img at bounding box center [501, 35] width 747 height 1064
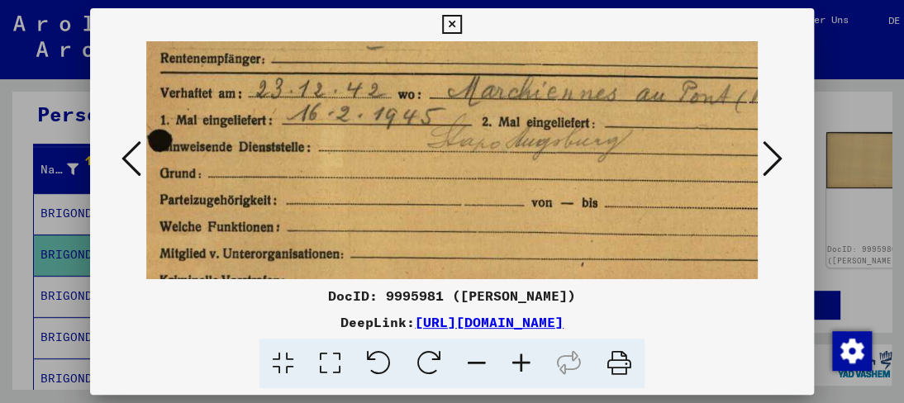
drag, startPoint x: 411, startPoint y: 215, endPoint x: 393, endPoint y: 173, distance: 45.6
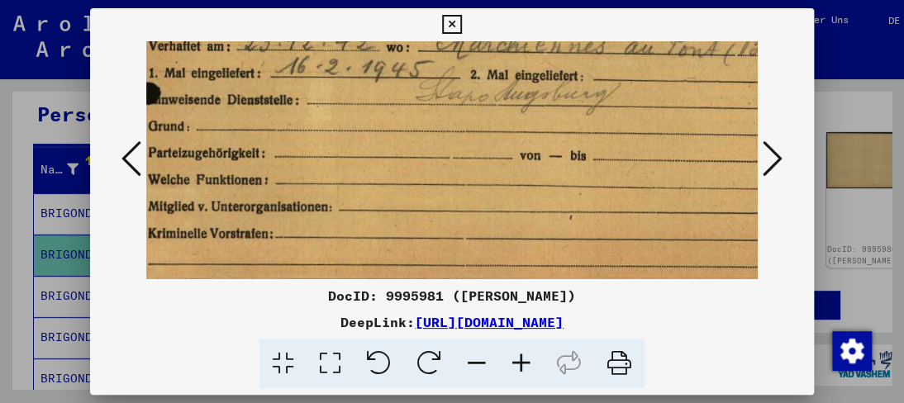
drag, startPoint x: 428, startPoint y: 239, endPoint x: 416, endPoint y: 193, distance: 47.7
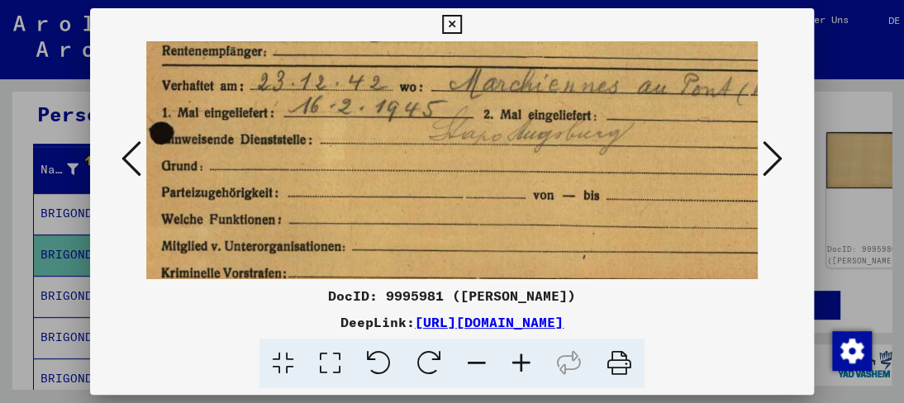
drag, startPoint x: 418, startPoint y: 236, endPoint x: 416, endPoint y: 203, distance: 33.1
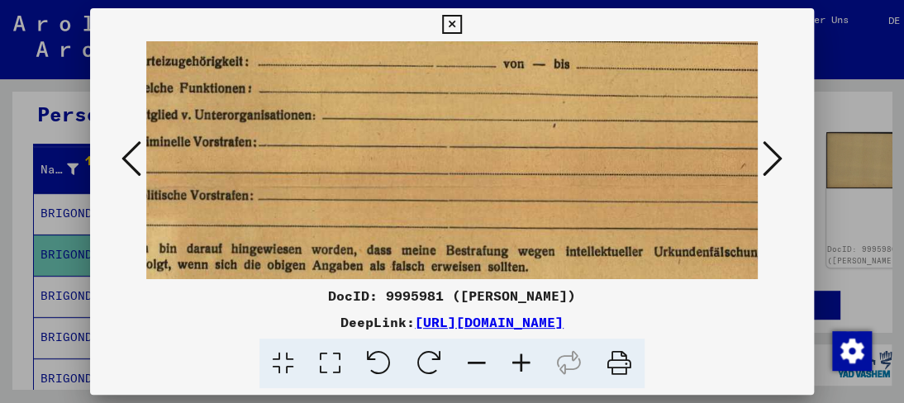
drag, startPoint x: 431, startPoint y: 265, endPoint x: 416, endPoint y: 210, distance: 57.5
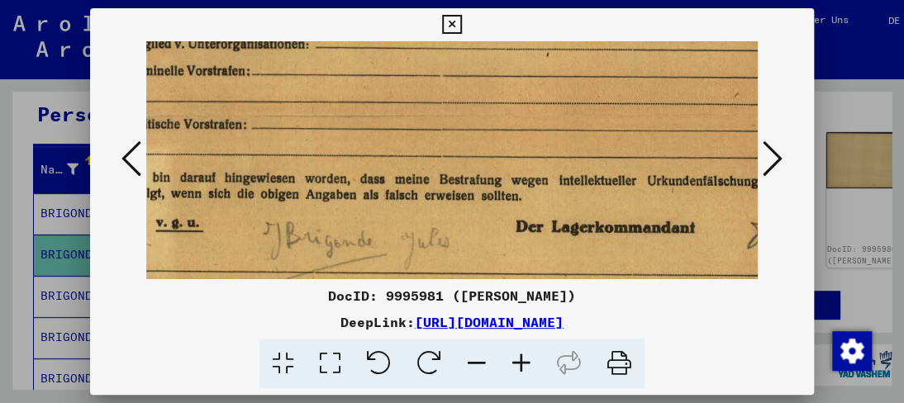
drag, startPoint x: 415, startPoint y: 235, endPoint x: 683, endPoint y: 118, distance: 293.1
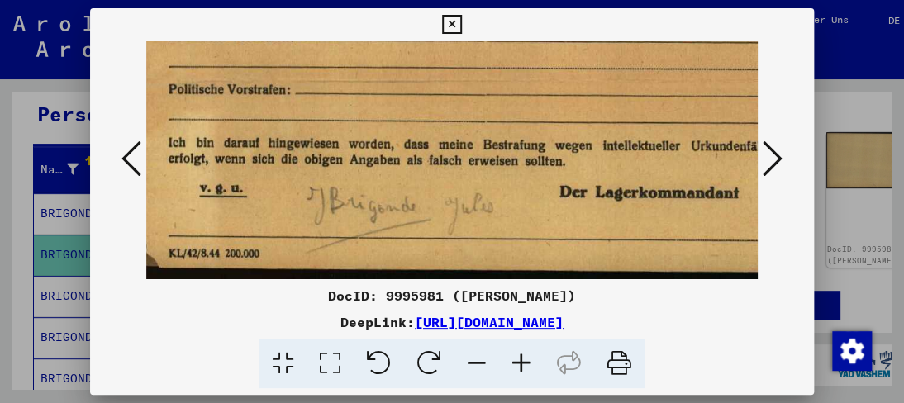
click at [781, 160] on icon at bounding box center [773, 159] width 20 height 40
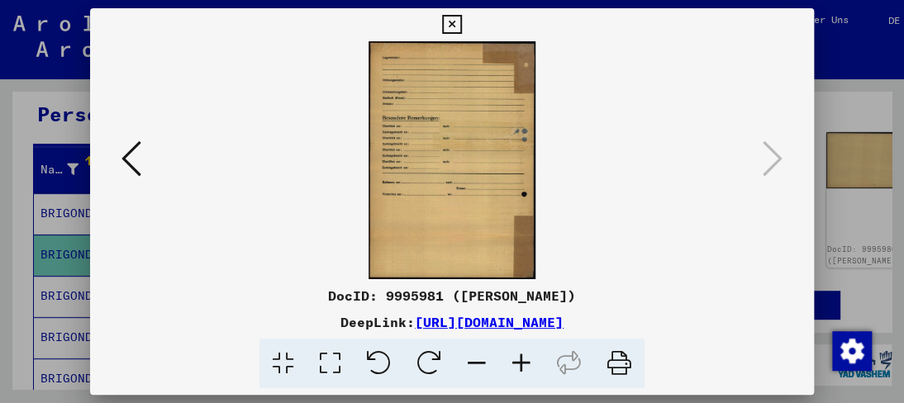
scroll to position [0, 0]
click at [132, 158] on icon at bounding box center [131, 159] width 20 height 40
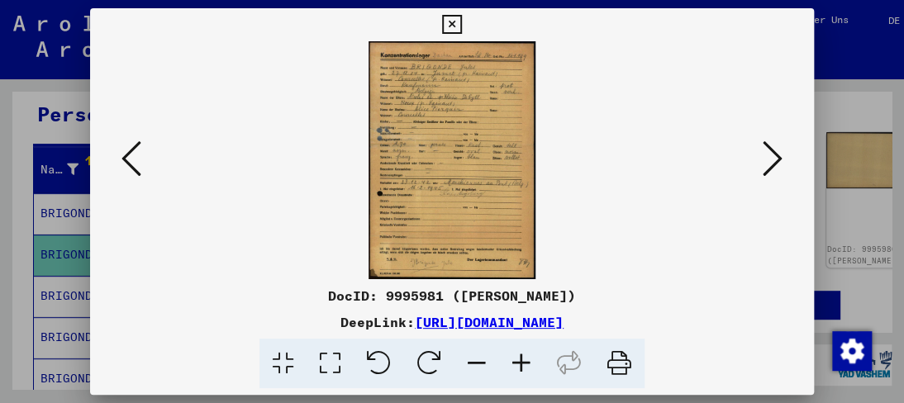
click at [132, 157] on icon at bounding box center [131, 159] width 20 height 40
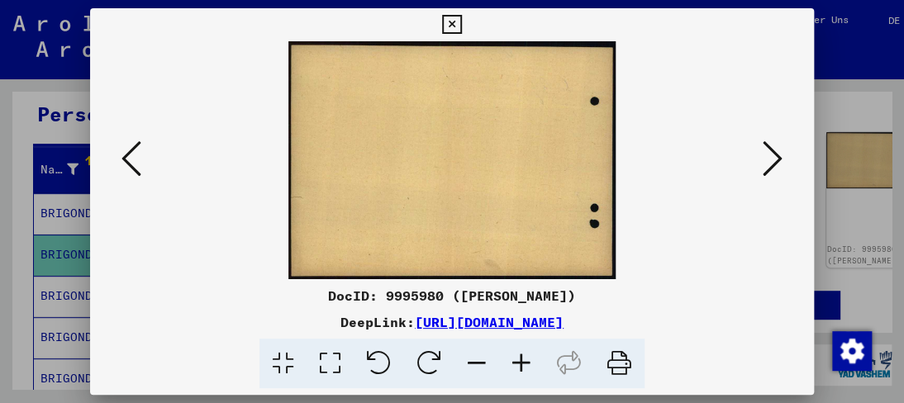
click at [132, 157] on icon at bounding box center [131, 159] width 20 height 40
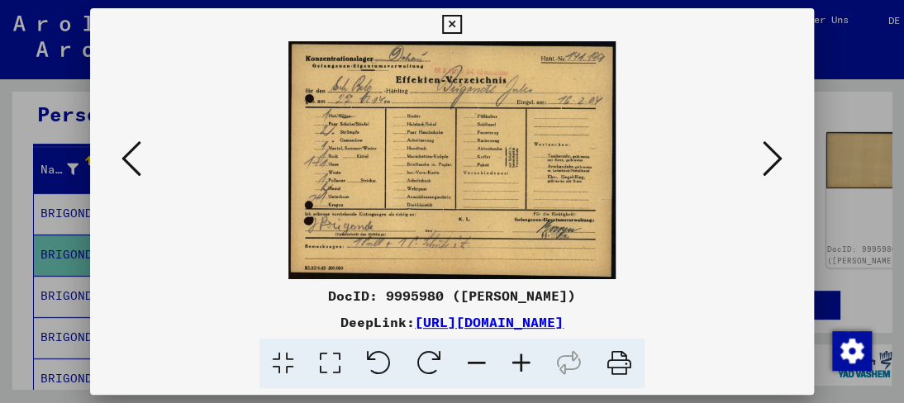
click at [132, 157] on icon at bounding box center [131, 159] width 20 height 40
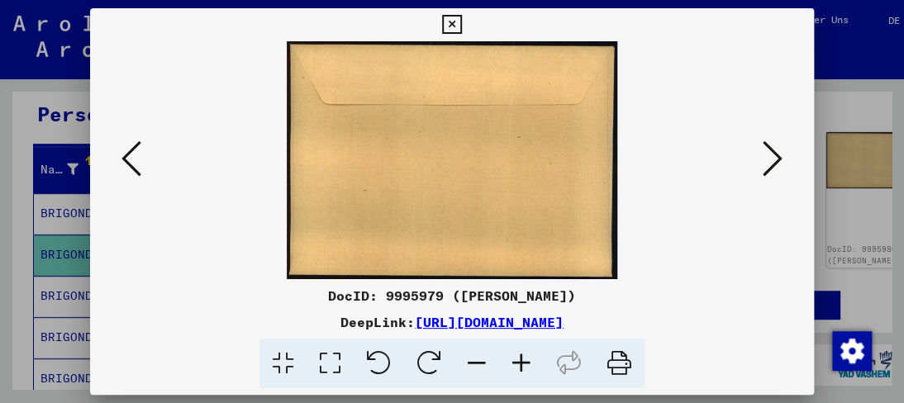
click at [132, 157] on icon at bounding box center [131, 159] width 20 height 40
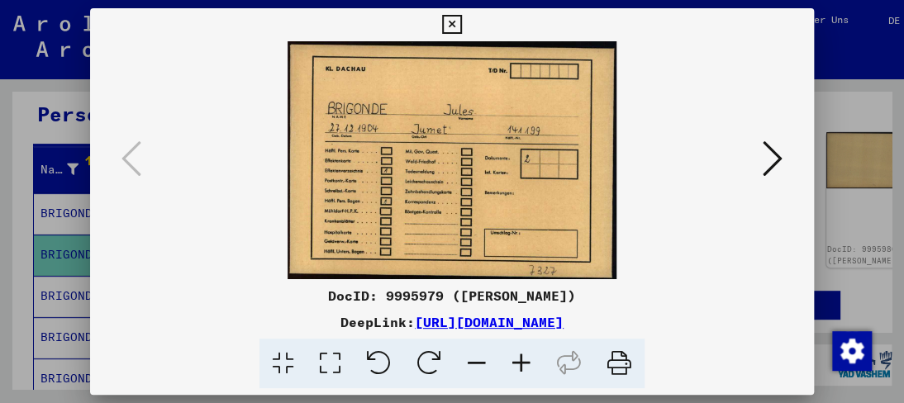
click at [764, 152] on icon at bounding box center [773, 159] width 20 height 40
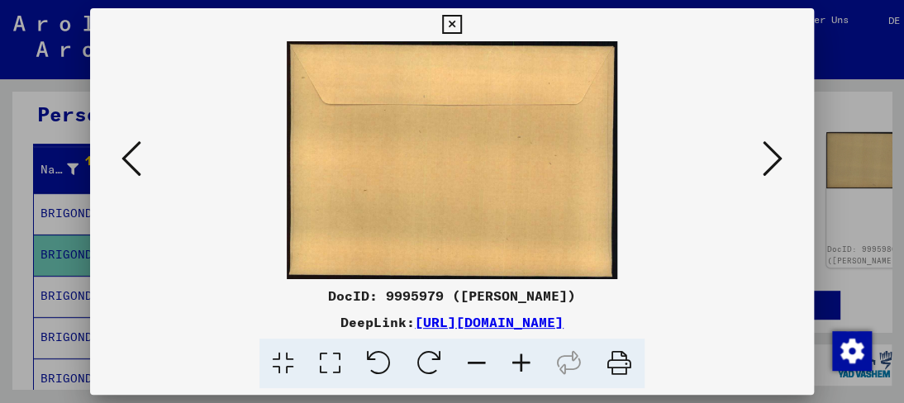
click at [764, 152] on icon at bounding box center [773, 159] width 20 height 40
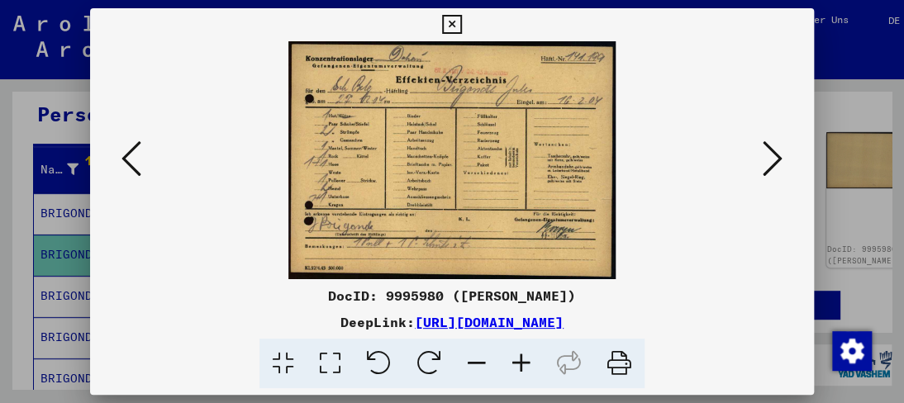
click at [763, 152] on icon at bounding box center [773, 159] width 20 height 40
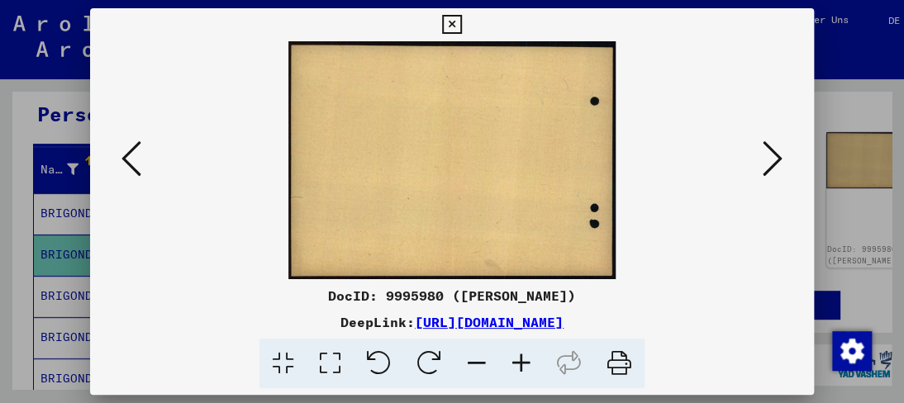
click at [763, 152] on icon at bounding box center [773, 159] width 20 height 40
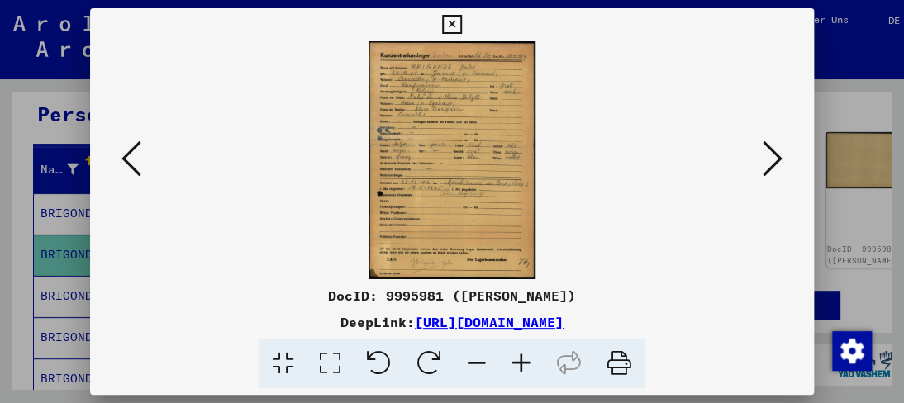
click at [476, 155] on img at bounding box center [452, 160] width 167 height 238
click at [509, 357] on icon at bounding box center [521, 364] width 45 height 50
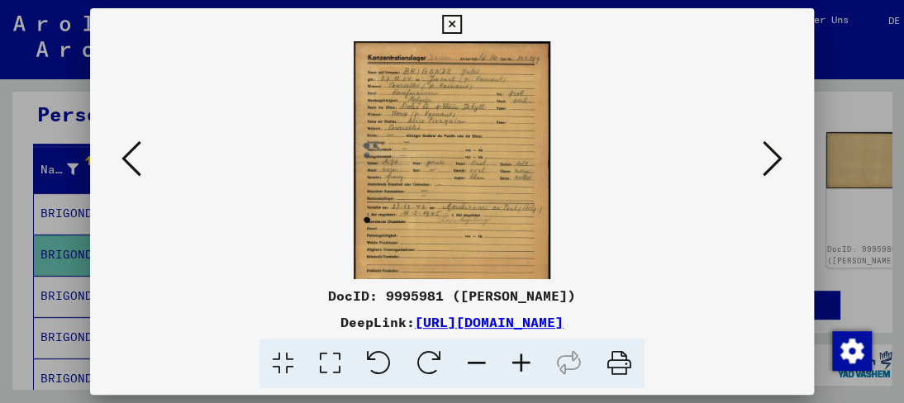
click at [509, 364] on icon at bounding box center [521, 364] width 45 height 50
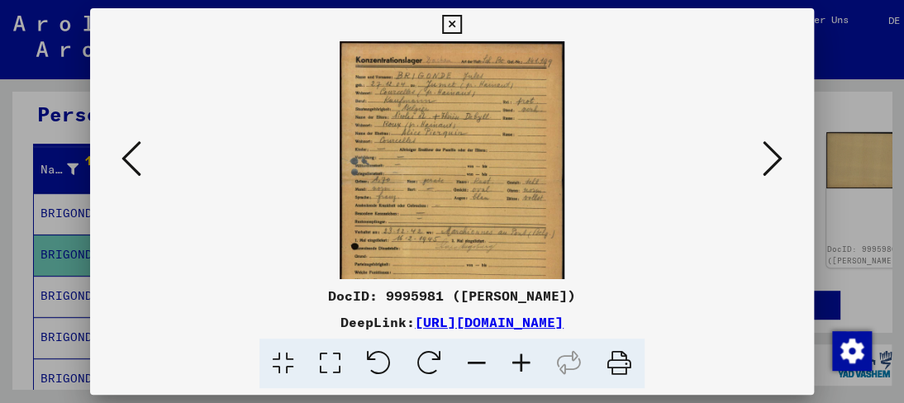
click at [508, 364] on icon at bounding box center [521, 364] width 45 height 50
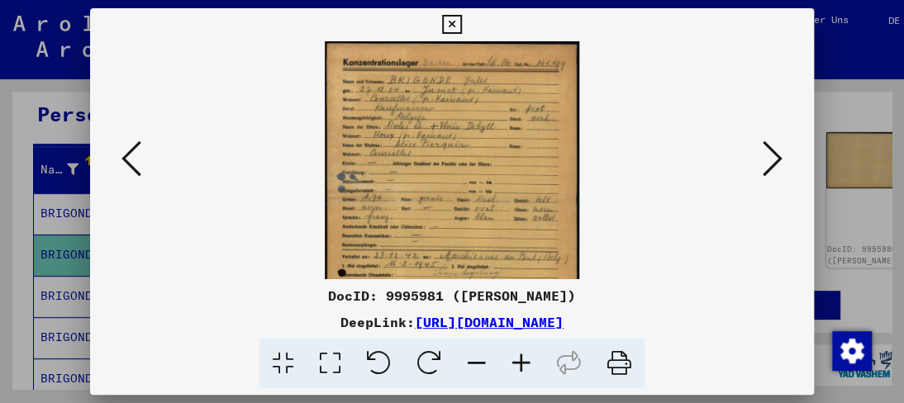
click at [508, 364] on icon at bounding box center [521, 364] width 45 height 50
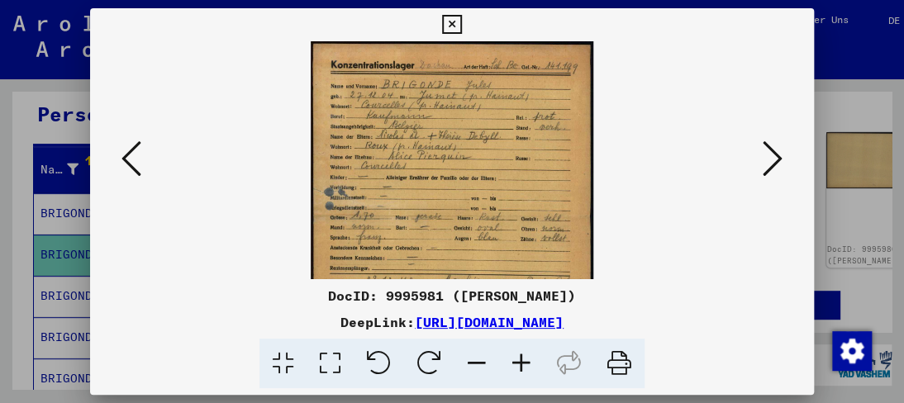
click at [508, 364] on icon at bounding box center [521, 364] width 45 height 50
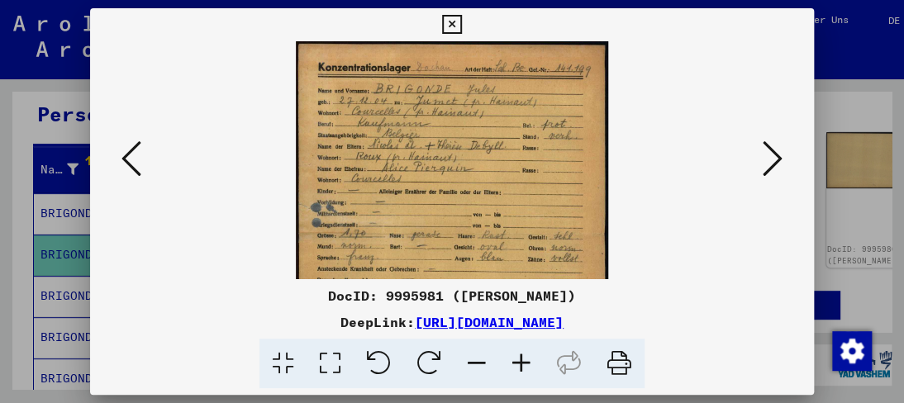
click at [508, 364] on icon at bounding box center [521, 364] width 45 height 50
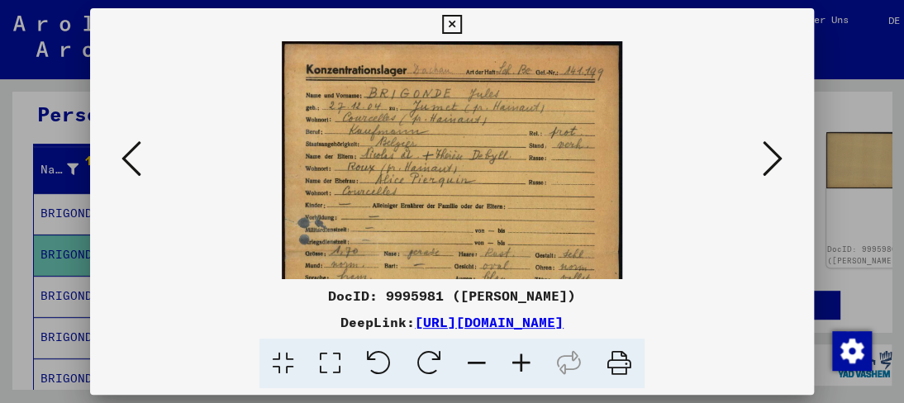
click at [508, 364] on icon at bounding box center [521, 364] width 45 height 50
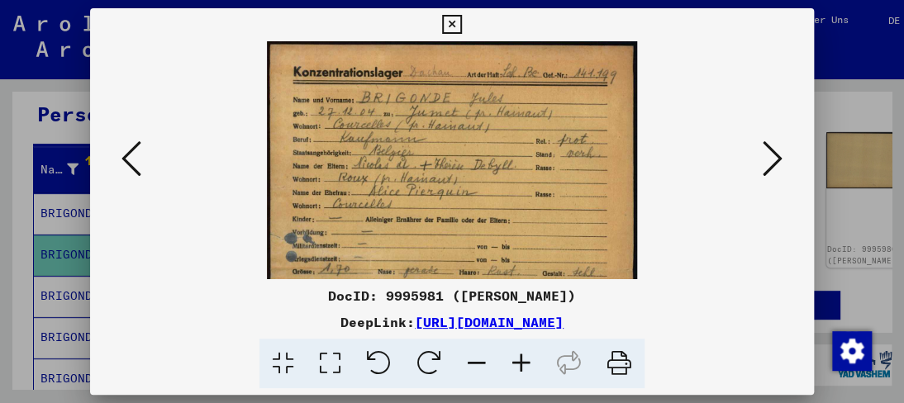
click at [508, 364] on icon at bounding box center [521, 364] width 45 height 50
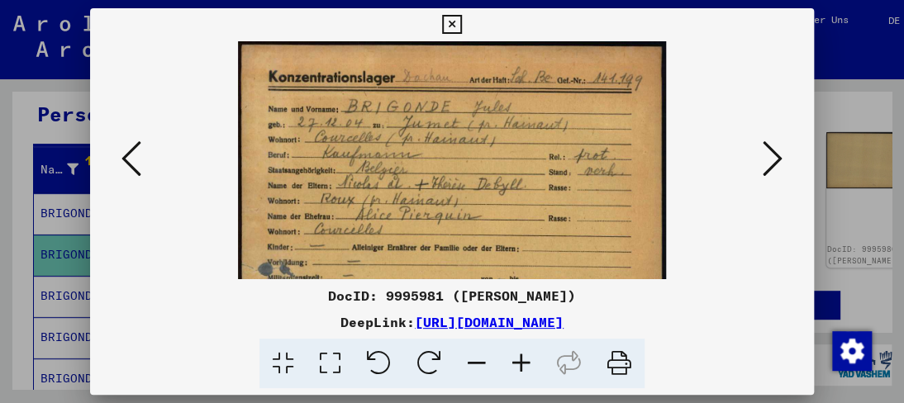
click at [508, 364] on icon at bounding box center [521, 364] width 45 height 50
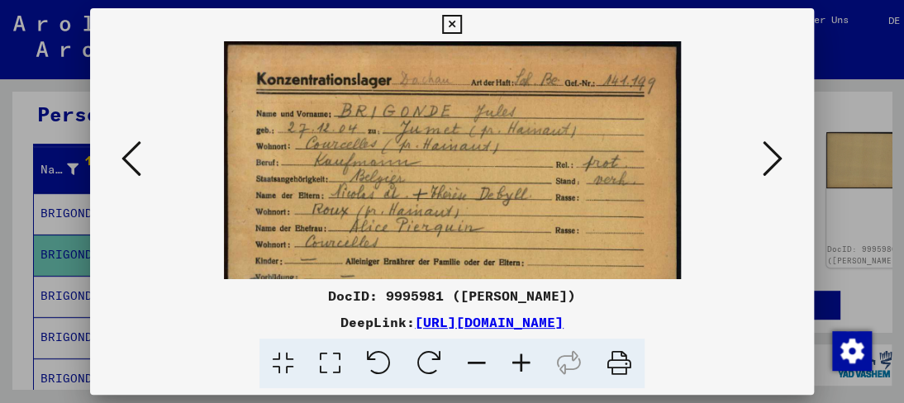
click at [508, 364] on icon at bounding box center [521, 364] width 45 height 50
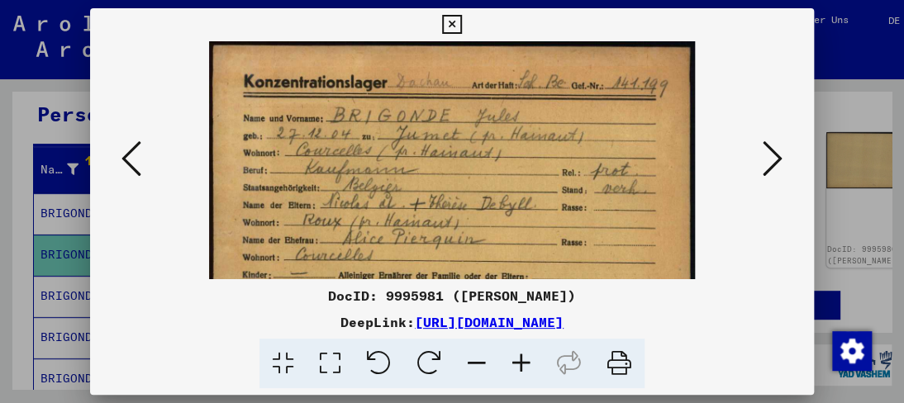
click at [508, 364] on icon at bounding box center [521, 364] width 45 height 50
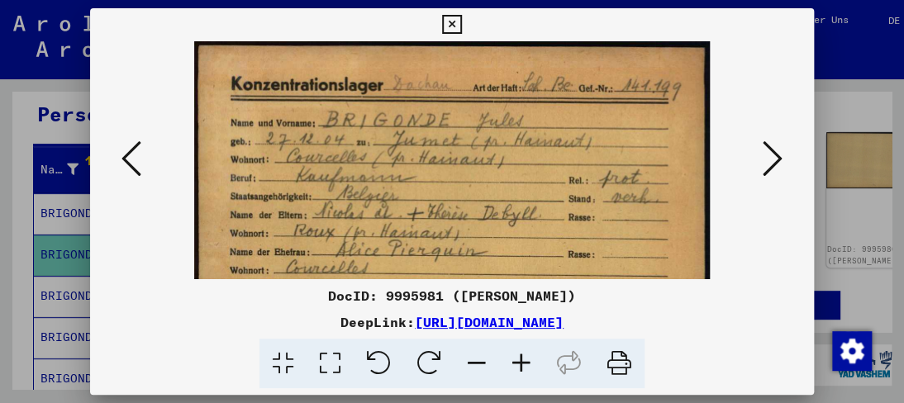
click at [508, 364] on icon at bounding box center [521, 364] width 45 height 50
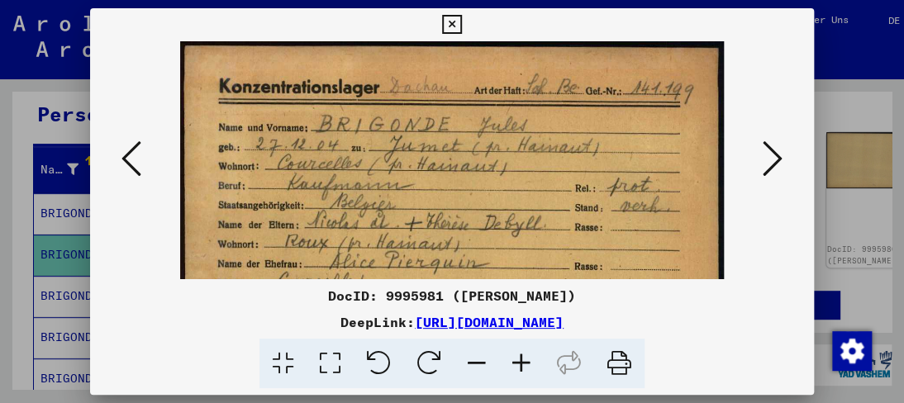
click at [508, 364] on icon at bounding box center [521, 364] width 45 height 50
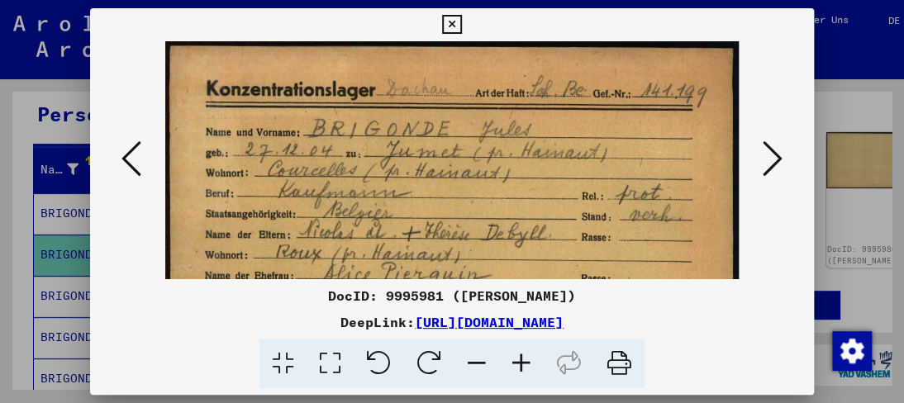
click at [508, 364] on icon at bounding box center [521, 364] width 45 height 50
click at [507, 364] on icon at bounding box center [521, 364] width 45 height 50
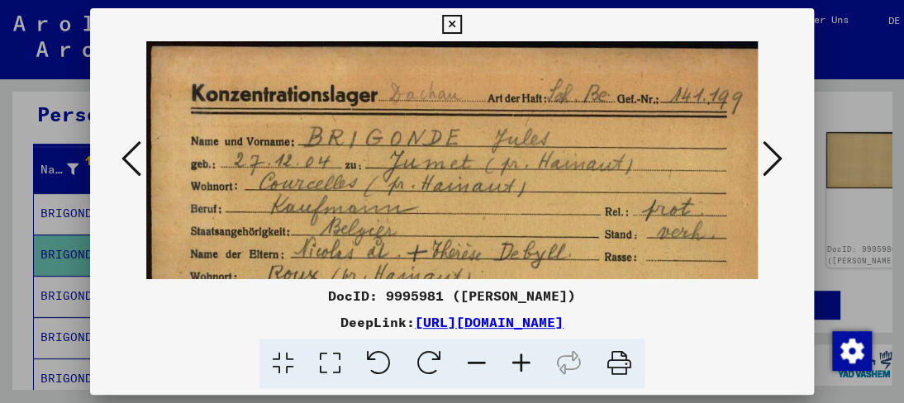
click at [507, 364] on icon at bounding box center [521, 364] width 45 height 50
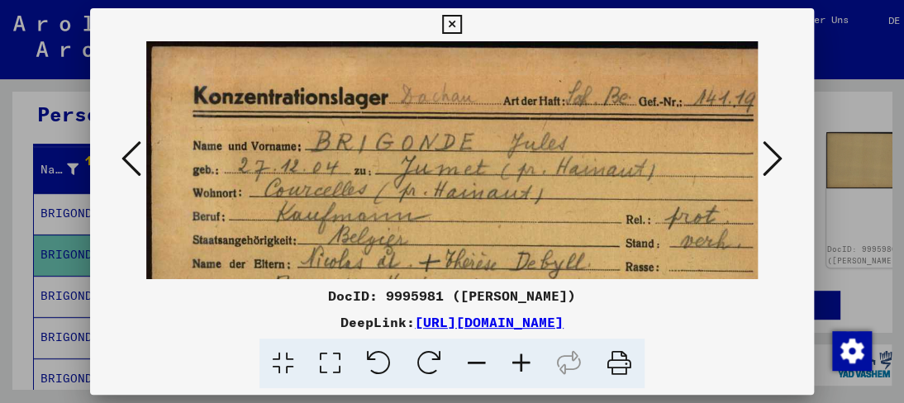
click at [507, 364] on icon at bounding box center [521, 364] width 45 height 50
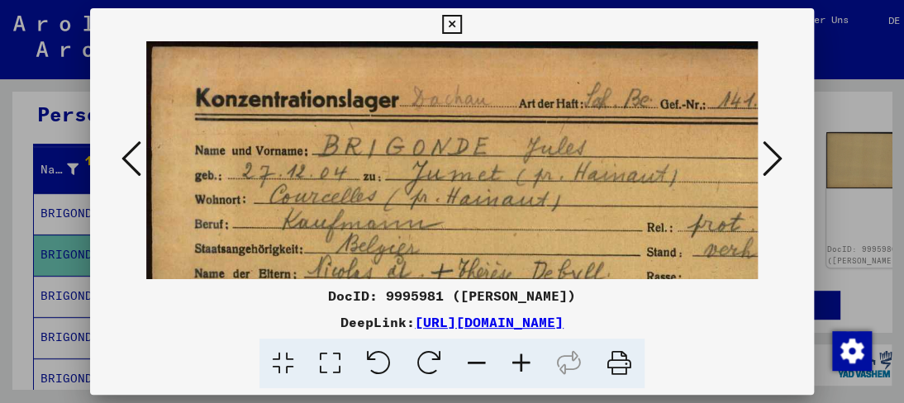
click at [507, 364] on icon at bounding box center [521, 364] width 45 height 50
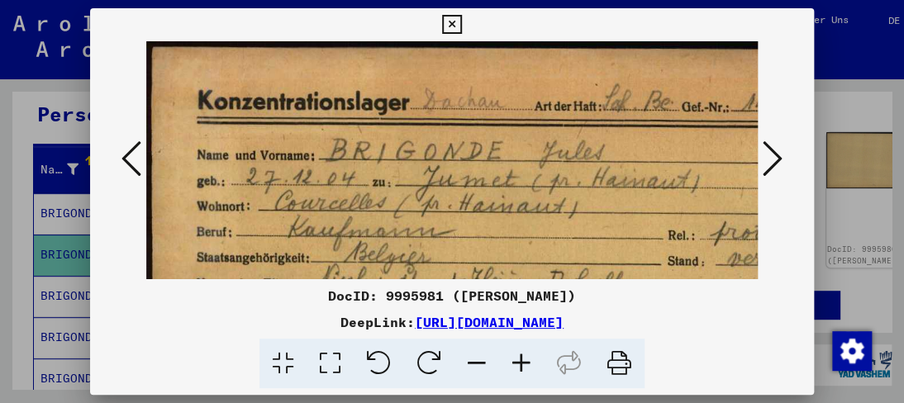
drag, startPoint x: 453, startPoint y: 241, endPoint x: 447, endPoint y: 159, distance: 82.0
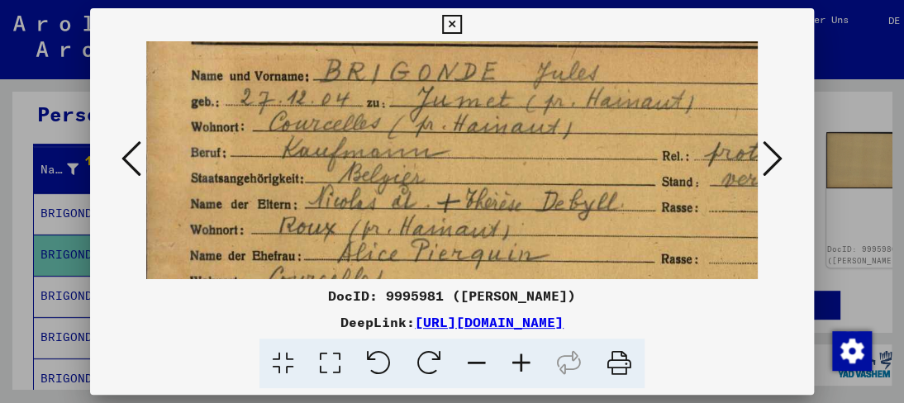
drag, startPoint x: 469, startPoint y: 276, endPoint x: 429, endPoint y: 159, distance: 123.9
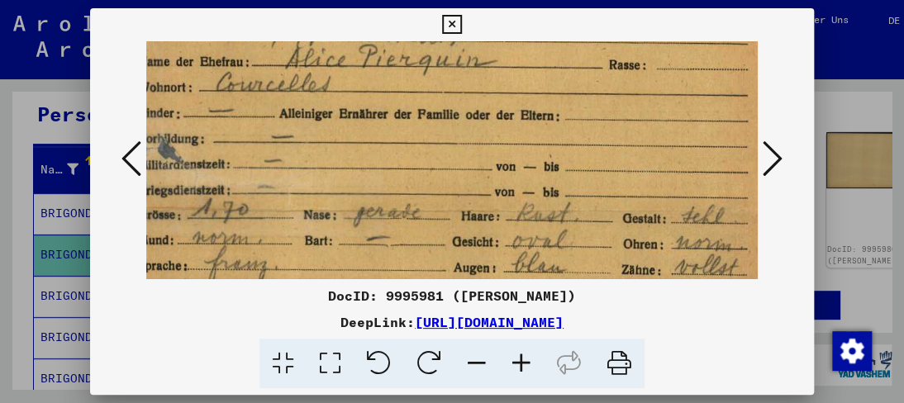
drag, startPoint x: 434, startPoint y: 220, endPoint x: 422, endPoint y: 143, distance: 77.7
click at [422, 143] on img at bounding box center [447, 279] width 718 height 1023
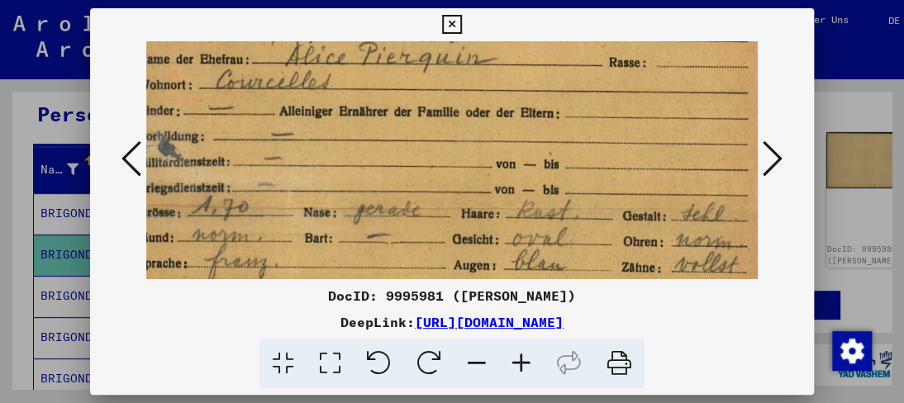
scroll to position [331, 58]
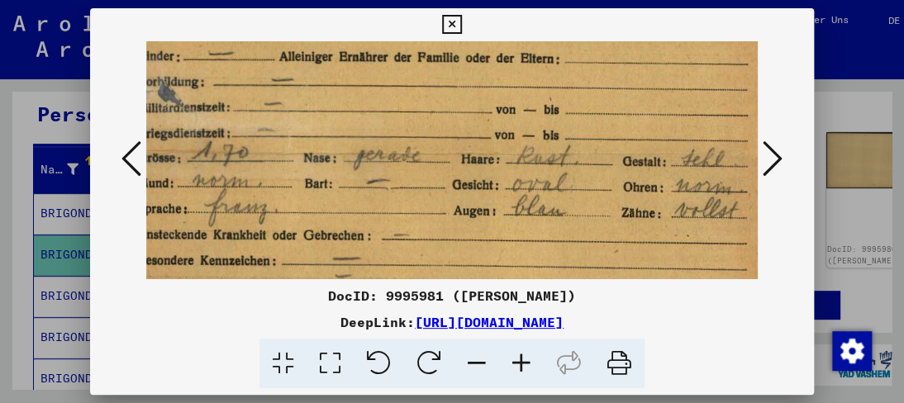
drag, startPoint x: 416, startPoint y: 196, endPoint x: 416, endPoint y: 140, distance: 56.2
click at [416, 140] on img at bounding box center [447, 222] width 718 height 1023
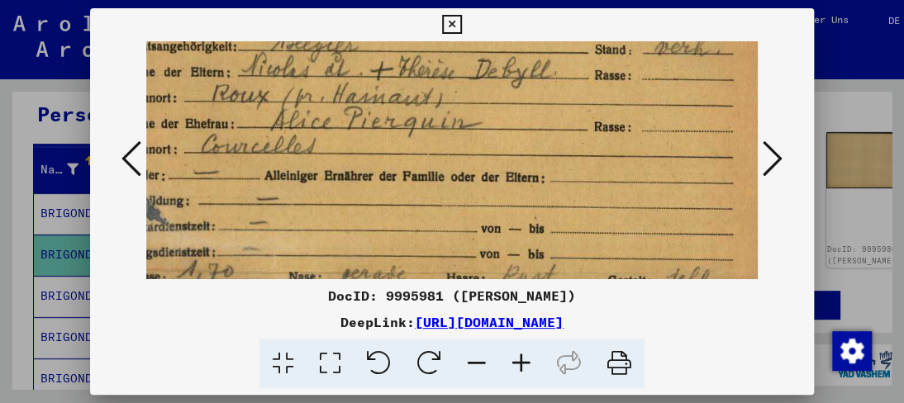
drag, startPoint x: 418, startPoint y: 186, endPoint x: 404, endPoint y: 305, distance: 119.8
click at [404, 305] on div "DocID: 9995981 ([PERSON_NAME]) DeepLink: [URL][DOMAIN_NAME]" at bounding box center [451, 198] width 723 height 381
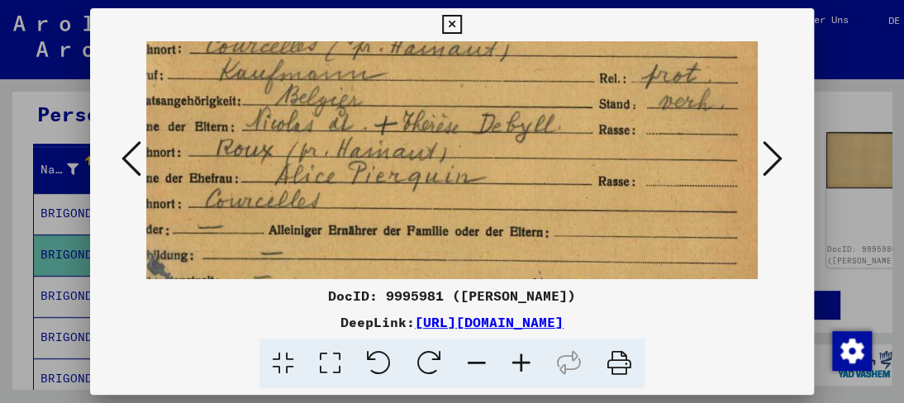
scroll to position [156, 69]
drag, startPoint x: 439, startPoint y: 181, endPoint x: 439, endPoint y: 200, distance: 19.0
click at [439, 200] on img at bounding box center [437, 396] width 718 height 1023
click at [457, 24] on icon at bounding box center [451, 25] width 19 height 20
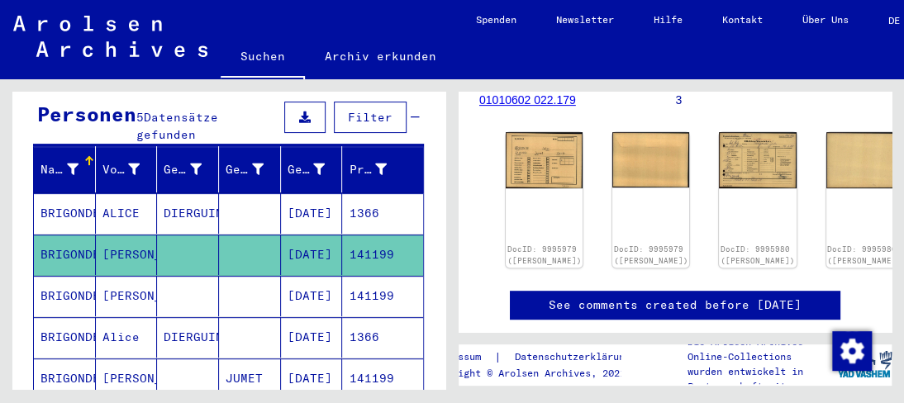
click at [132, 281] on mat-cell "[PERSON_NAME]" at bounding box center [127, 296] width 62 height 40
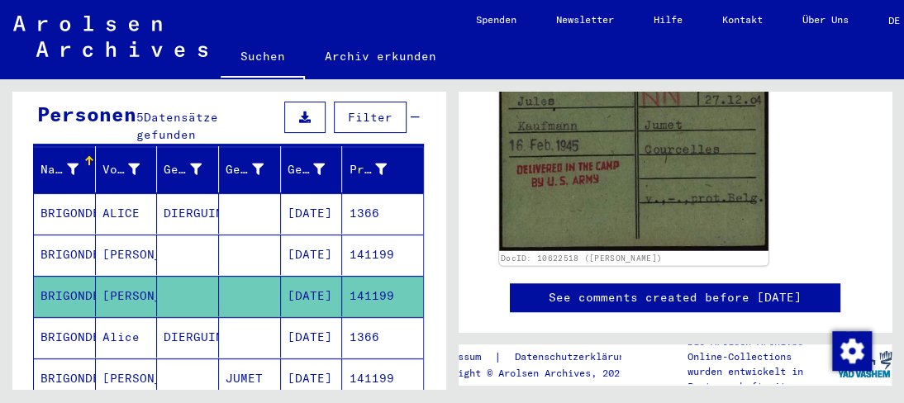
scroll to position [165, 0]
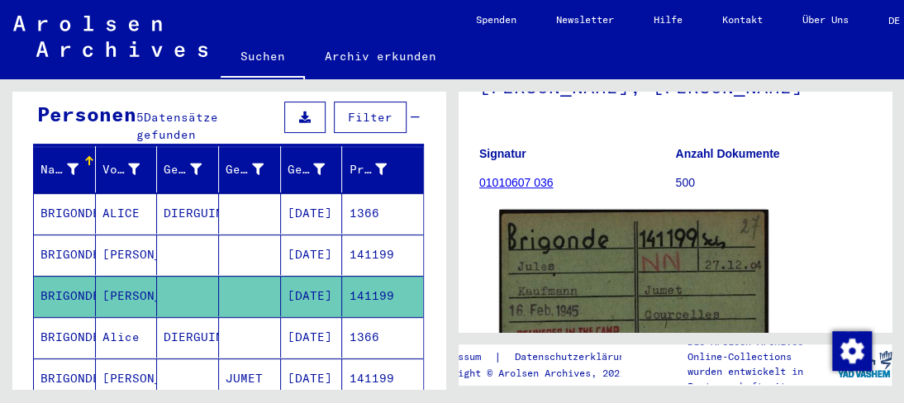
click at [583, 274] on img at bounding box center [633, 313] width 269 height 207
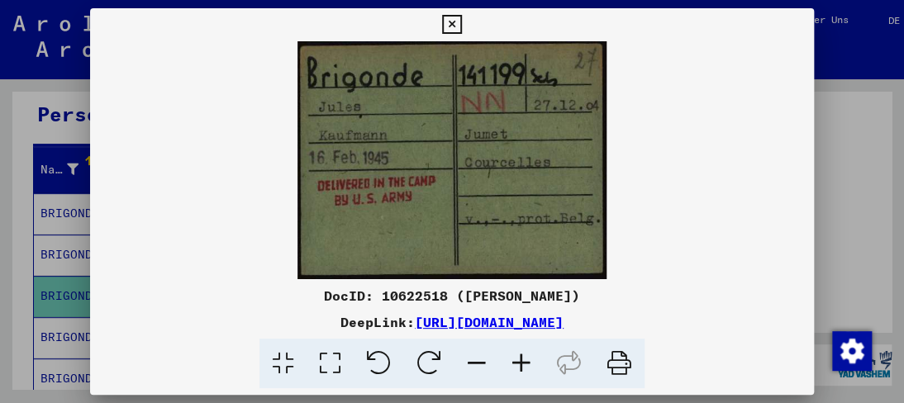
click at [511, 364] on icon at bounding box center [521, 364] width 45 height 50
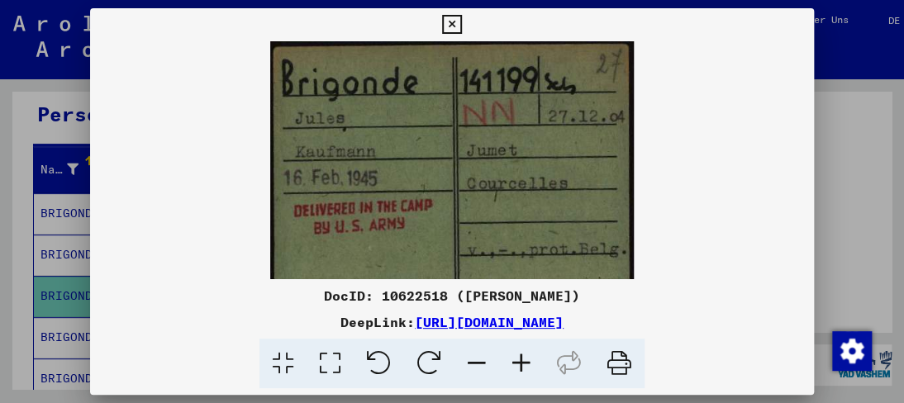
click at [511, 364] on icon at bounding box center [521, 364] width 45 height 50
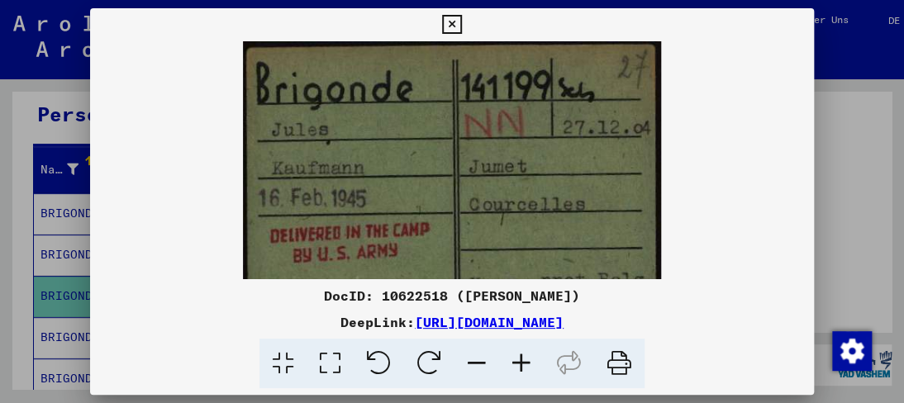
click at [511, 364] on icon at bounding box center [521, 364] width 45 height 50
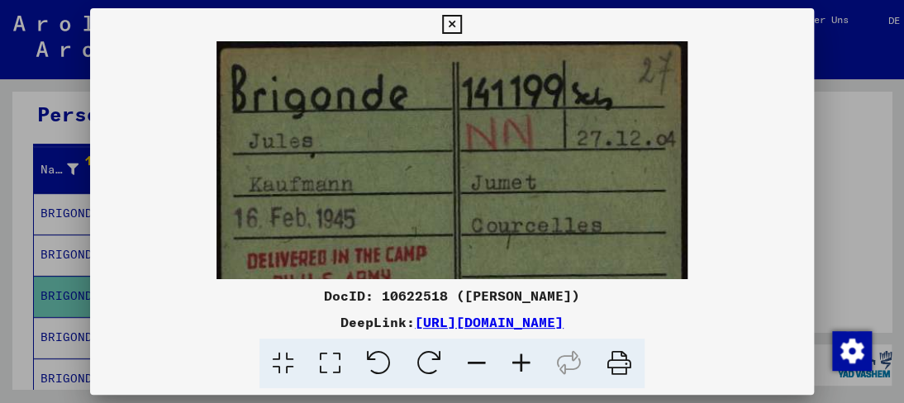
click at [511, 364] on icon at bounding box center [521, 364] width 45 height 50
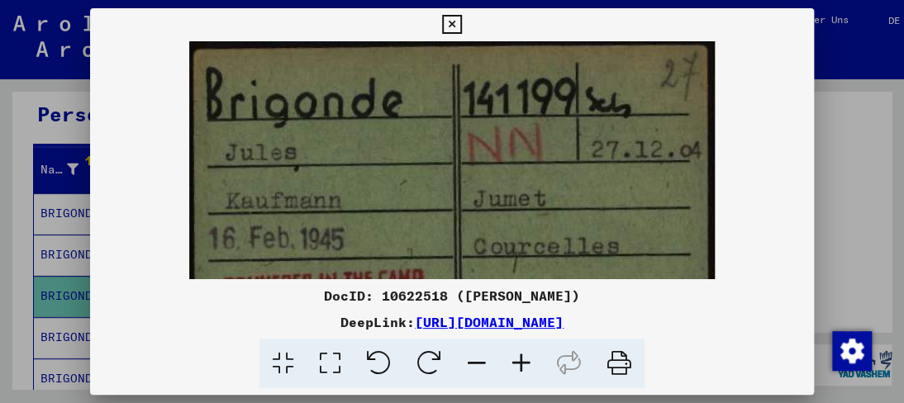
click at [511, 364] on icon at bounding box center [521, 364] width 45 height 50
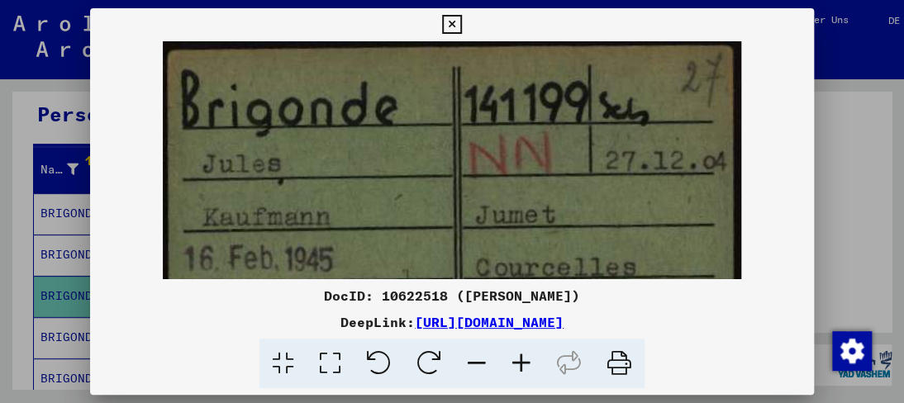
click at [511, 364] on icon at bounding box center [521, 364] width 45 height 50
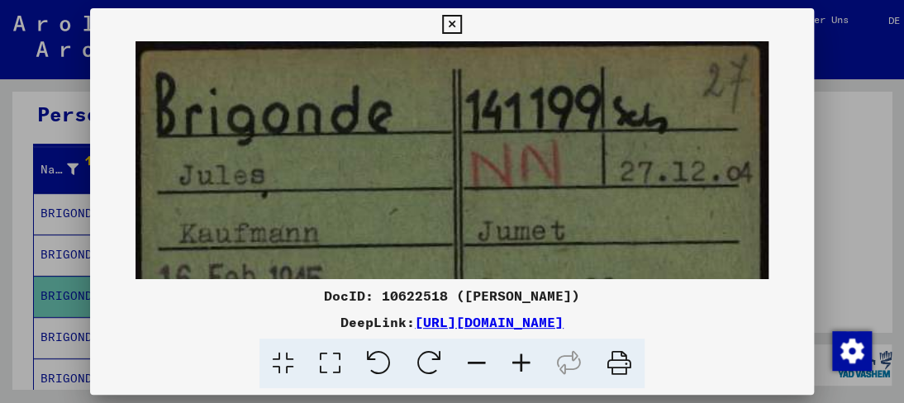
scroll to position [102, 0]
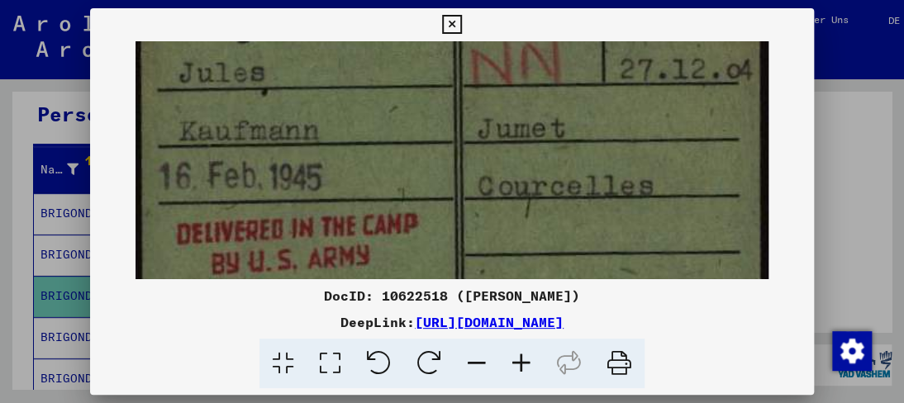
drag, startPoint x: 542, startPoint y: 253, endPoint x: 522, endPoint y: 150, distance: 104.4
click at [522, 150] on img at bounding box center [452, 182] width 633 height 486
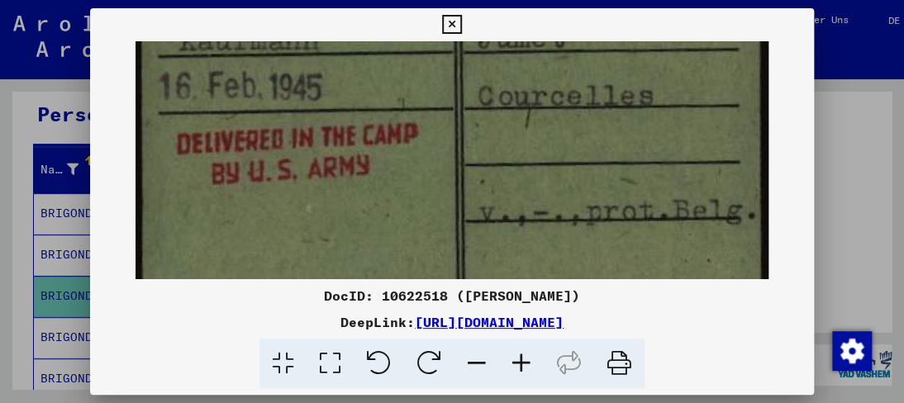
scroll to position [193, 0]
drag, startPoint x: 482, startPoint y: 219, endPoint x: 480, endPoint y: 136, distance: 83.5
click at [480, 136] on img at bounding box center [452, 91] width 633 height 486
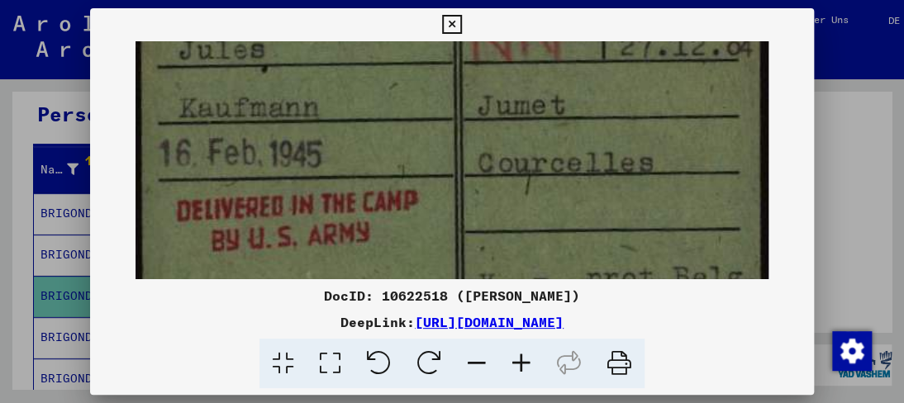
drag, startPoint x: 438, startPoint y: 216, endPoint x: 390, endPoint y: 318, distance: 113.1
click at [390, 318] on div "DocID: 10622518 ([PERSON_NAME]) DeepLink: [URL][DOMAIN_NAME]" at bounding box center [451, 198] width 723 height 381
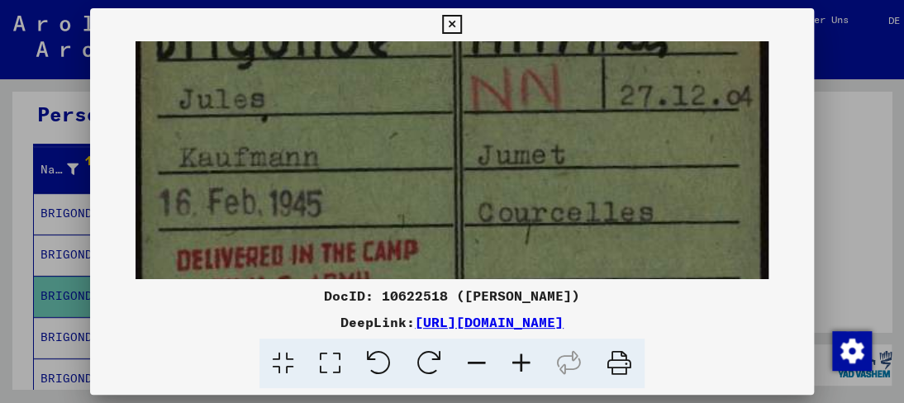
scroll to position [0, 0]
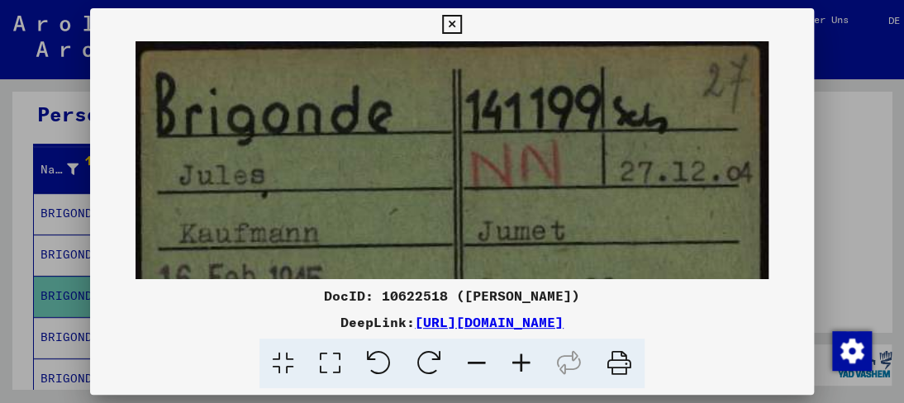
drag, startPoint x: 493, startPoint y: 112, endPoint x: 457, endPoint y: 235, distance: 129.2
click at [457, 235] on img at bounding box center [452, 284] width 633 height 486
drag, startPoint x: 486, startPoint y: 140, endPoint x: 483, endPoint y: 165, distance: 25.8
click at [483, 165] on img at bounding box center [452, 284] width 633 height 486
drag, startPoint x: 451, startPoint y: 21, endPoint x: 439, endPoint y: 179, distance: 159.1
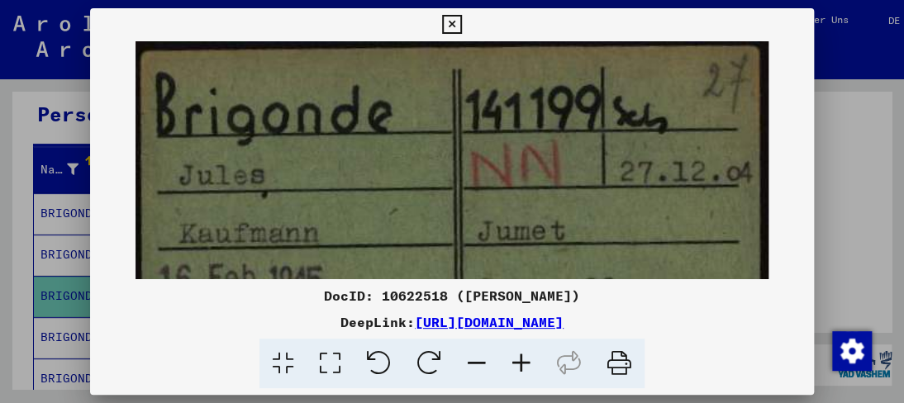
click at [439, 179] on div "DocID: 10622518 ([PERSON_NAME]) DeepLink: [URL][DOMAIN_NAME]" at bounding box center [451, 198] width 723 height 381
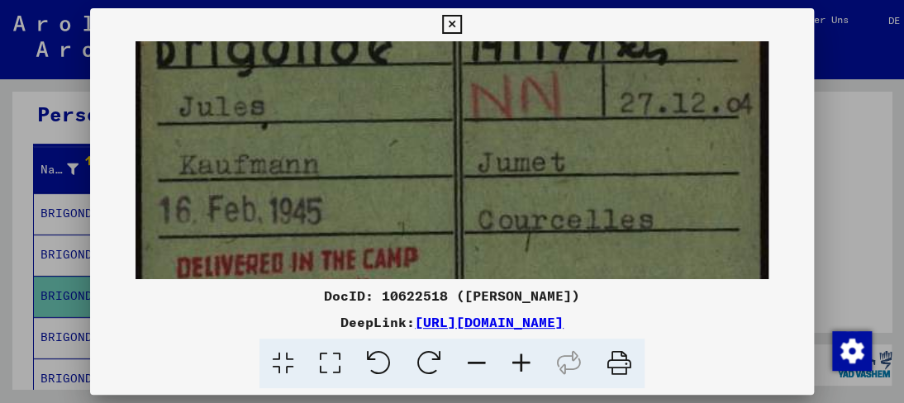
scroll to position [77, 0]
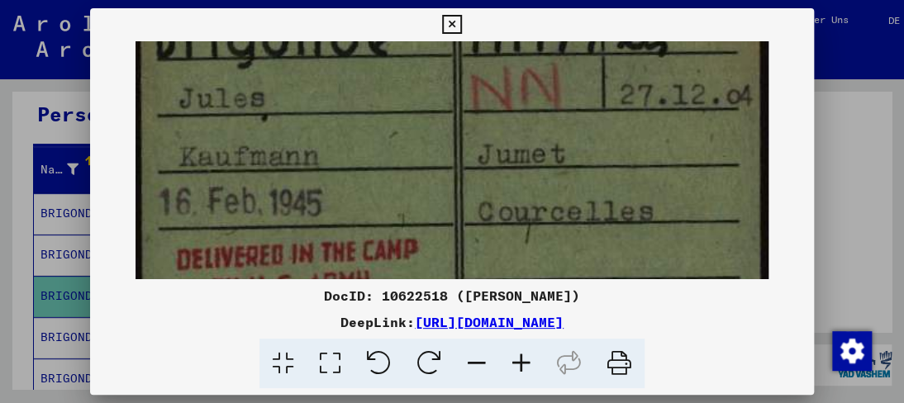
drag, startPoint x: 433, startPoint y: 224, endPoint x: 443, endPoint y: 147, distance: 77.5
click at [443, 147] on img at bounding box center [452, 207] width 633 height 486
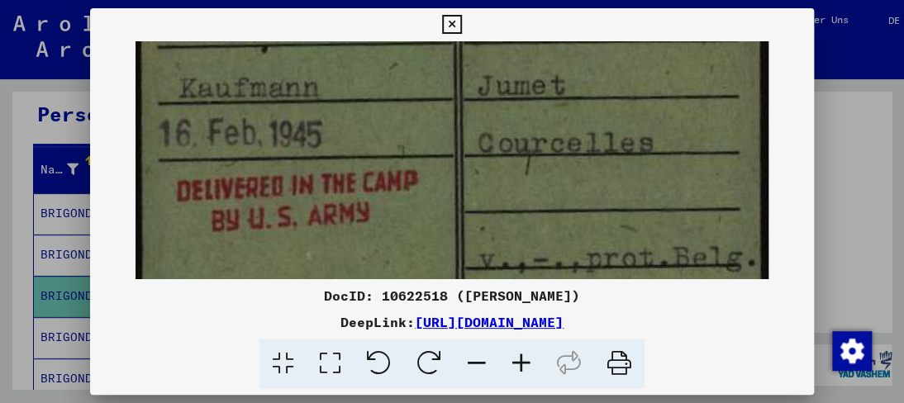
scroll to position [146, 0]
drag, startPoint x: 426, startPoint y: 214, endPoint x: 429, endPoint y: 149, distance: 65.3
click at [429, 149] on img at bounding box center [452, 138] width 633 height 486
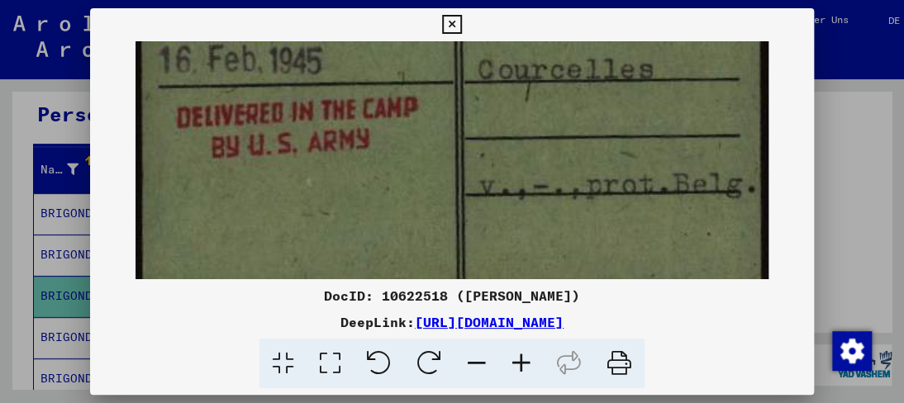
drag, startPoint x: 438, startPoint y: 223, endPoint x: 441, endPoint y: 153, distance: 70.3
click at [441, 153] on img at bounding box center [452, 65] width 633 height 486
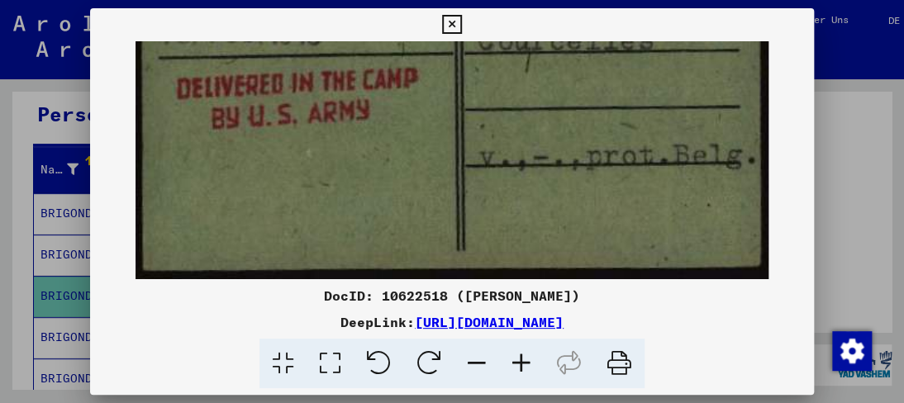
drag, startPoint x: 461, startPoint y: 222, endPoint x: 457, endPoint y: 142, distance: 80.3
click at [457, 142] on img at bounding box center [452, 36] width 633 height 486
click at [448, 26] on icon at bounding box center [451, 25] width 19 height 20
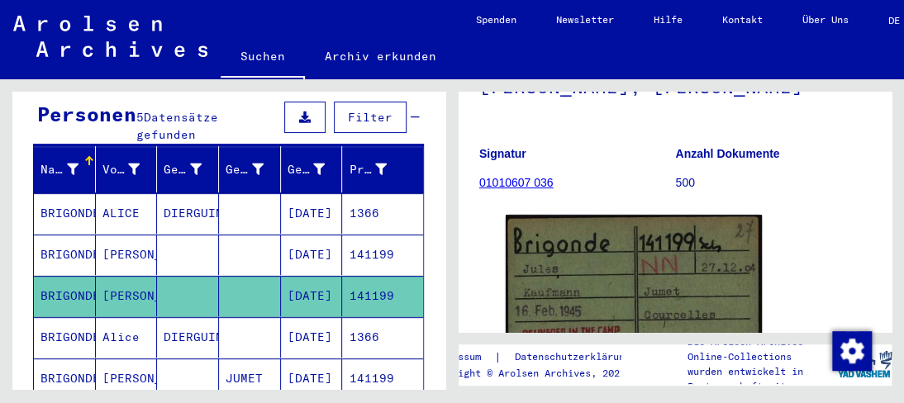
click at [184, 317] on mat-cell "DIERGUIN" at bounding box center [188, 337] width 62 height 40
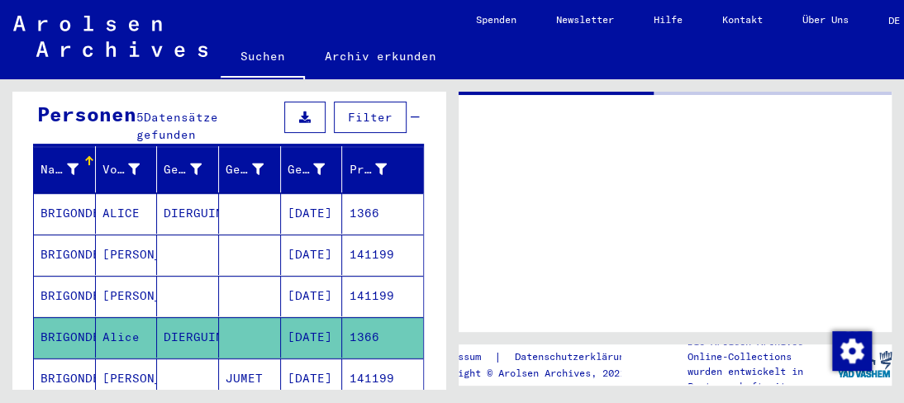
click at [185, 317] on mat-cell "DIERGUIN" at bounding box center [188, 337] width 62 height 40
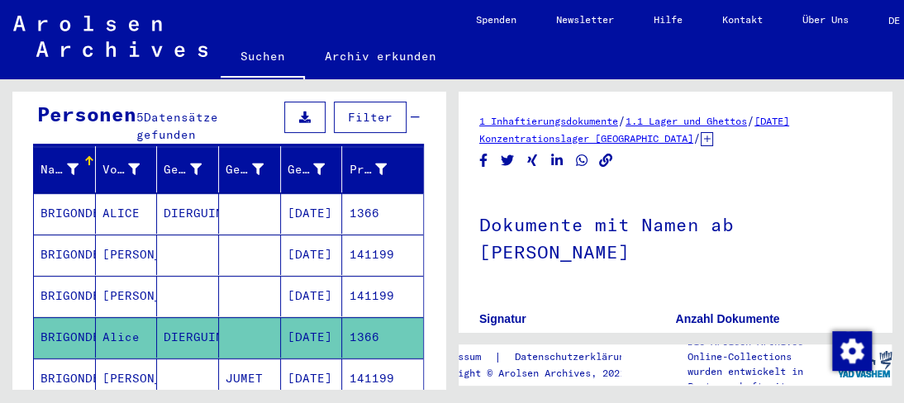
click at [96, 317] on mat-cell "Alice" at bounding box center [127, 337] width 62 height 40
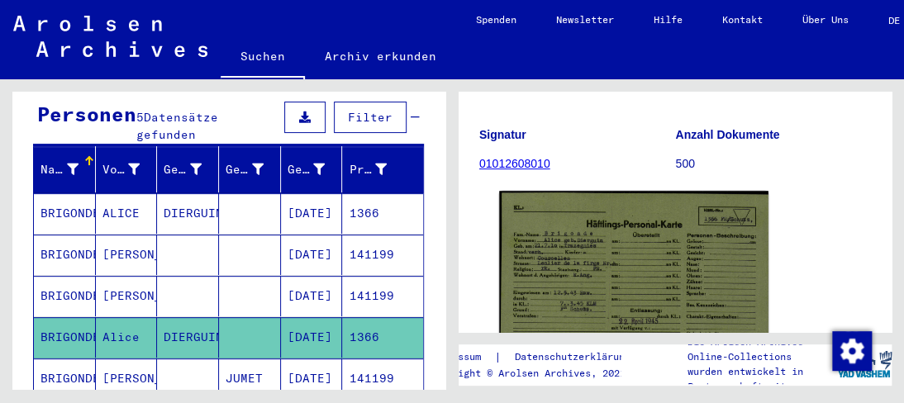
scroll to position [165, 0]
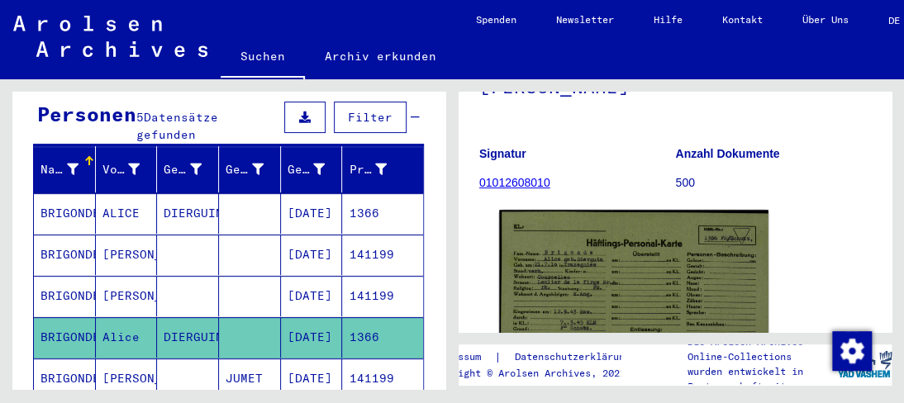
click at [694, 256] on img at bounding box center [633, 305] width 269 height 191
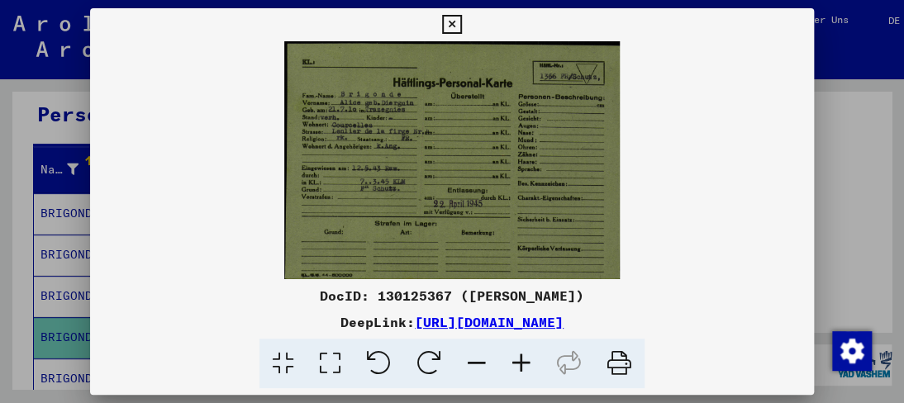
click at [514, 351] on icon at bounding box center [521, 364] width 45 height 50
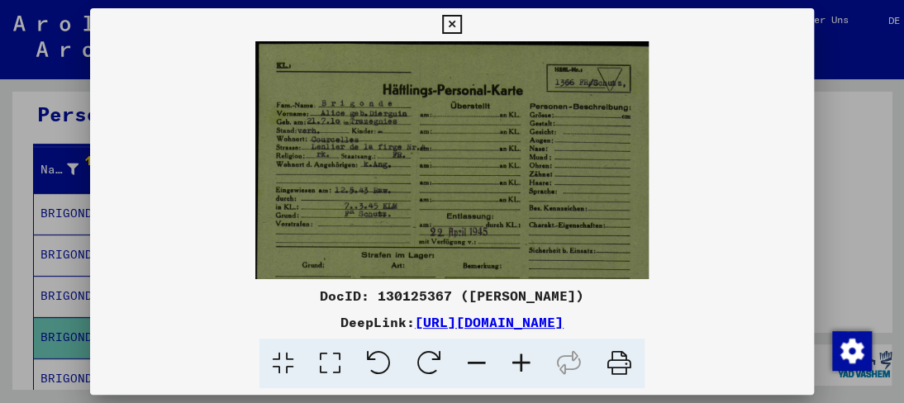
click at [516, 354] on icon at bounding box center [521, 364] width 45 height 50
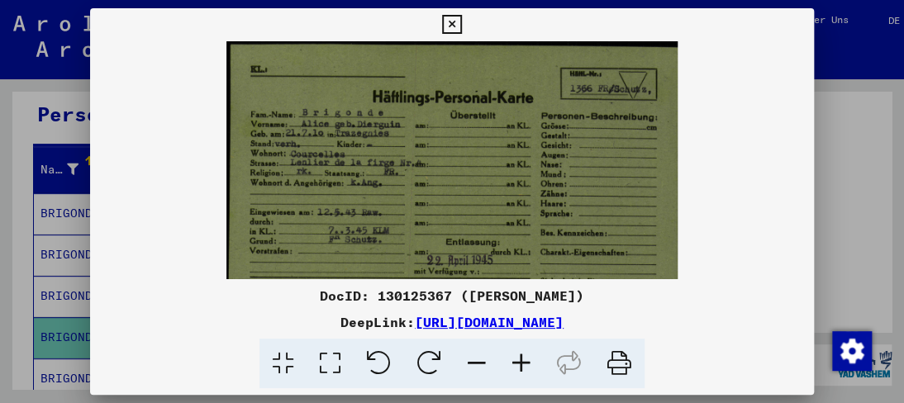
click at [517, 354] on icon at bounding box center [521, 364] width 45 height 50
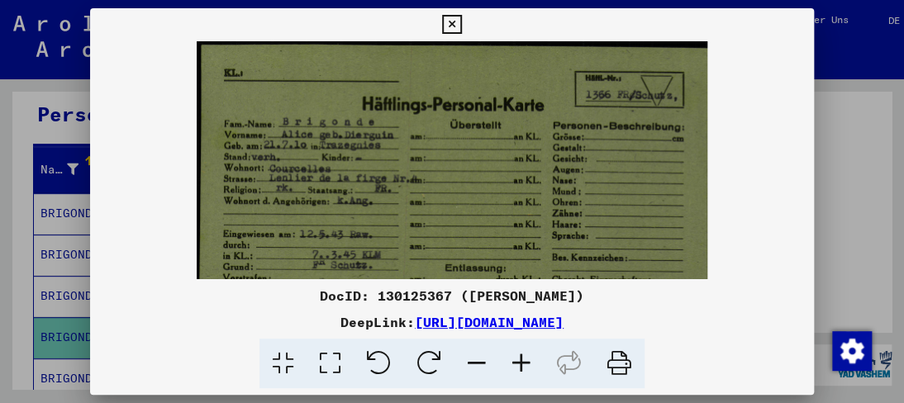
click at [517, 354] on icon at bounding box center [521, 364] width 45 height 50
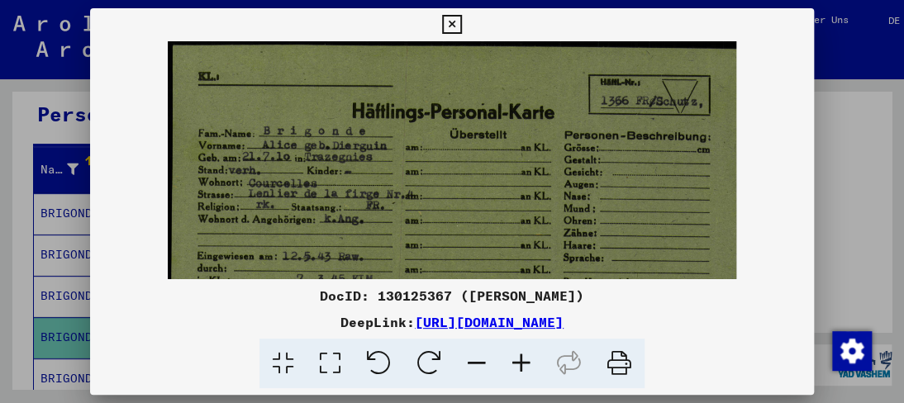
click at [518, 355] on icon at bounding box center [521, 364] width 45 height 50
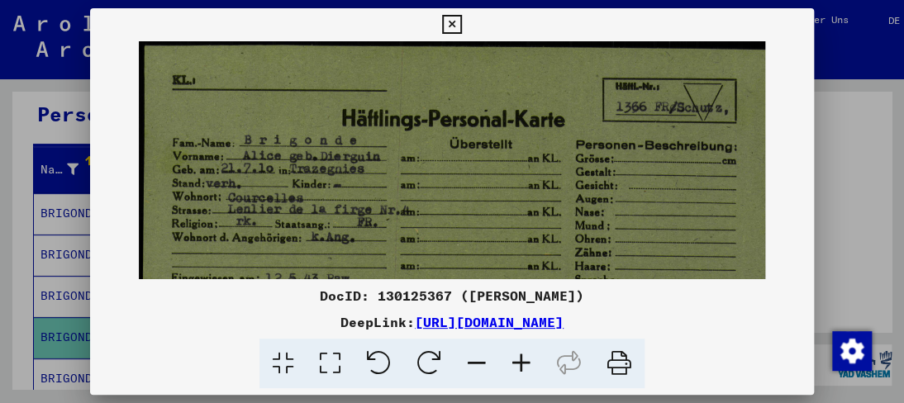
click at [518, 355] on icon at bounding box center [521, 364] width 45 height 50
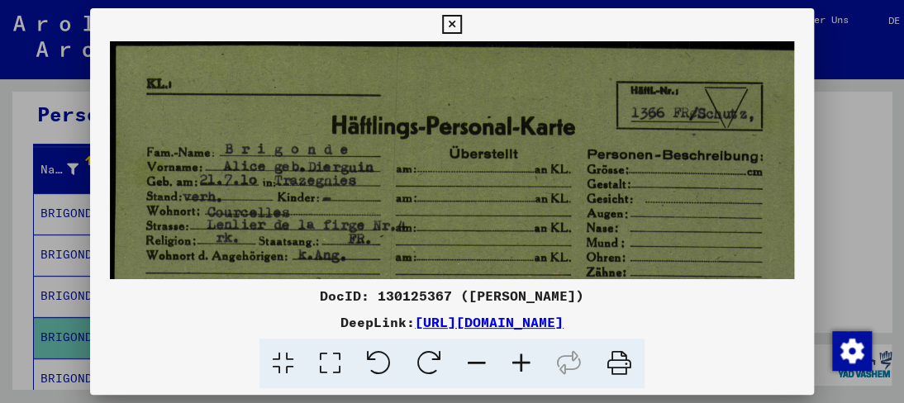
click at [518, 355] on icon at bounding box center [521, 364] width 45 height 50
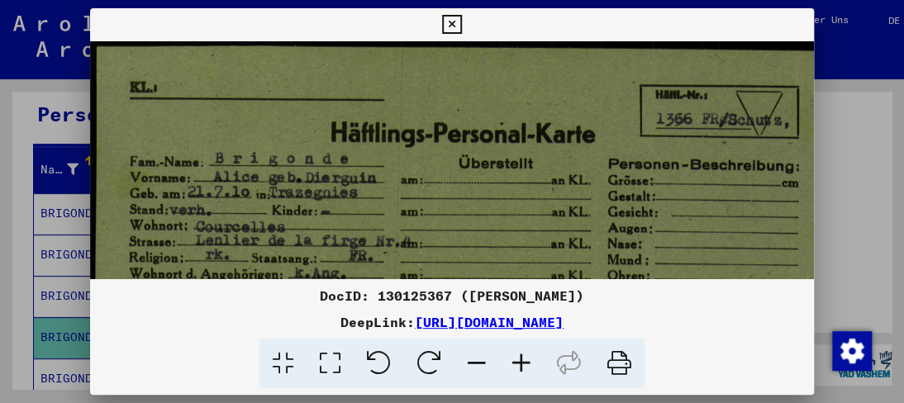
click at [518, 355] on icon at bounding box center [521, 364] width 45 height 50
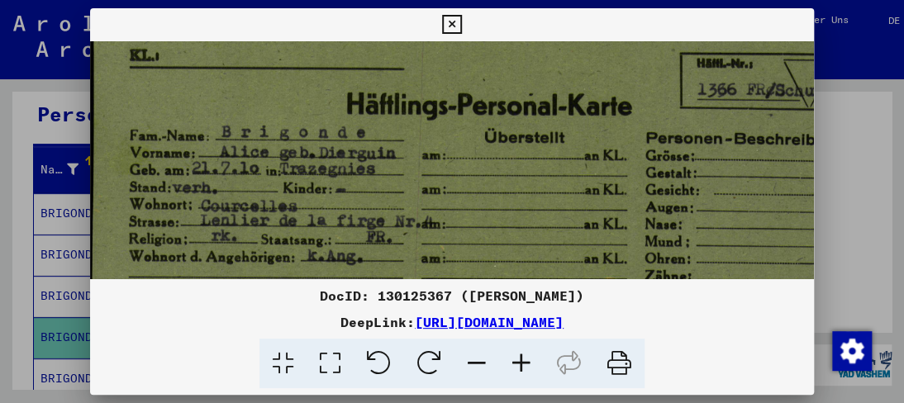
drag, startPoint x: 472, startPoint y: 221, endPoint x: 469, endPoint y: 186, distance: 34.8
click at [469, 186] on img at bounding box center [487, 290] width 801 height 568
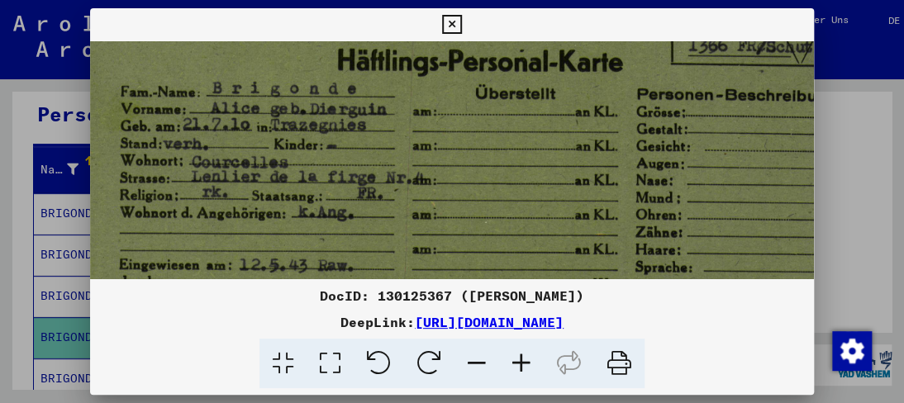
drag, startPoint x: 466, startPoint y: 209, endPoint x: 456, endPoint y: 167, distance: 43.3
click at [456, 167] on img at bounding box center [478, 246] width 801 height 568
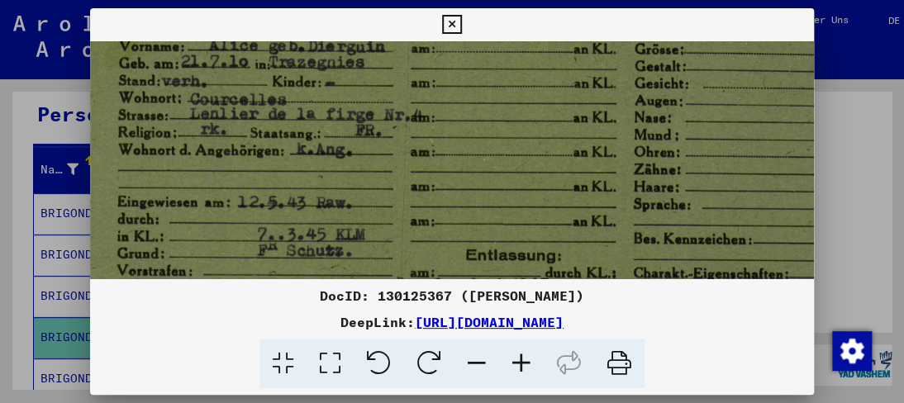
scroll to position [145, 14]
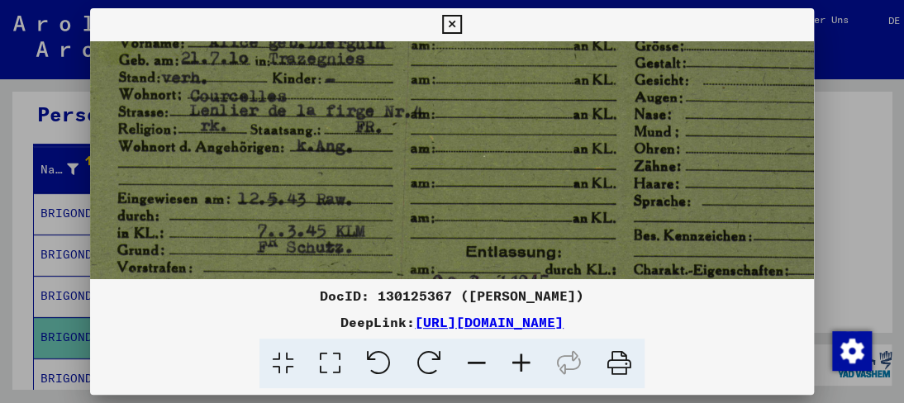
drag, startPoint x: 456, startPoint y: 206, endPoint x: 454, endPoint y: 140, distance: 66.1
click at [454, 140] on img at bounding box center [476, 180] width 801 height 568
click at [457, 31] on icon at bounding box center [451, 25] width 19 height 20
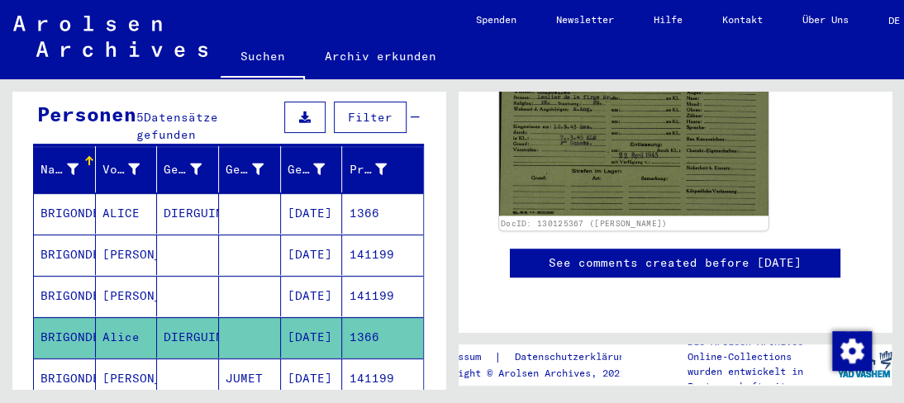
scroll to position [496, 0]
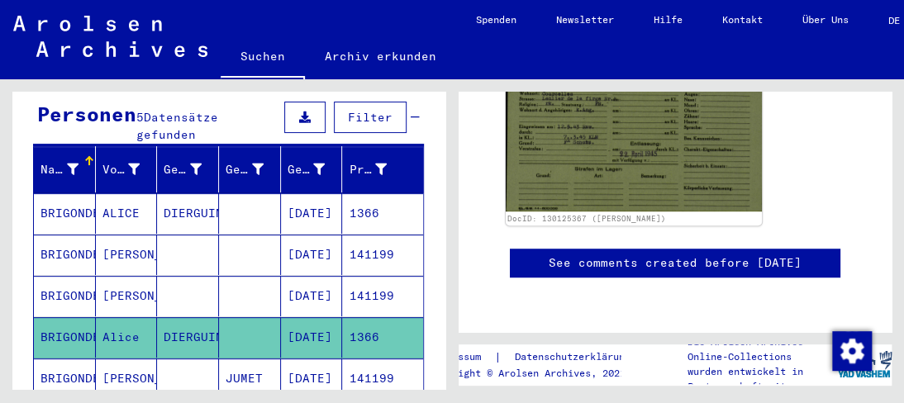
click at [121, 362] on mat-cell "[PERSON_NAME]" at bounding box center [127, 379] width 62 height 40
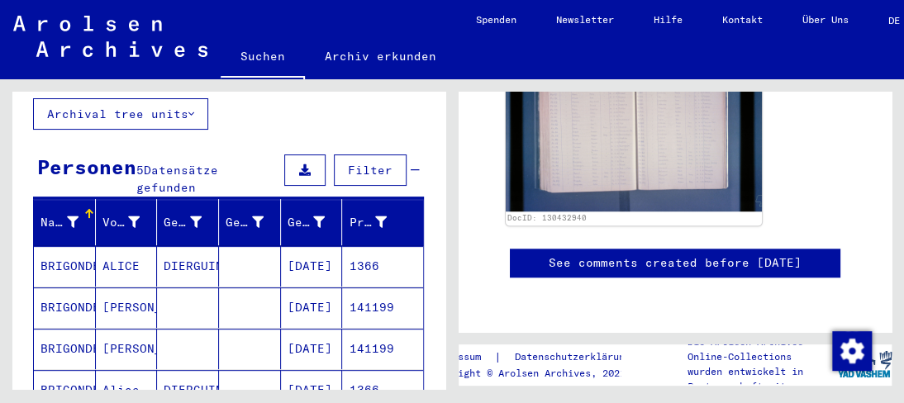
scroll to position [98, 0]
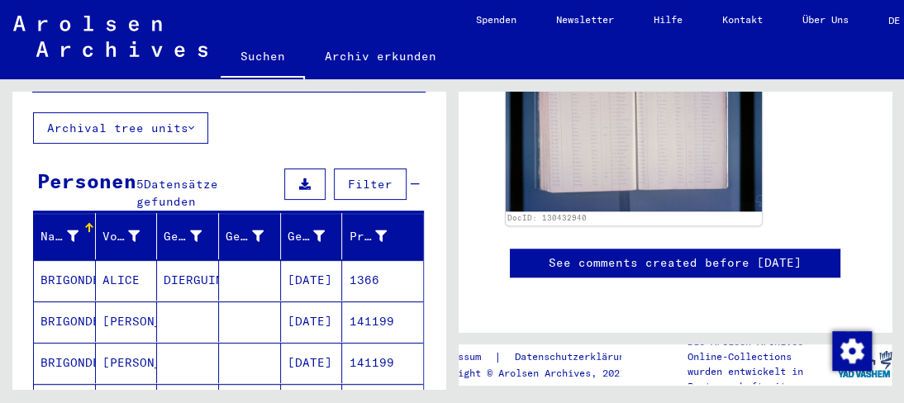
click at [123, 260] on mat-cell "ALICE" at bounding box center [127, 280] width 62 height 40
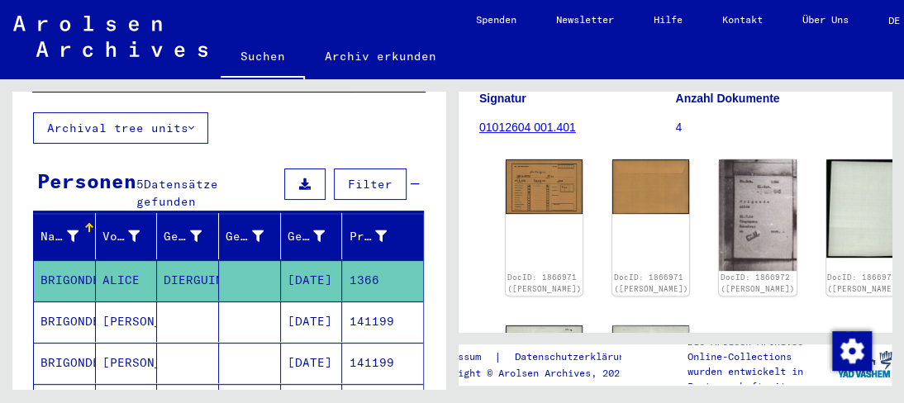
click at [137, 306] on mat-cell "[PERSON_NAME]" at bounding box center [127, 322] width 62 height 40
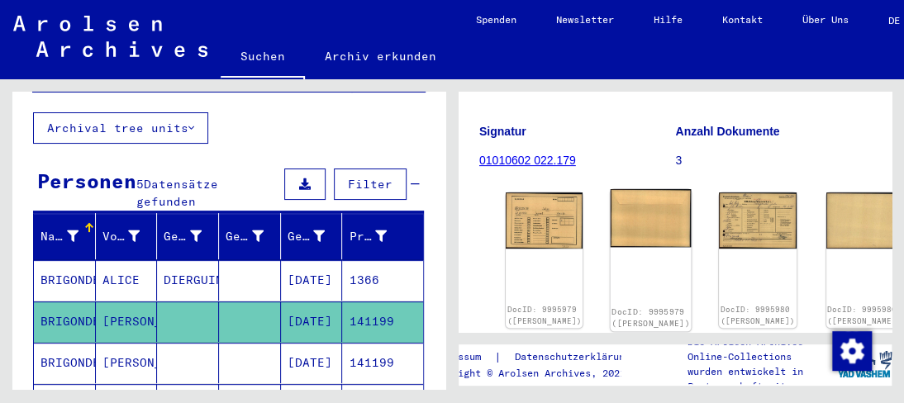
scroll to position [165, 0]
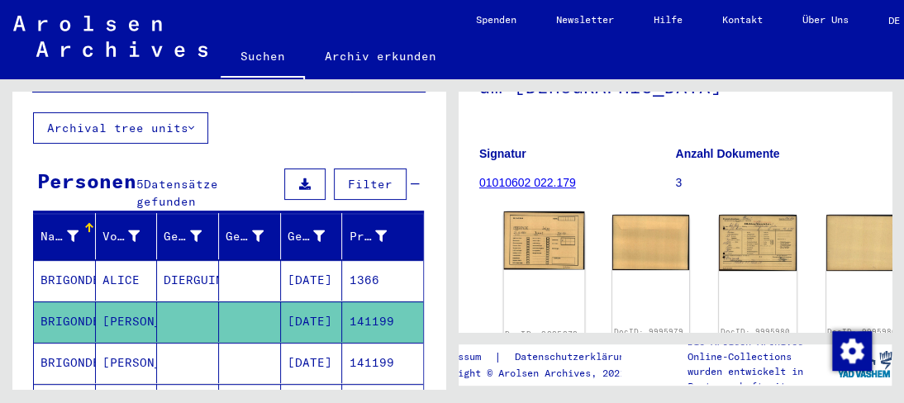
click at [541, 239] on img at bounding box center [544, 241] width 81 height 59
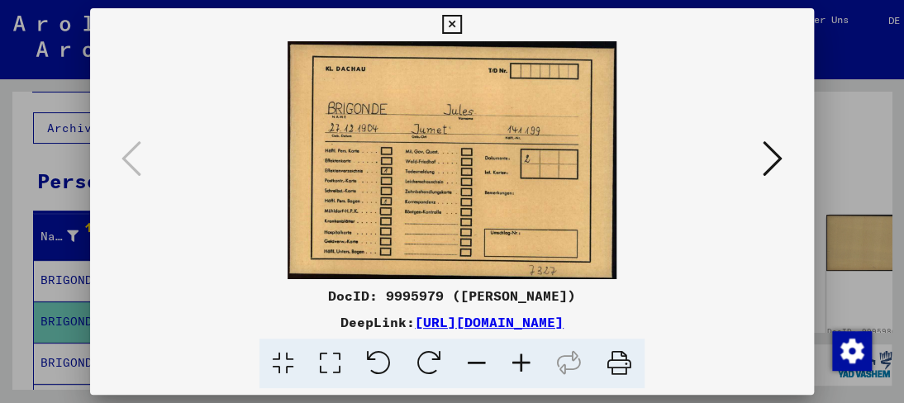
click at [773, 161] on icon at bounding box center [773, 159] width 20 height 40
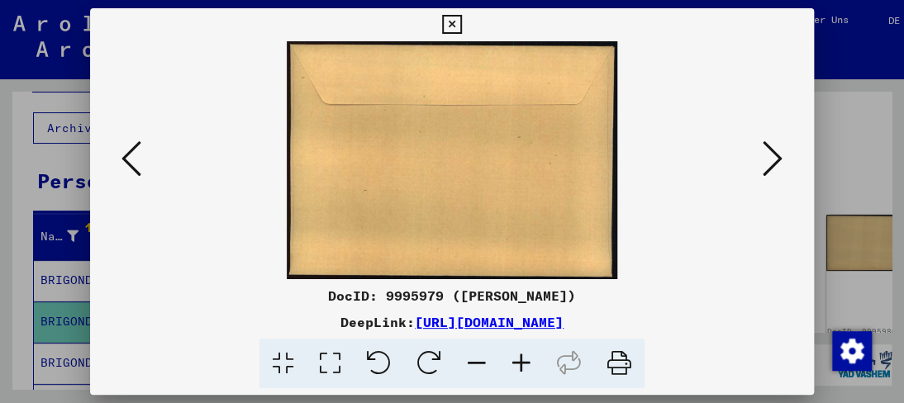
click at [773, 161] on icon at bounding box center [773, 159] width 20 height 40
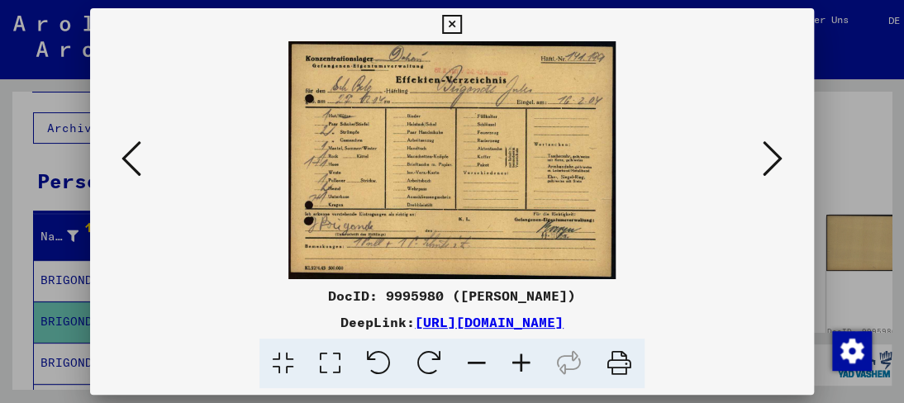
click at [773, 159] on icon at bounding box center [773, 159] width 20 height 40
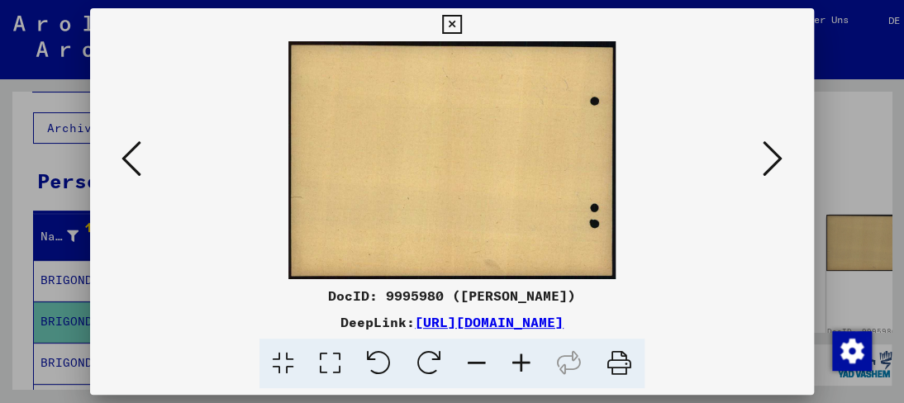
click at [776, 161] on icon at bounding box center [773, 159] width 20 height 40
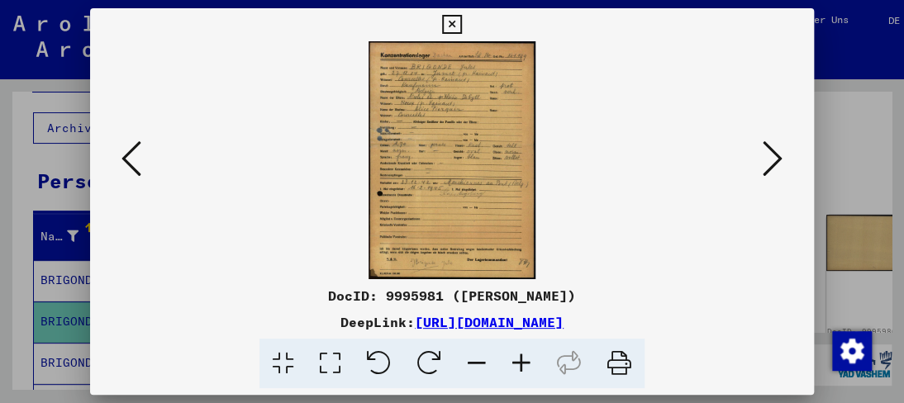
click at [521, 363] on icon at bounding box center [521, 364] width 45 height 50
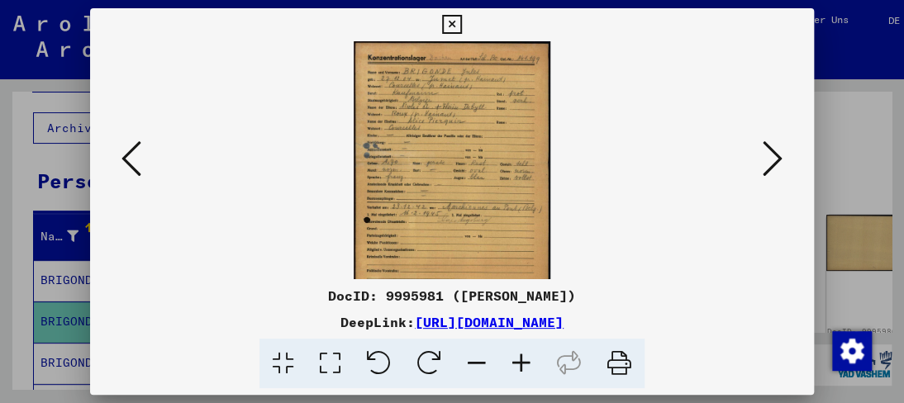
click at [520, 362] on icon at bounding box center [521, 364] width 45 height 50
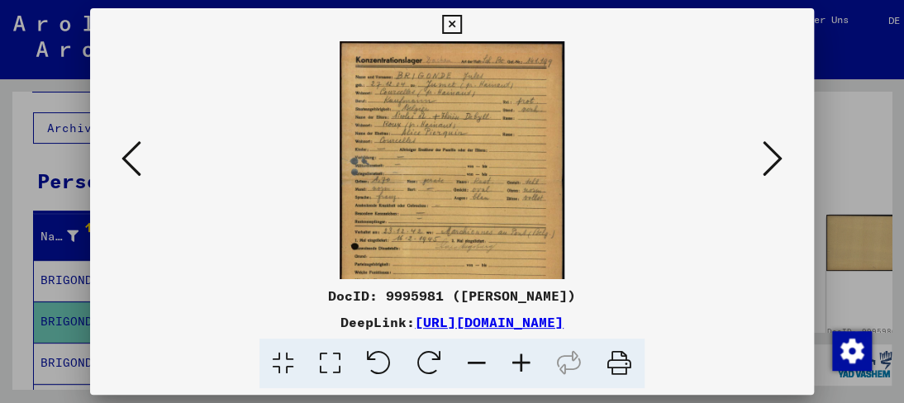
click at [516, 361] on icon at bounding box center [521, 364] width 45 height 50
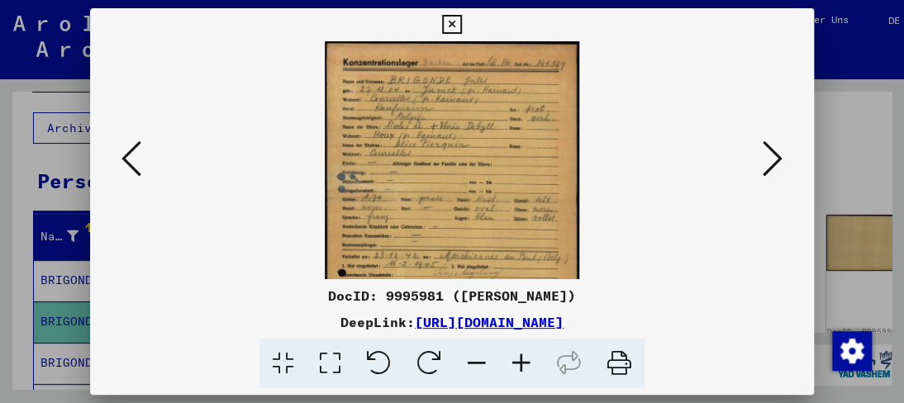
click at [516, 359] on icon at bounding box center [521, 364] width 45 height 50
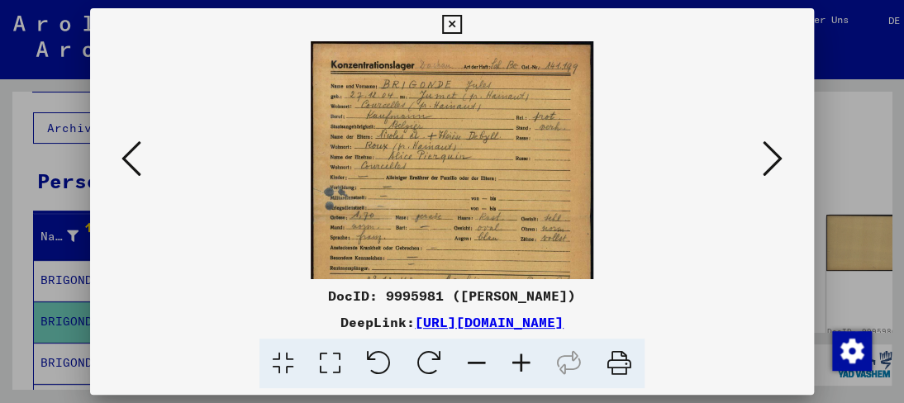
click at [516, 359] on icon at bounding box center [521, 364] width 45 height 50
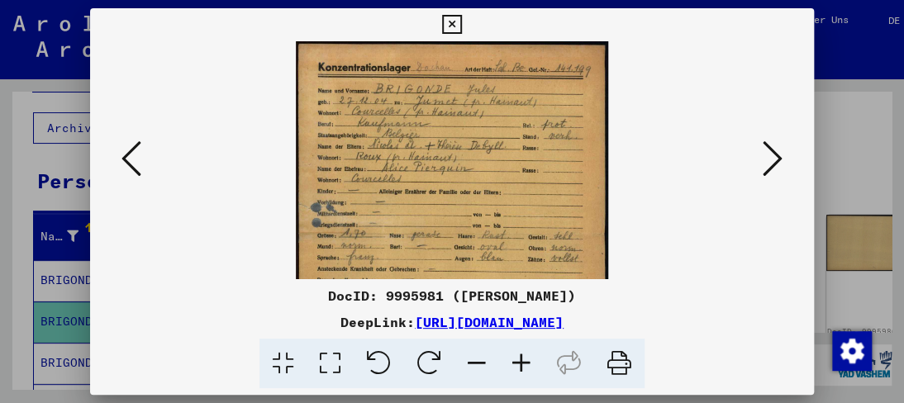
click at [516, 359] on icon at bounding box center [521, 364] width 45 height 50
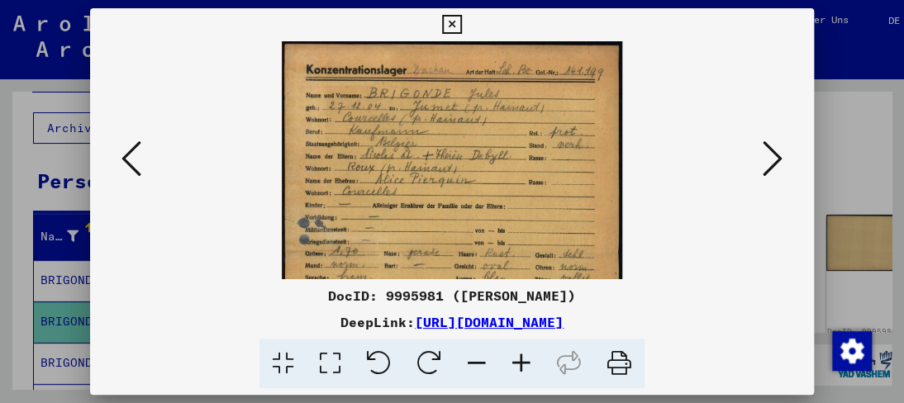
click at [516, 359] on icon at bounding box center [521, 364] width 45 height 50
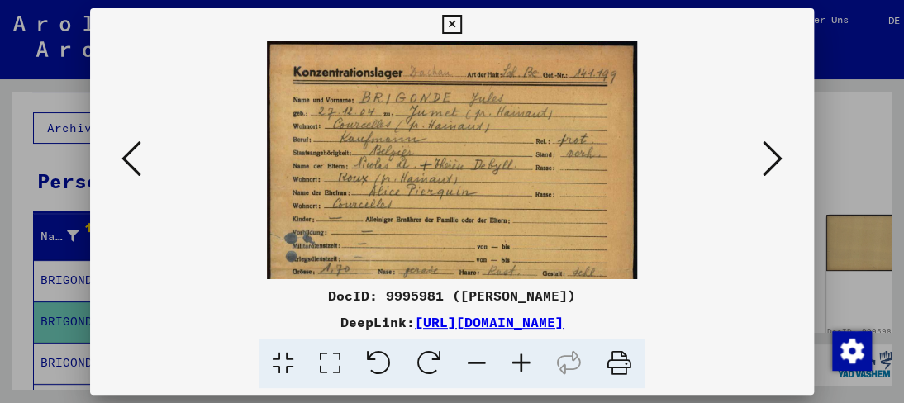
click at [516, 359] on icon at bounding box center [521, 364] width 45 height 50
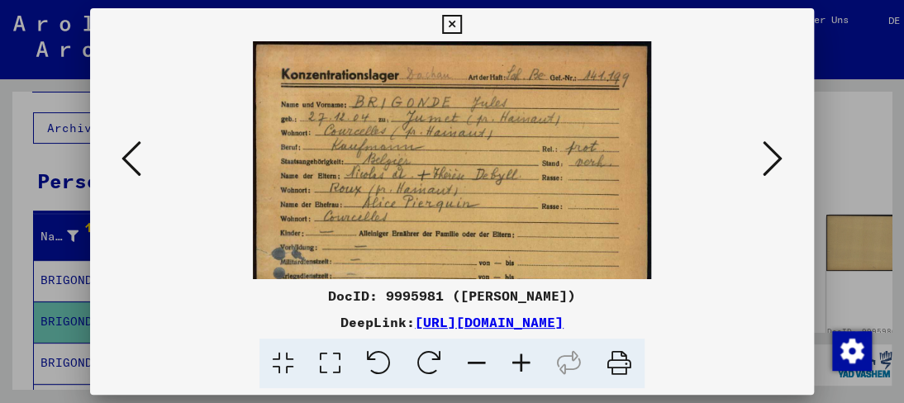
click at [516, 359] on icon at bounding box center [521, 364] width 45 height 50
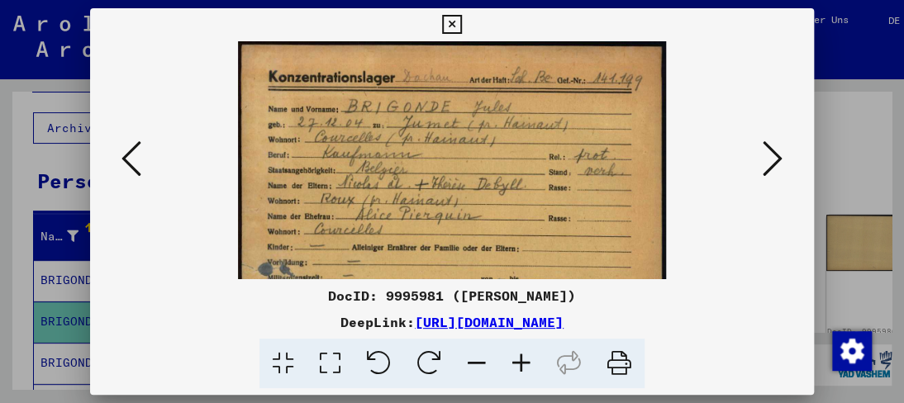
click at [513, 359] on icon at bounding box center [521, 364] width 45 height 50
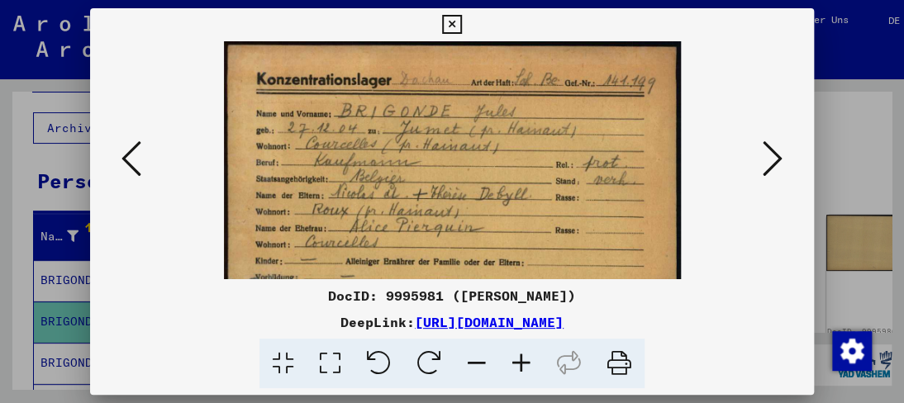
click at [513, 359] on icon at bounding box center [521, 364] width 45 height 50
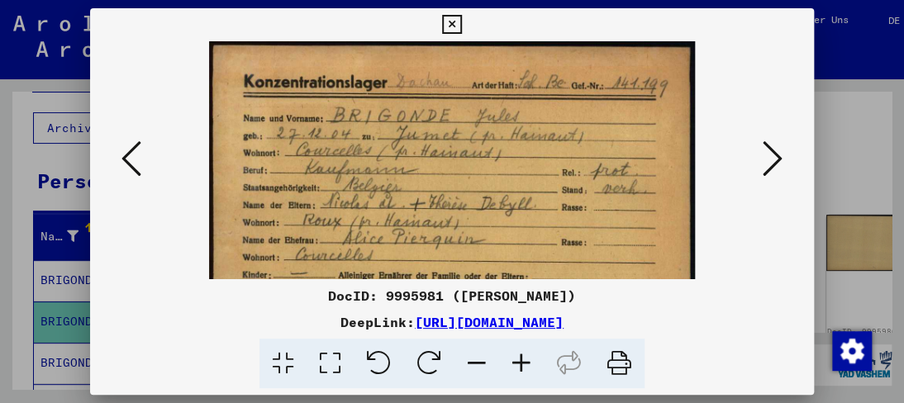
click at [513, 359] on icon at bounding box center [521, 364] width 45 height 50
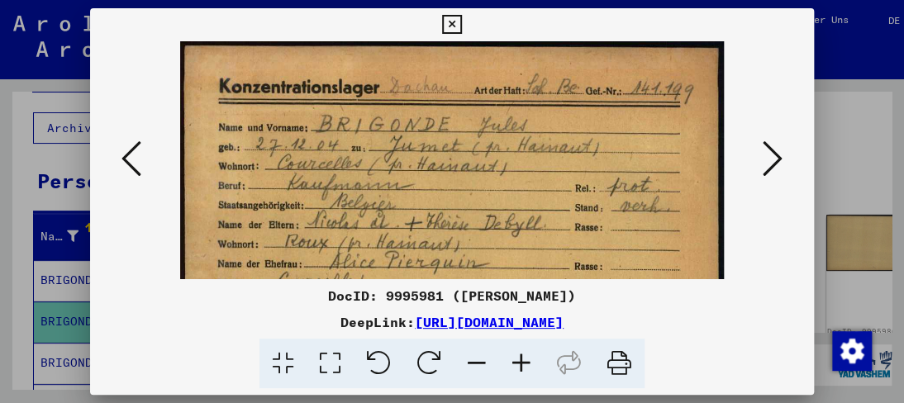
click at [513, 359] on icon at bounding box center [521, 364] width 45 height 50
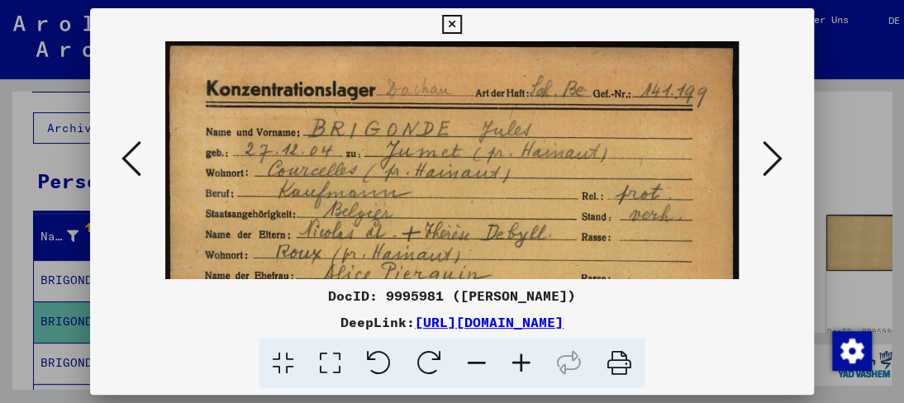
click at [512, 359] on icon at bounding box center [521, 364] width 45 height 50
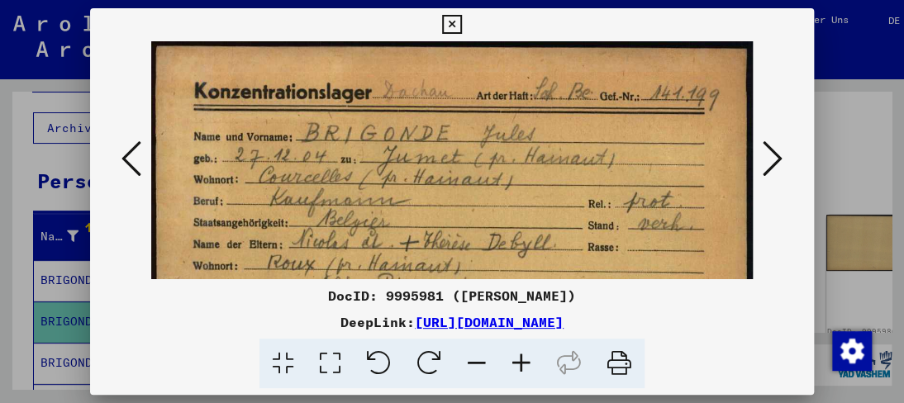
click at [512, 359] on icon at bounding box center [521, 364] width 45 height 50
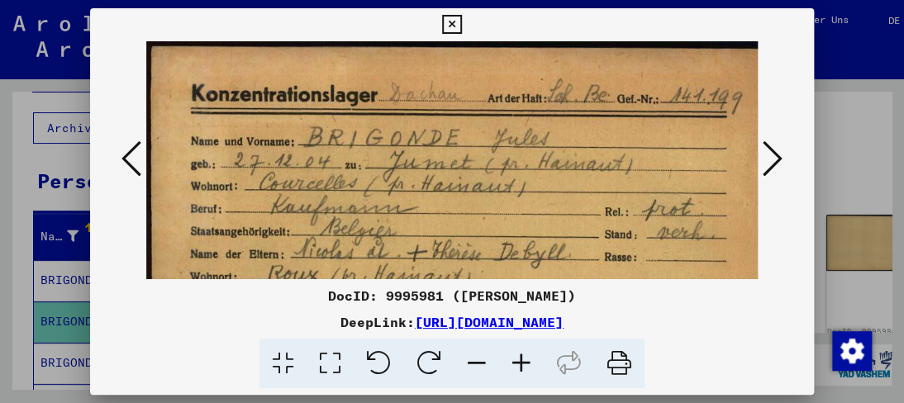
click at [512, 359] on icon at bounding box center [521, 364] width 45 height 50
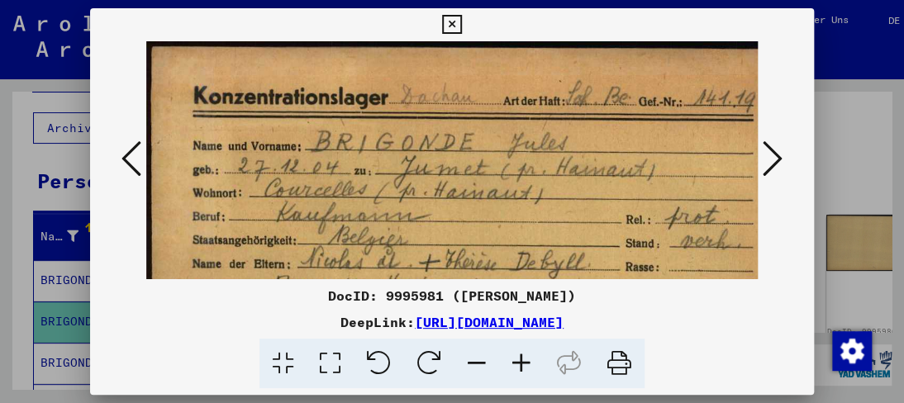
click at [512, 359] on icon at bounding box center [521, 364] width 45 height 50
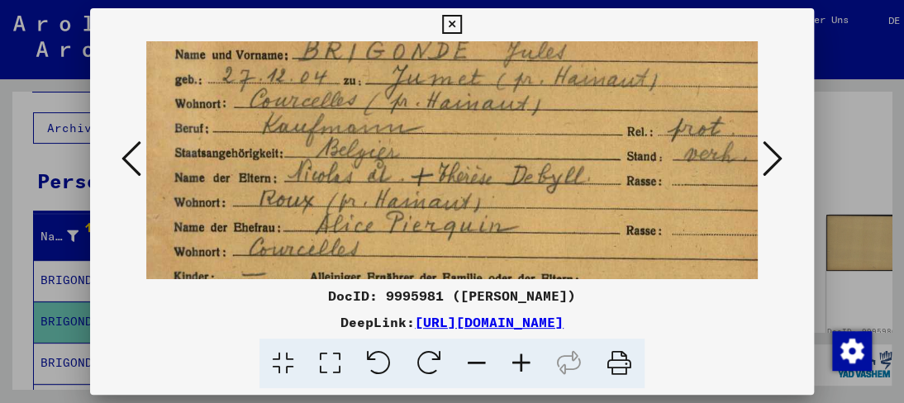
drag, startPoint x: 446, startPoint y: 220, endPoint x: 426, endPoint y: 124, distance: 97.9
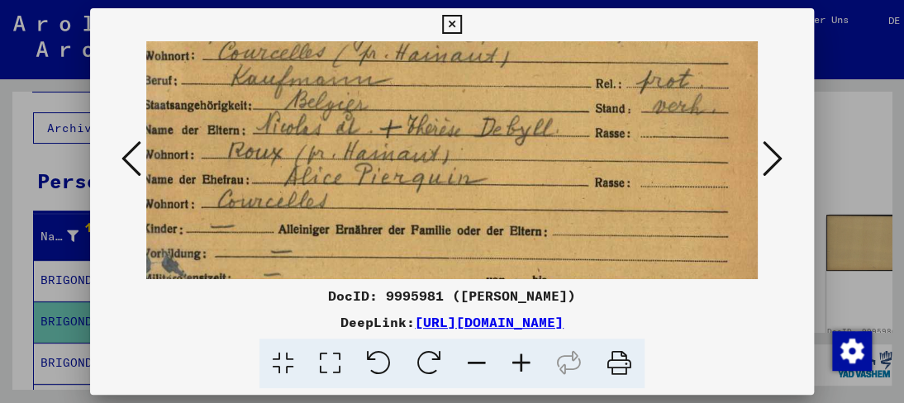
drag, startPoint x: 436, startPoint y: 174, endPoint x: 407, endPoint y: 126, distance: 55.7
click at [407, 126] on img at bounding box center [439, 389] width 689 height 982
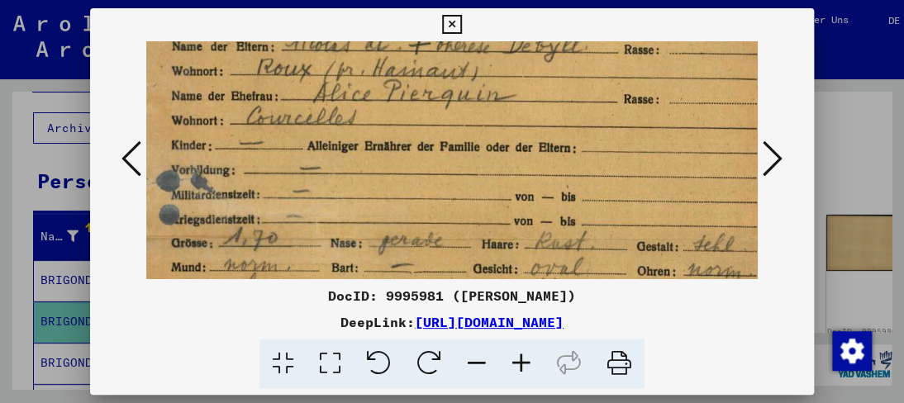
scroll to position [228, 22]
drag, startPoint x: 391, startPoint y: 205, endPoint x: 420, endPoint y: 121, distance: 88.3
click at [420, 121] on img at bounding box center [468, 304] width 689 height 982
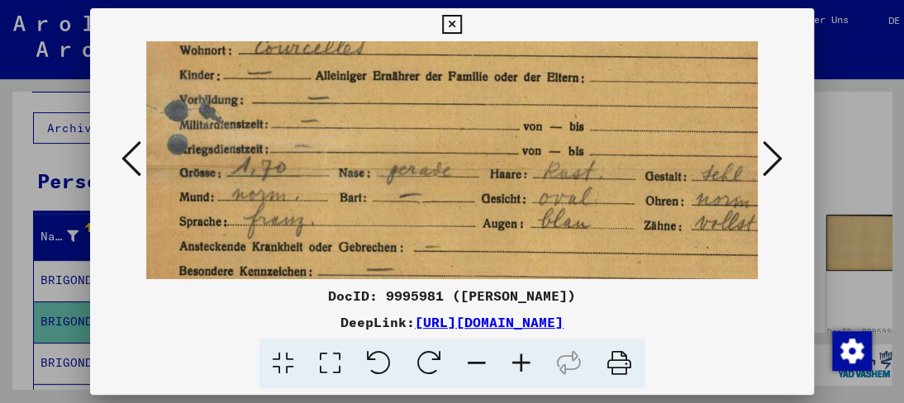
drag, startPoint x: 394, startPoint y: 186, endPoint x: 402, endPoint y: 117, distance: 69.8
click at [402, 117] on img at bounding box center [476, 235] width 689 height 982
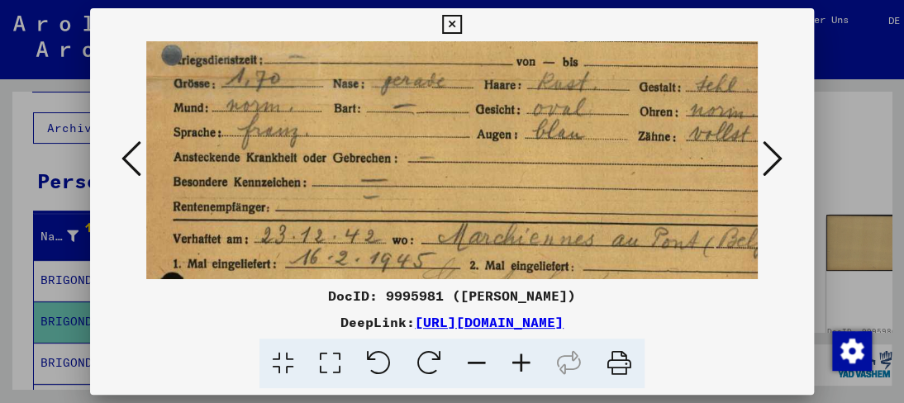
drag, startPoint x: 392, startPoint y: 192, endPoint x: 386, endPoint y: 105, distance: 87.0
click at [386, 105] on img at bounding box center [470, 146] width 689 height 982
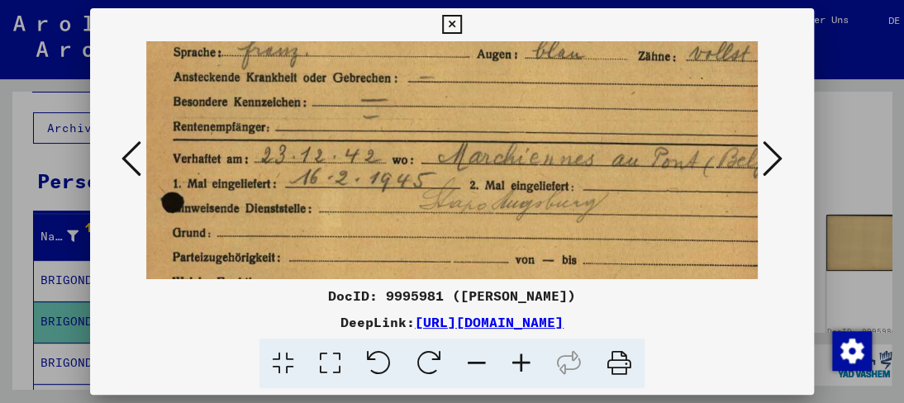
drag, startPoint x: 386, startPoint y: 196, endPoint x: 387, endPoint y: 117, distance: 79.3
click at [387, 117] on img at bounding box center [470, 65] width 689 height 982
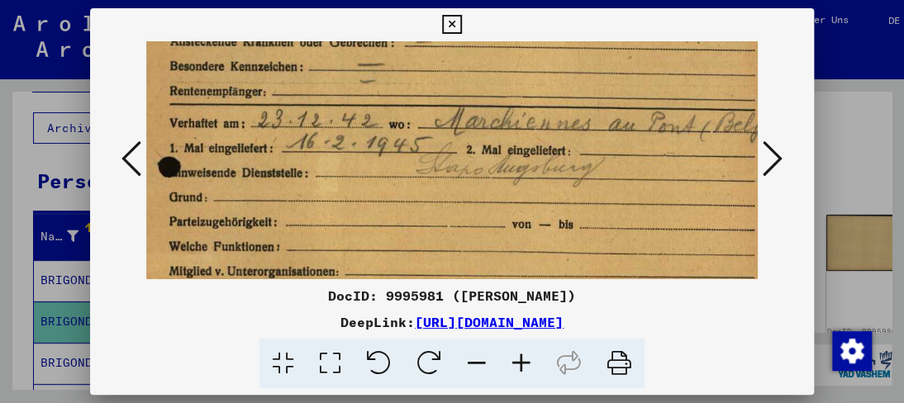
scroll to position [502, 17]
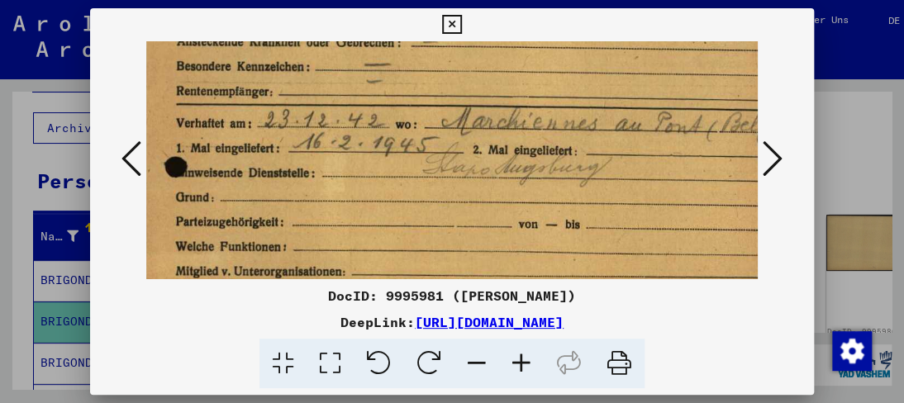
drag, startPoint x: 381, startPoint y: 204, endPoint x: 373, endPoint y: 169, distance: 35.7
click at [373, 169] on img at bounding box center [474, 30] width 689 height 982
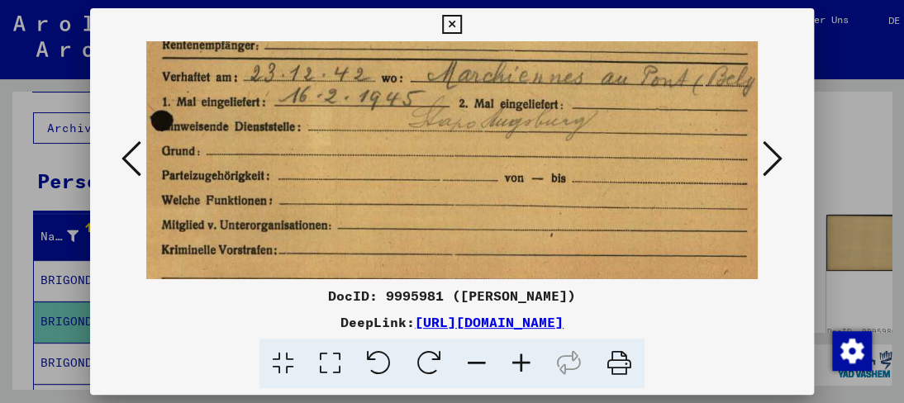
drag, startPoint x: 367, startPoint y: 221, endPoint x: 353, endPoint y: 179, distance: 44.4
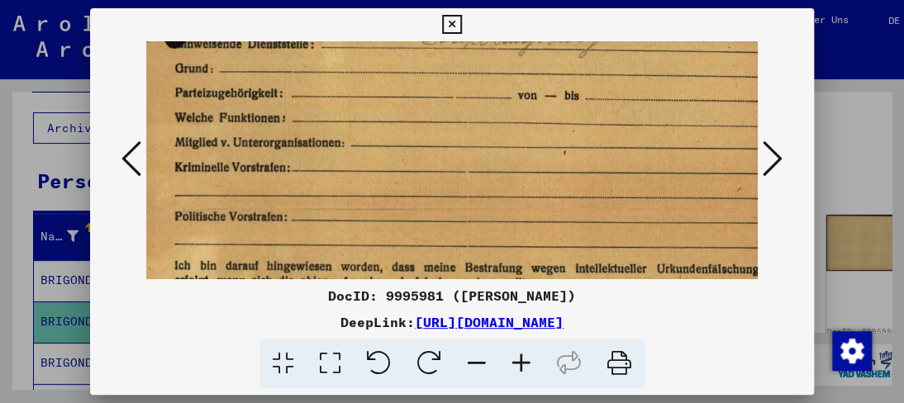
drag, startPoint x: 361, startPoint y: 162, endPoint x: 365, endPoint y: 141, distance: 21.1
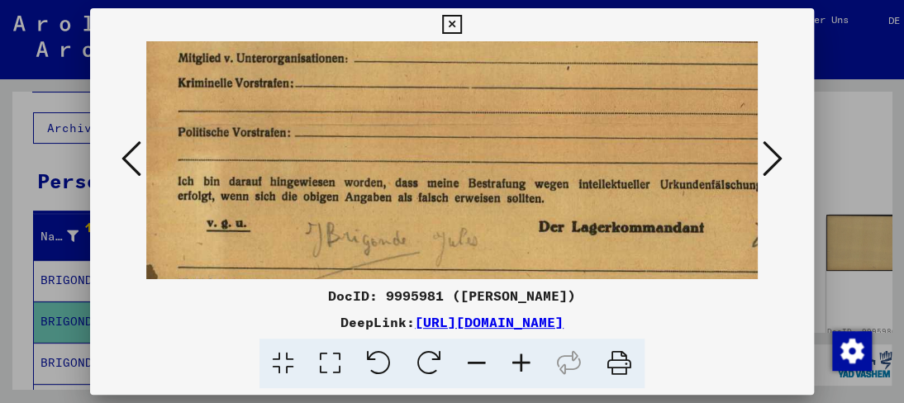
drag, startPoint x: 354, startPoint y: 224, endPoint x: 357, endPoint y: 141, distance: 82.7
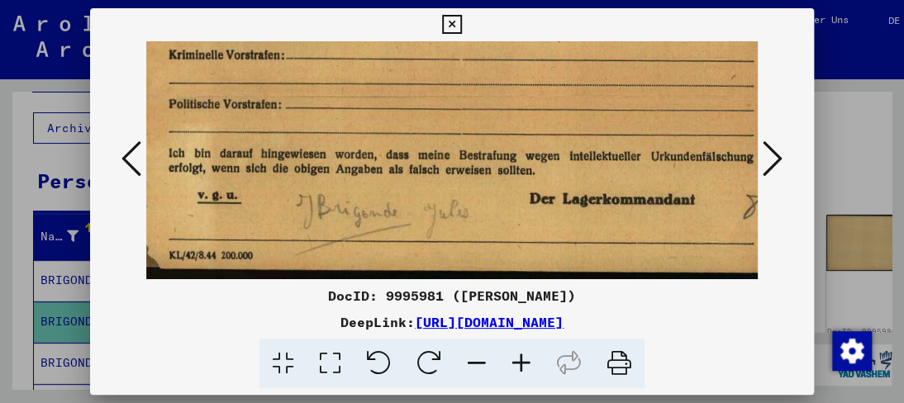
drag, startPoint x: 343, startPoint y: 206, endPoint x: 335, endPoint y: 133, distance: 73.2
drag, startPoint x: 335, startPoint y: 193, endPoint x: 337, endPoint y: 164, distance: 28.1
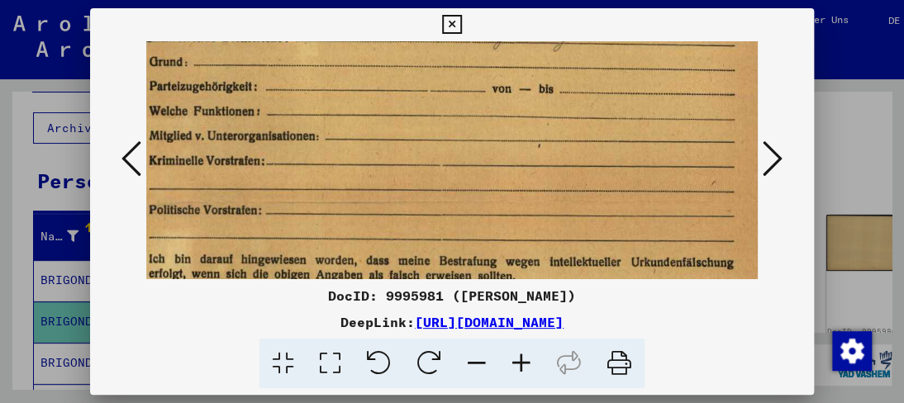
drag, startPoint x: 344, startPoint y: 216, endPoint x: 339, endPoint y: 262, distance: 45.7
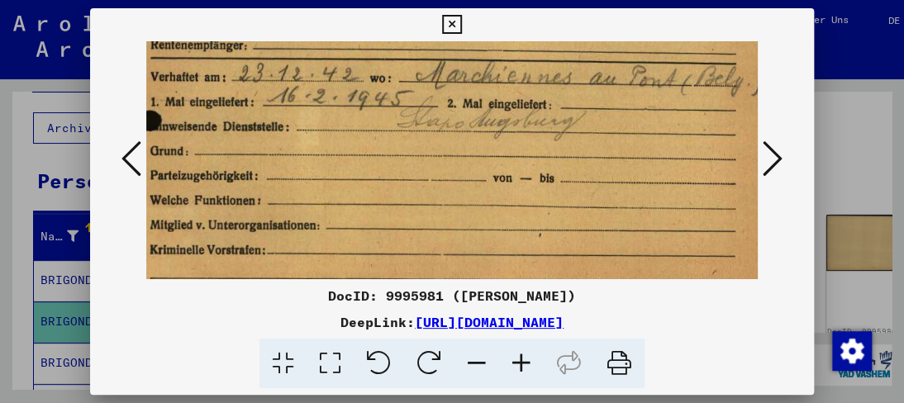
drag, startPoint x: 371, startPoint y: 217, endPoint x: 371, endPoint y: 239, distance: 21.5
drag, startPoint x: 436, startPoint y: 103, endPoint x: 430, endPoint y: 227, distance: 124.1
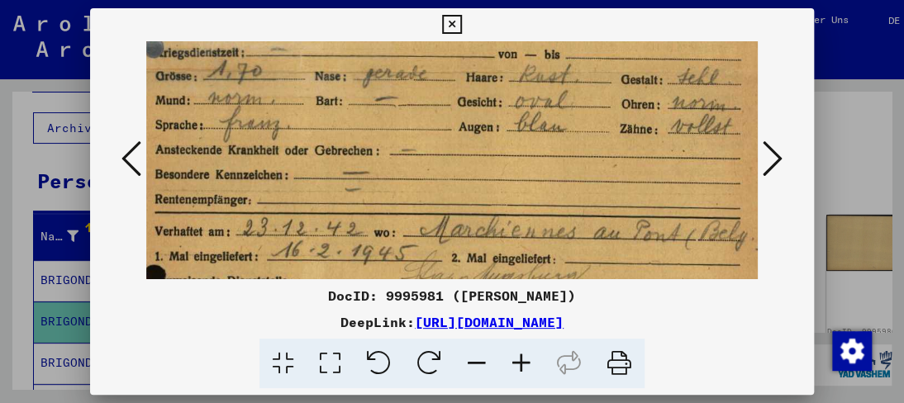
scroll to position [395, 38]
drag, startPoint x: 438, startPoint y: 126, endPoint x: 450, endPoint y: 157, distance: 33.0
click at [450, 157] on img at bounding box center [452, 137] width 689 height 982
click at [119, 159] on button at bounding box center [132, 159] width 30 height 47
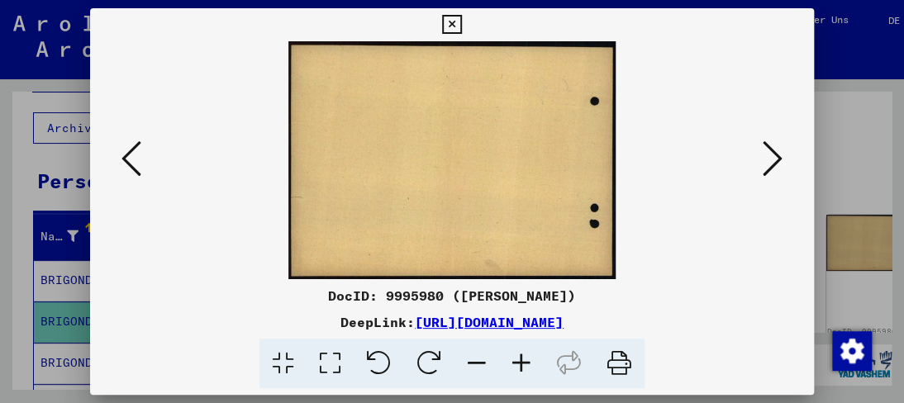
click at [119, 159] on button at bounding box center [132, 159] width 30 height 47
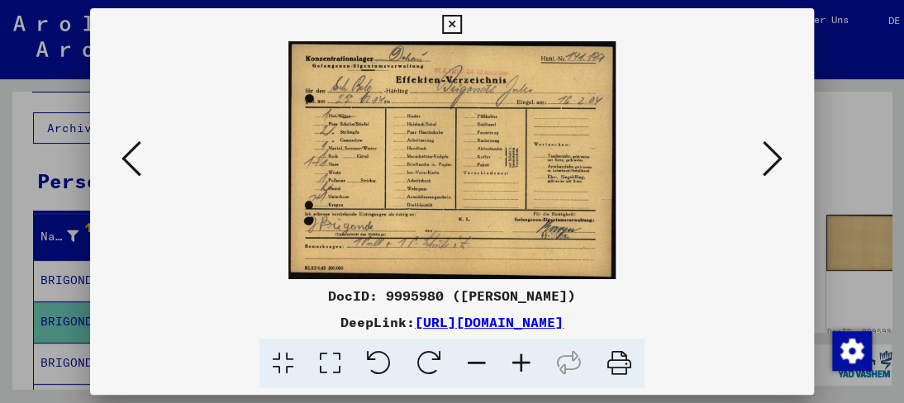
click at [143, 173] on button at bounding box center [132, 159] width 30 height 47
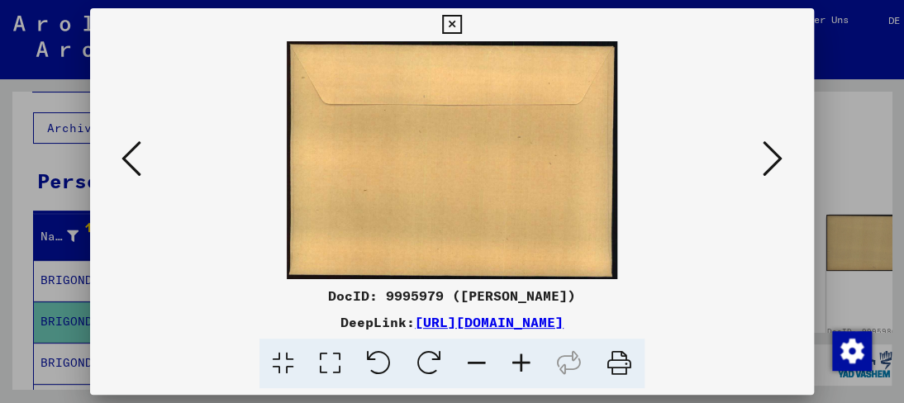
click at [143, 173] on button at bounding box center [132, 159] width 30 height 47
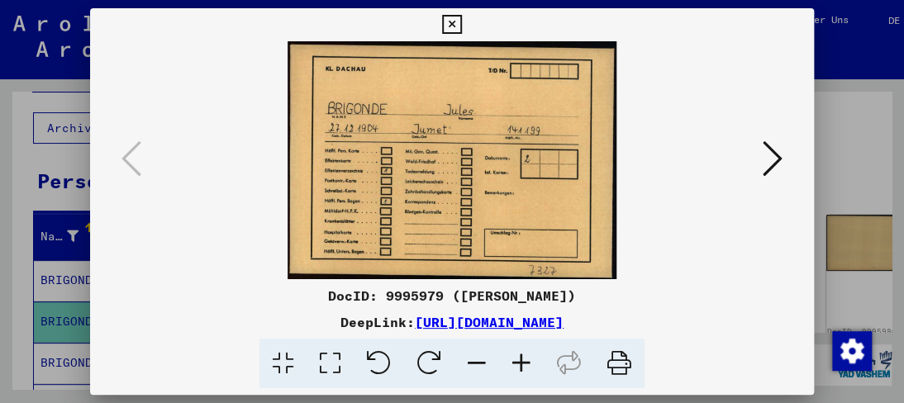
click at [777, 155] on icon at bounding box center [773, 159] width 20 height 40
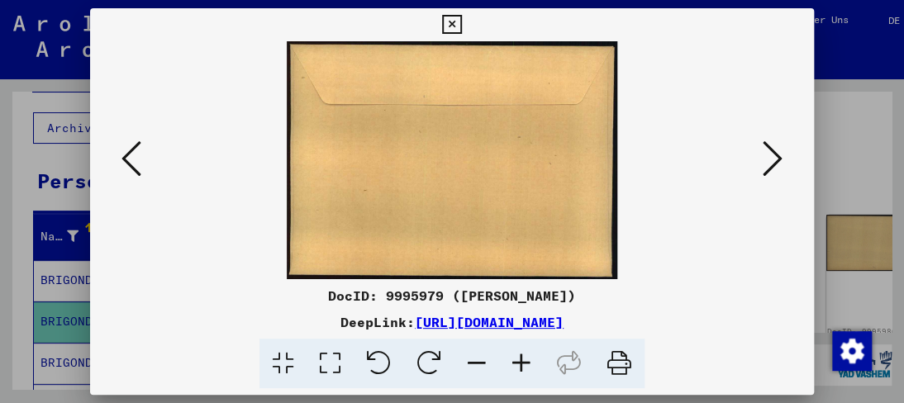
click at [777, 155] on icon at bounding box center [773, 159] width 20 height 40
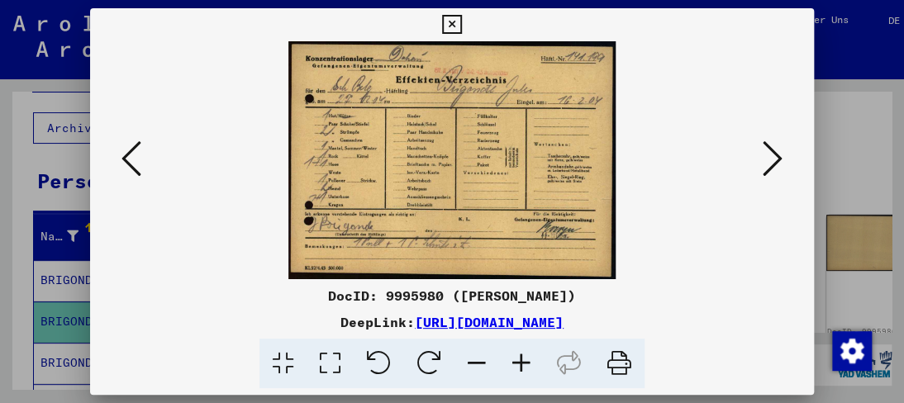
click at [777, 155] on icon at bounding box center [773, 159] width 20 height 40
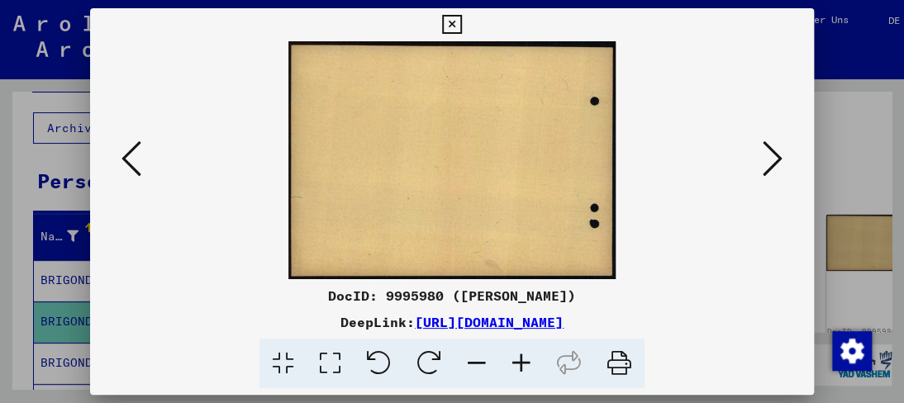
click at [777, 155] on icon at bounding box center [773, 159] width 20 height 40
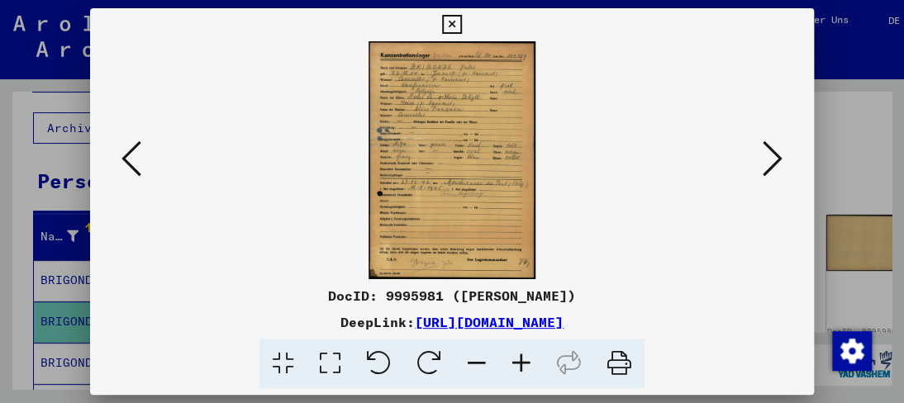
click at [450, 145] on img at bounding box center [452, 160] width 167 height 238
click at [457, 31] on icon at bounding box center [451, 25] width 19 height 20
